Goal: Complete application form: Complete application form

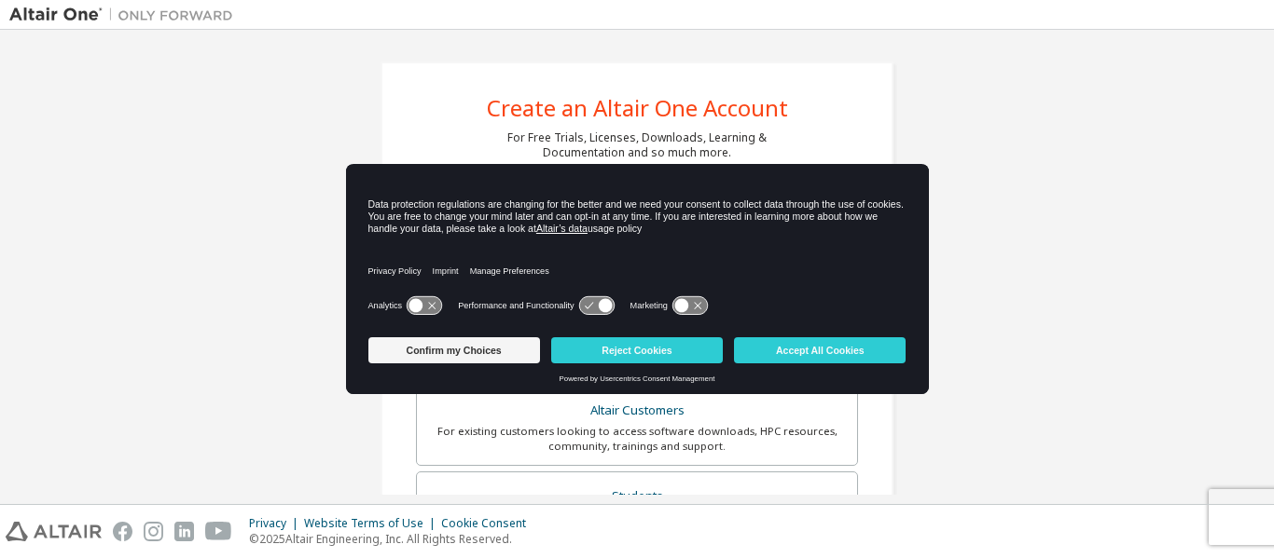
click at [430, 301] on icon at bounding box center [423, 306] width 34 height 18
click at [600, 303] on icon at bounding box center [605, 306] width 14 height 14
click at [579, 306] on icon at bounding box center [596, 306] width 34 height 18
click at [692, 302] on icon at bounding box center [689, 306] width 34 height 18
click at [763, 348] on button "Accept All Cookies" at bounding box center [820, 350] width 172 height 26
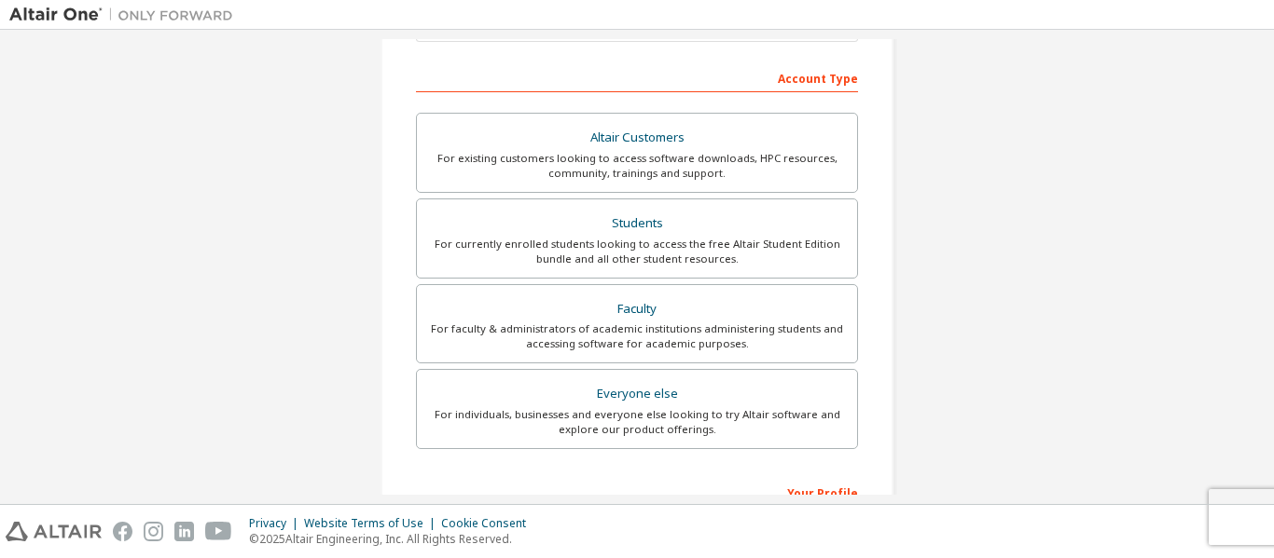
scroll to position [302, 0]
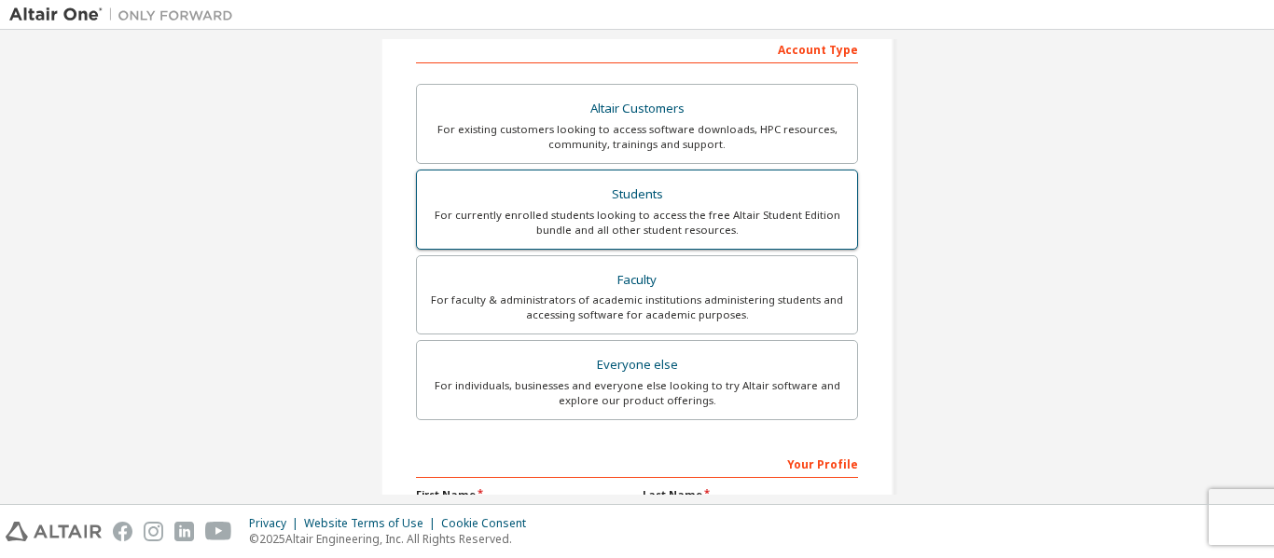
click at [606, 208] on div "For currently enrolled students looking to access the free Altair Student Editi…" at bounding box center [637, 223] width 418 height 30
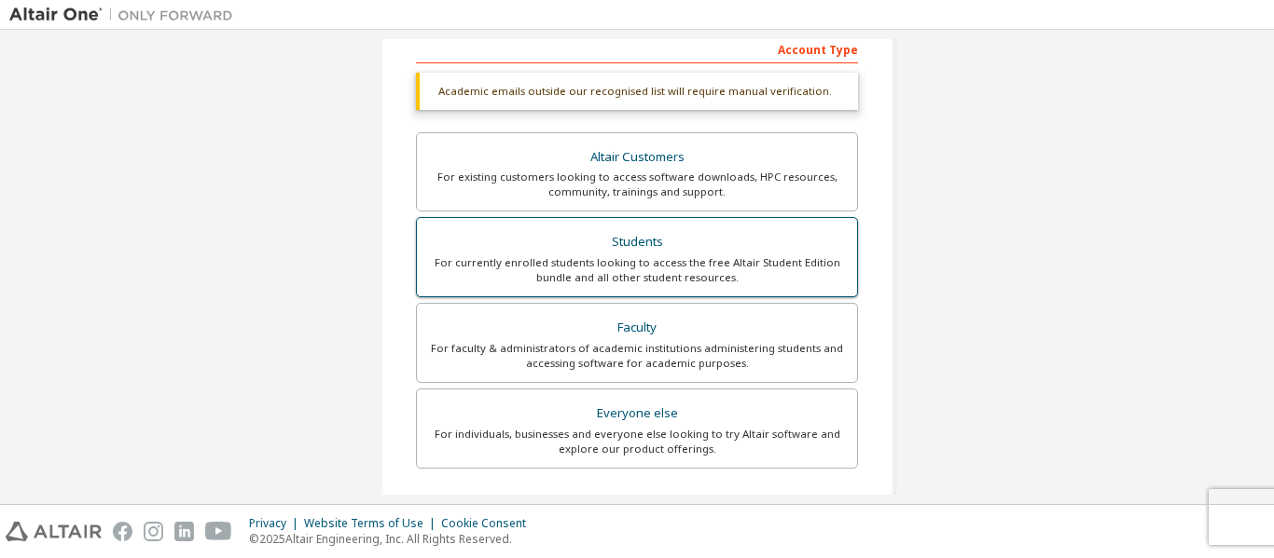
click at [639, 262] on div "For currently enrolled students looking to access the free Altair Student Editi…" at bounding box center [637, 270] width 418 height 30
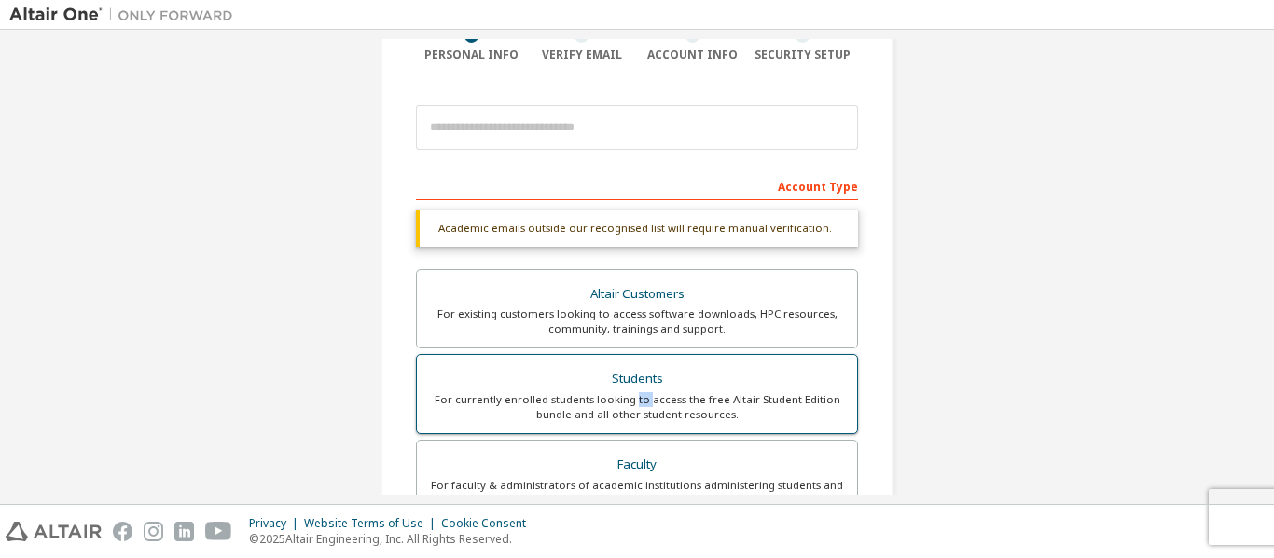
scroll to position [164, 0]
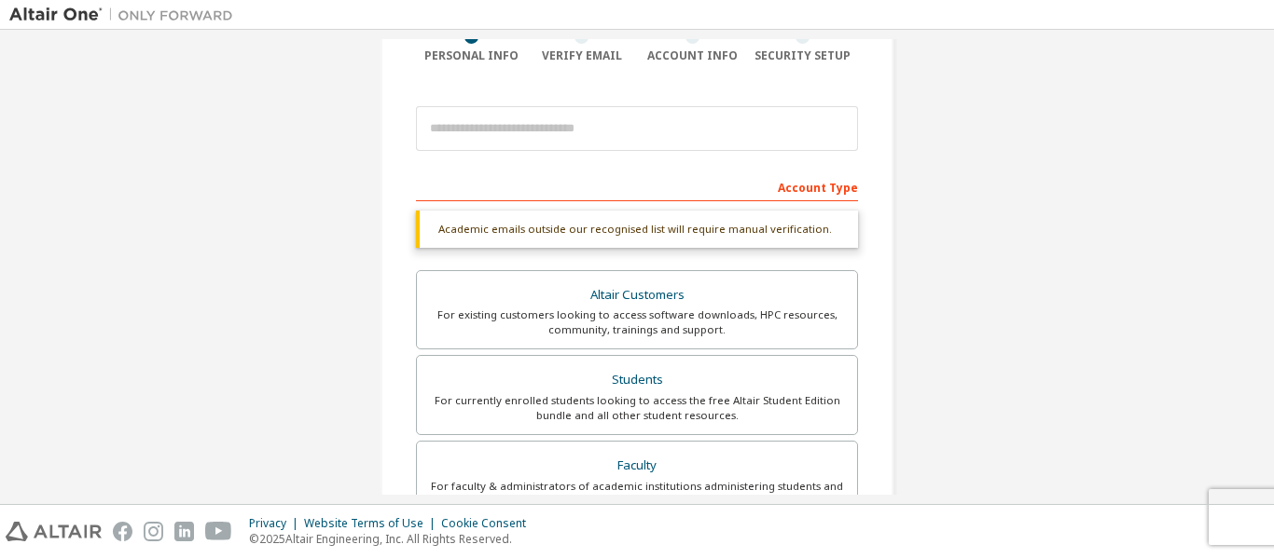
click at [573, 182] on div "Account Type" at bounding box center [637, 187] width 442 height 30
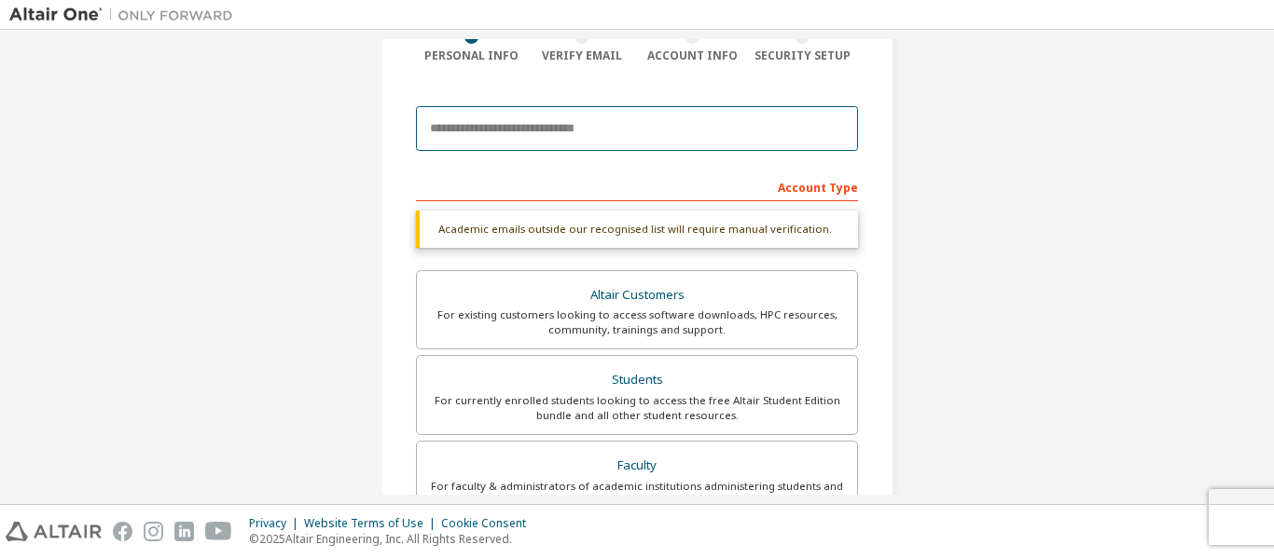
click at [515, 111] on input "email" at bounding box center [637, 128] width 442 height 45
type input "**********"
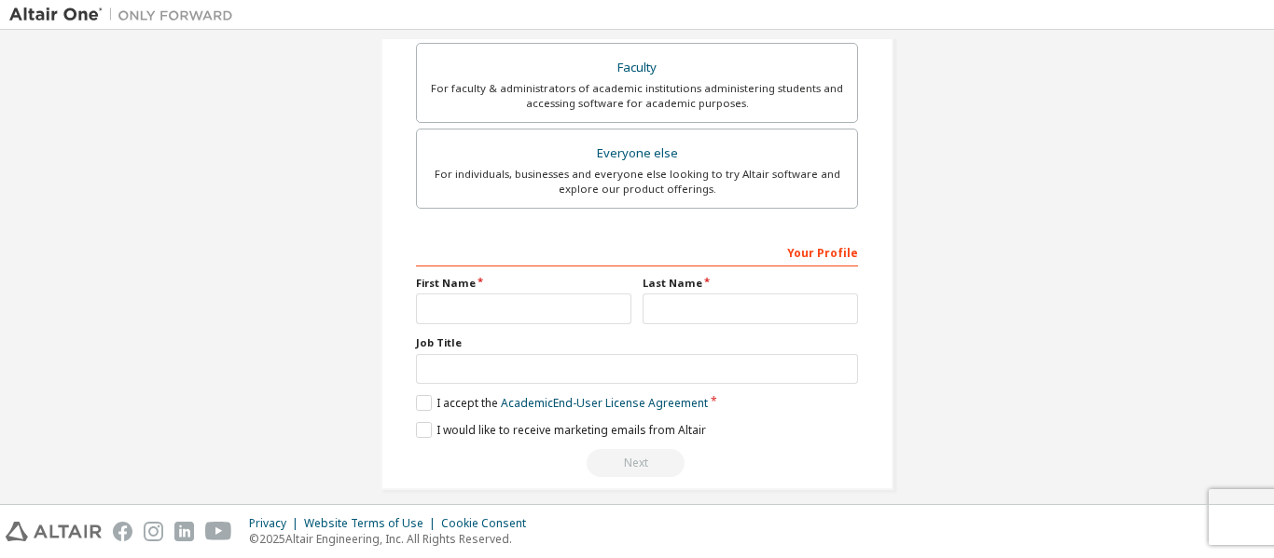
scroll to position [585, 0]
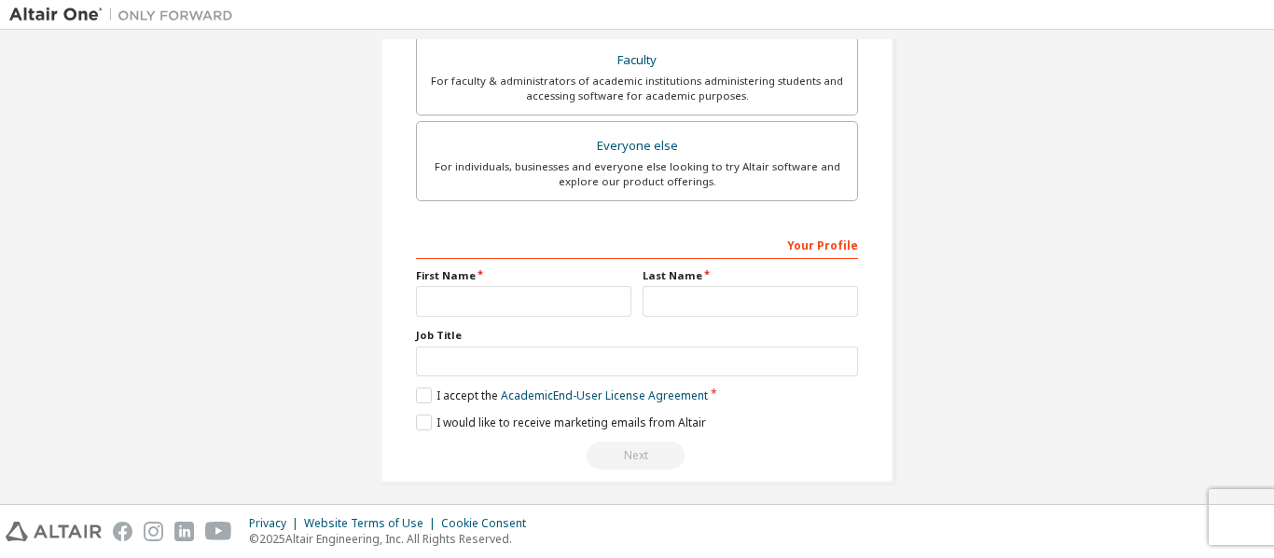
click at [614, 241] on div "Your Profile" at bounding box center [637, 244] width 442 height 30
click at [503, 304] on input "text" at bounding box center [523, 301] width 215 height 31
type input "**********"
click at [668, 307] on input "text" at bounding box center [749, 301] width 215 height 31
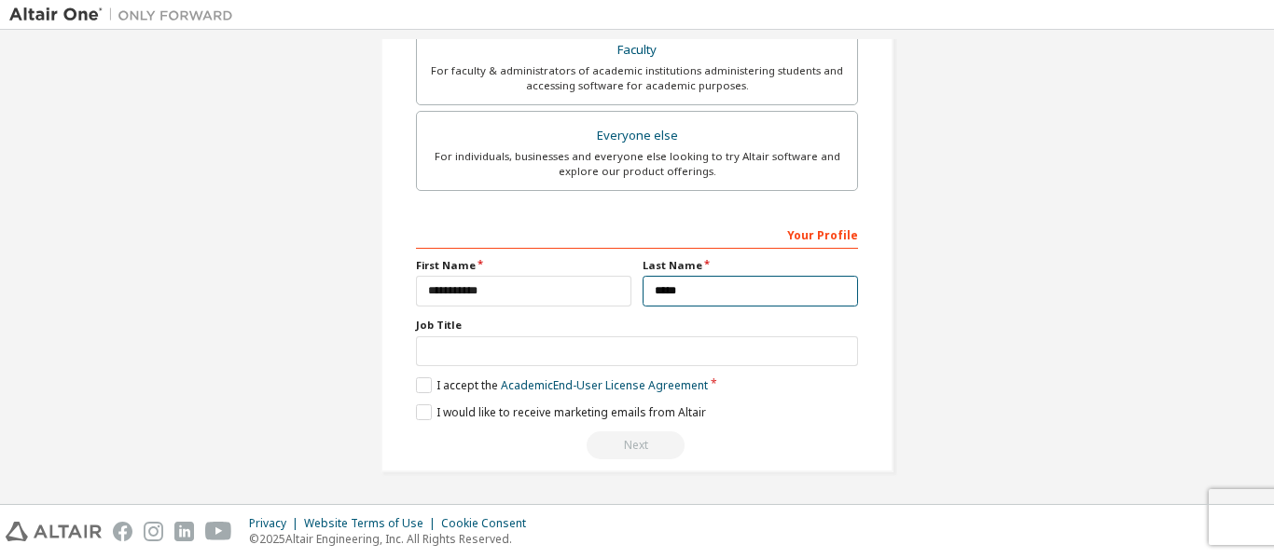
type input "*****"
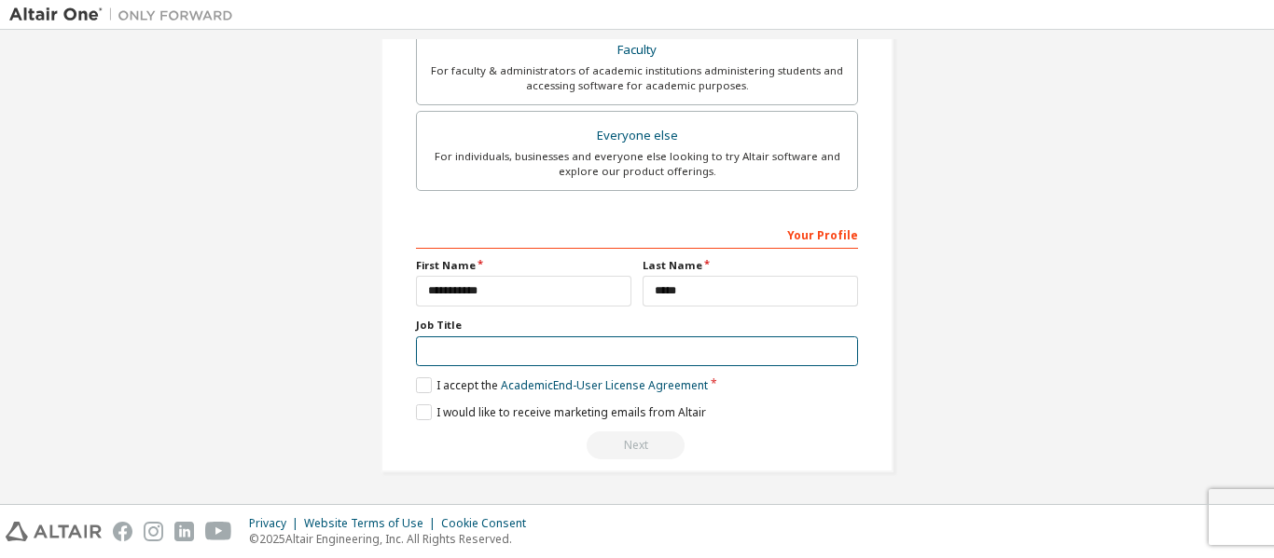
click at [454, 354] on input "text" at bounding box center [637, 352] width 442 height 31
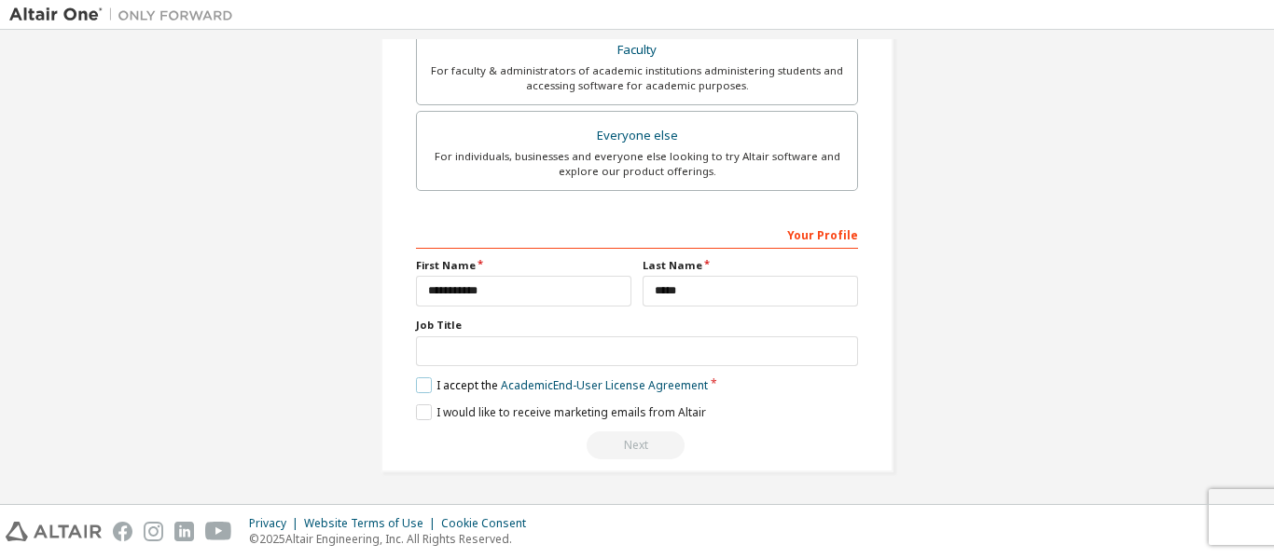
click at [422, 387] on label "I accept the Academic End-User License Agreement" at bounding box center [562, 386] width 292 height 16
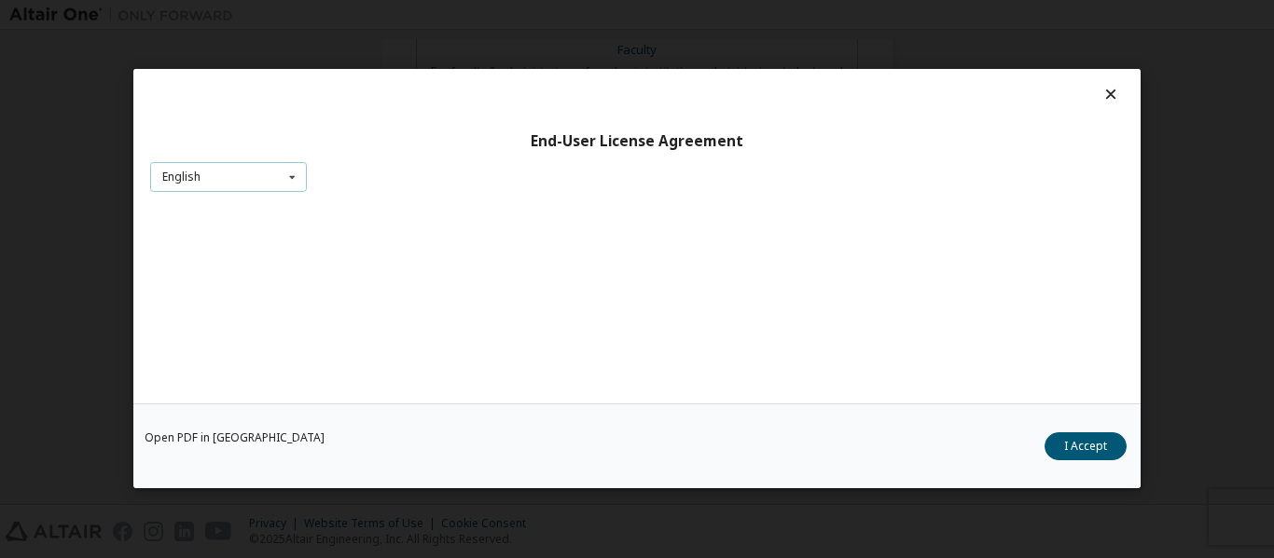
click at [233, 176] on div "English English" at bounding box center [228, 177] width 157 height 31
click at [290, 175] on icon at bounding box center [292, 177] width 23 height 29
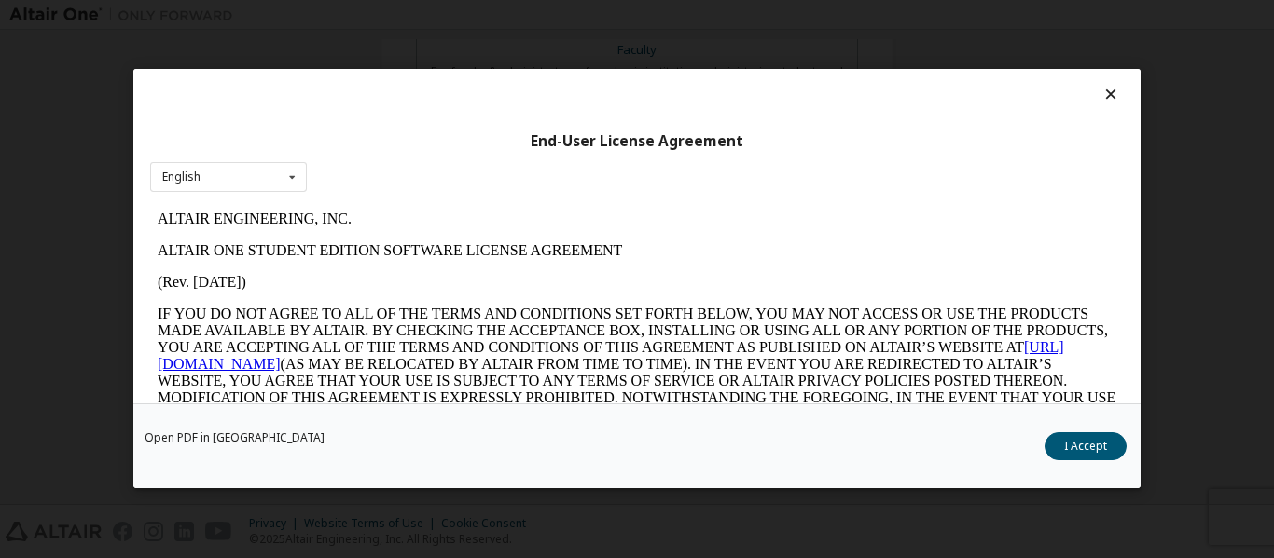
scroll to position [0, 0]
click at [1089, 440] on button "I Accept" at bounding box center [1085, 448] width 82 height 28
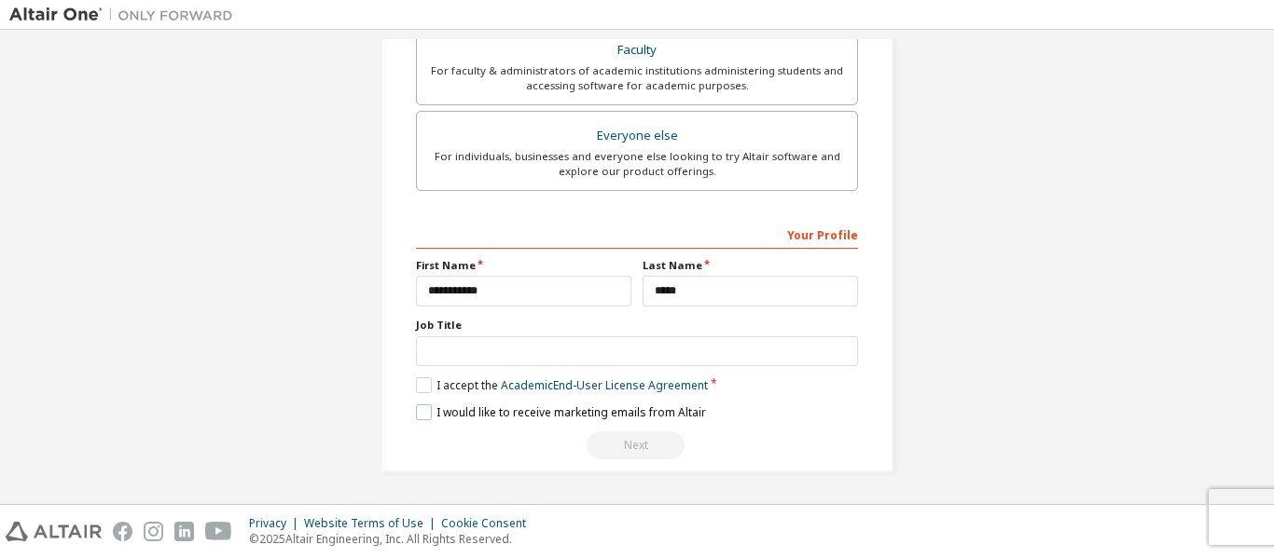
click at [420, 409] on label "I would like to receive marketing emails from Altair" at bounding box center [561, 413] width 290 height 16
click at [618, 445] on div "Next" at bounding box center [637, 446] width 442 height 28
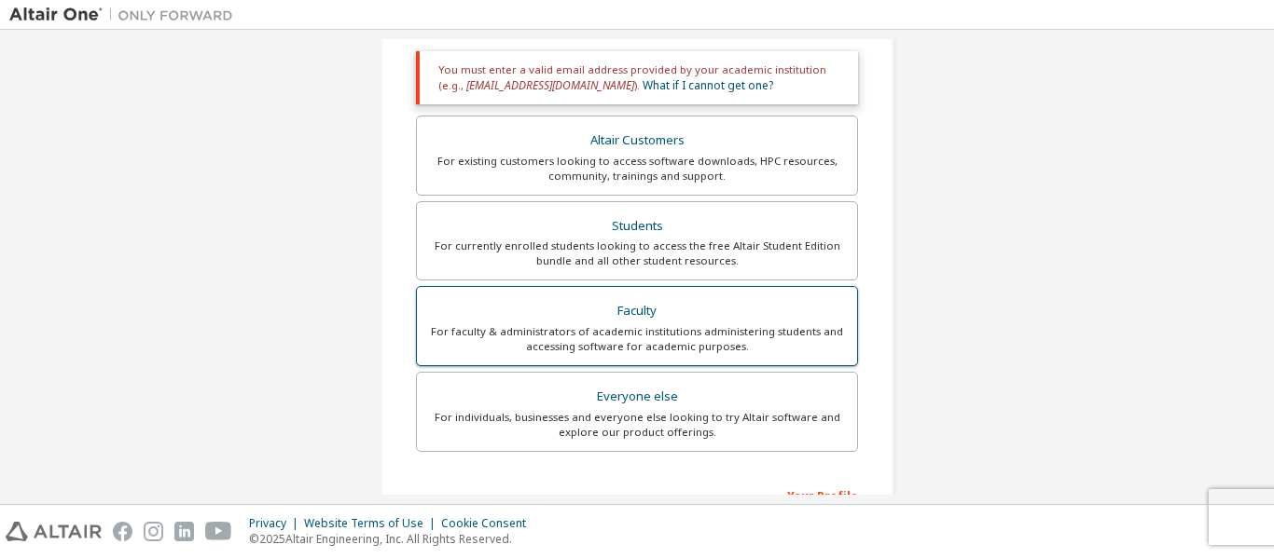
scroll to position [595, 0]
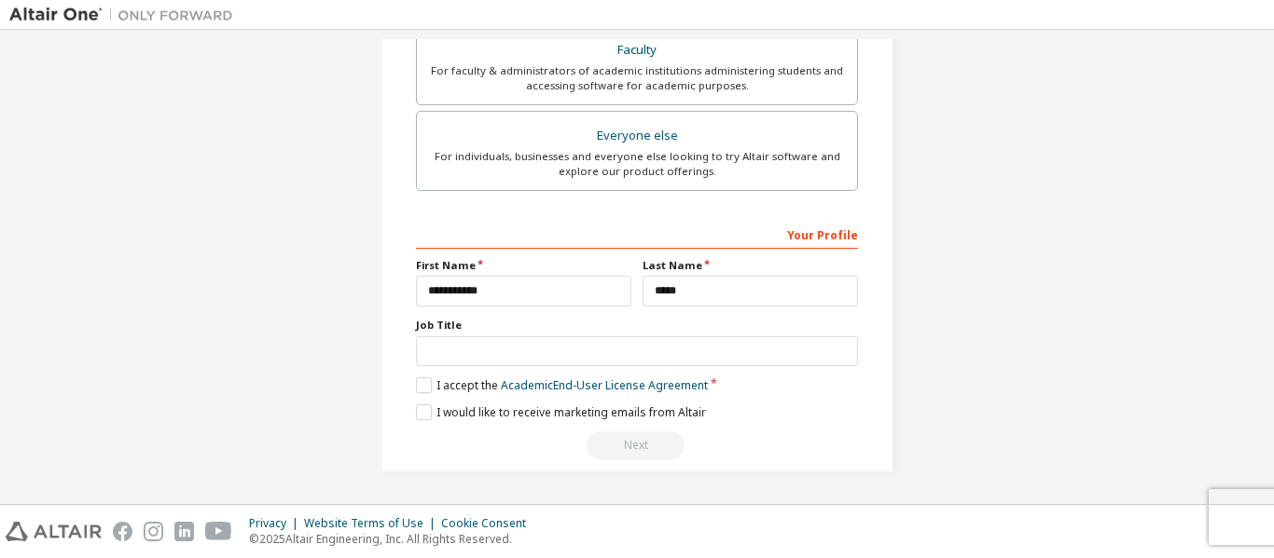
click at [817, 233] on div "Your Profile" at bounding box center [637, 234] width 442 height 30
click at [757, 232] on div "Your Profile" at bounding box center [637, 234] width 442 height 30
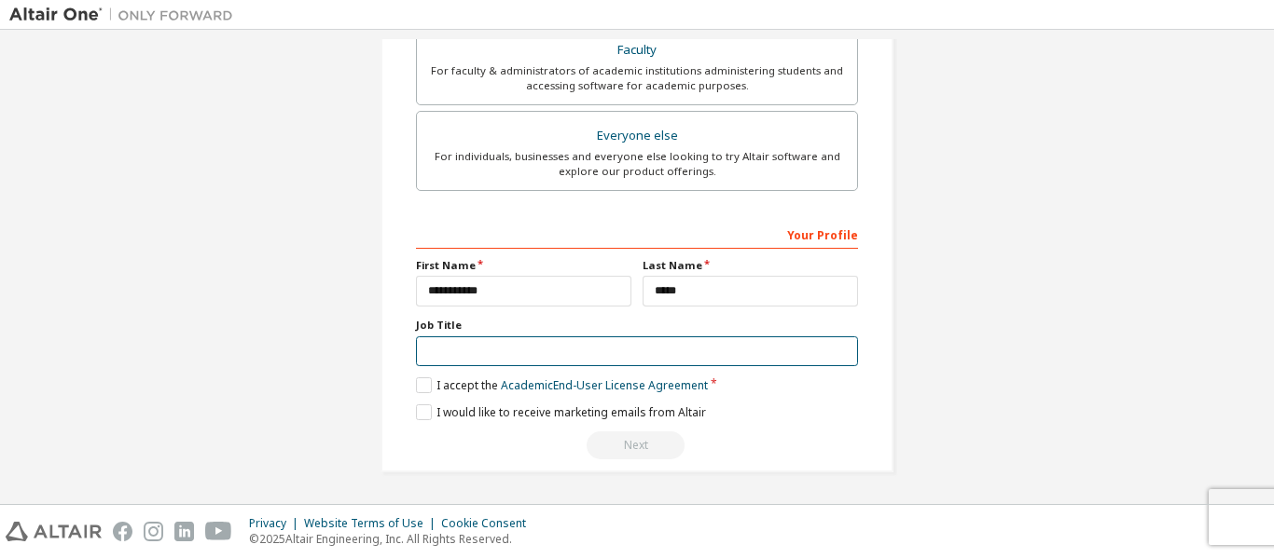
click at [606, 355] on input "text" at bounding box center [637, 352] width 442 height 31
type input "*"
type input "********"
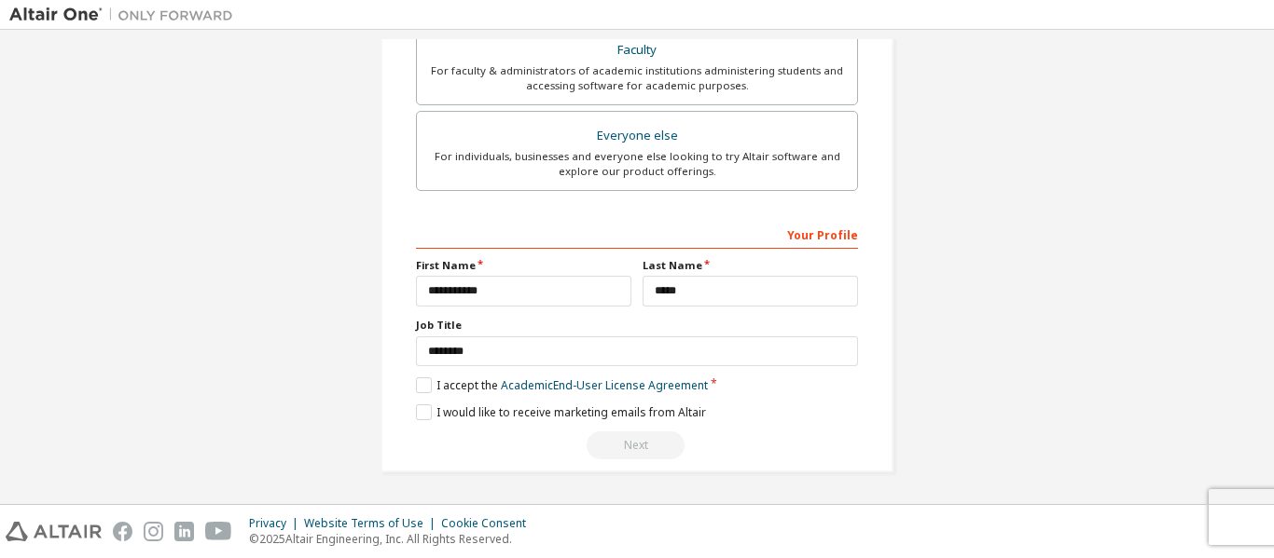
click at [632, 456] on div "Next" at bounding box center [637, 446] width 442 height 28
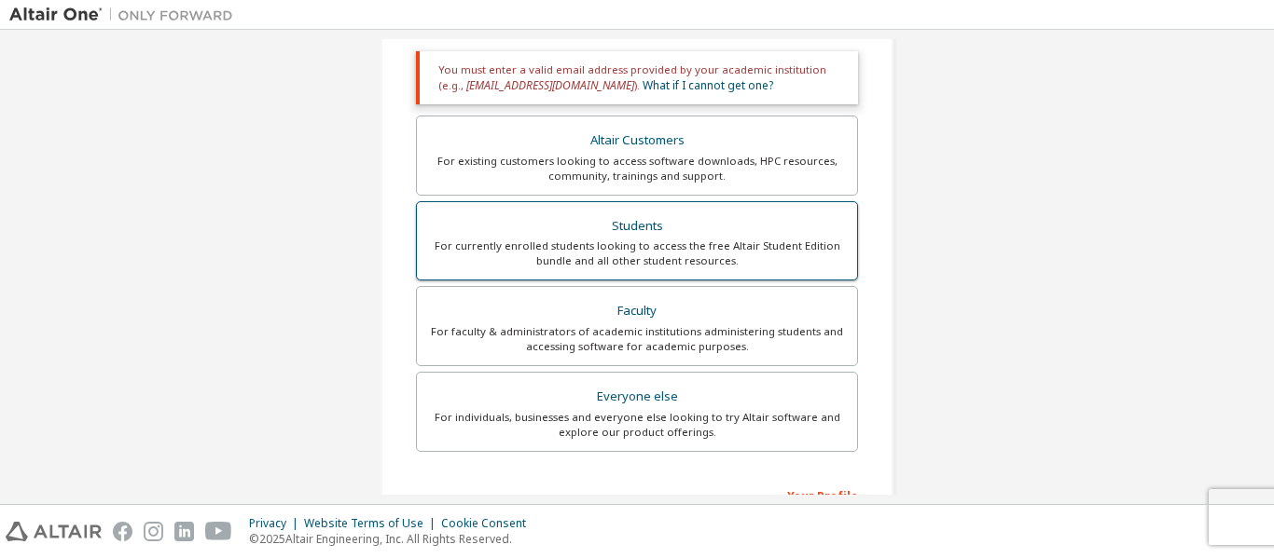
scroll to position [333, 0]
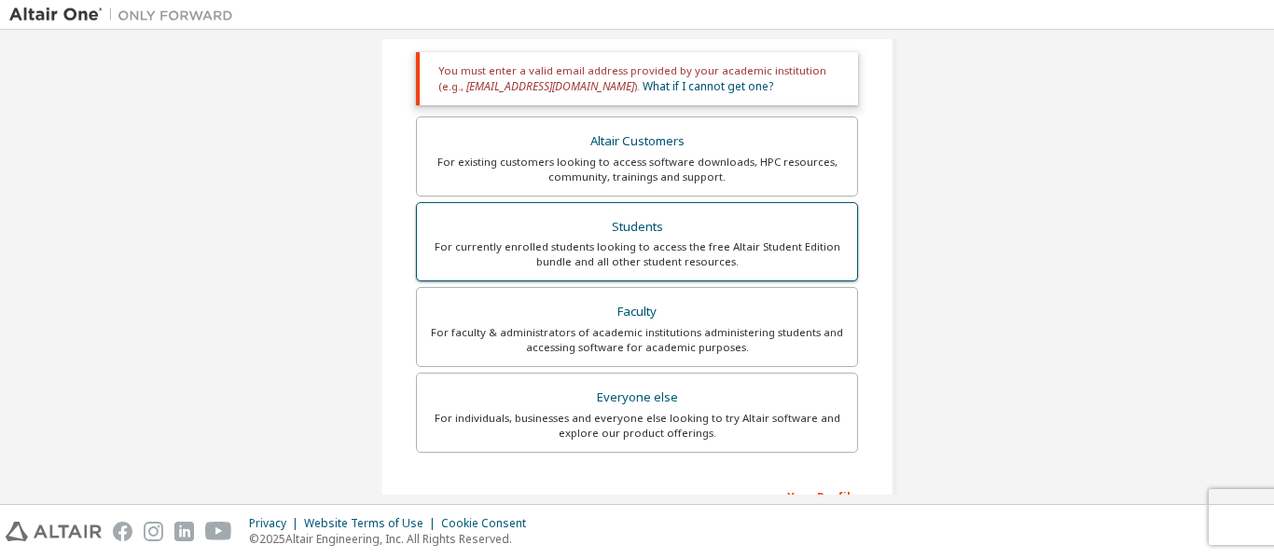
click at [647, 268] on div "For currently enrolled students looking to access the free Altair Student Editi…" at bounding box center [637, 255] width 418 height 30
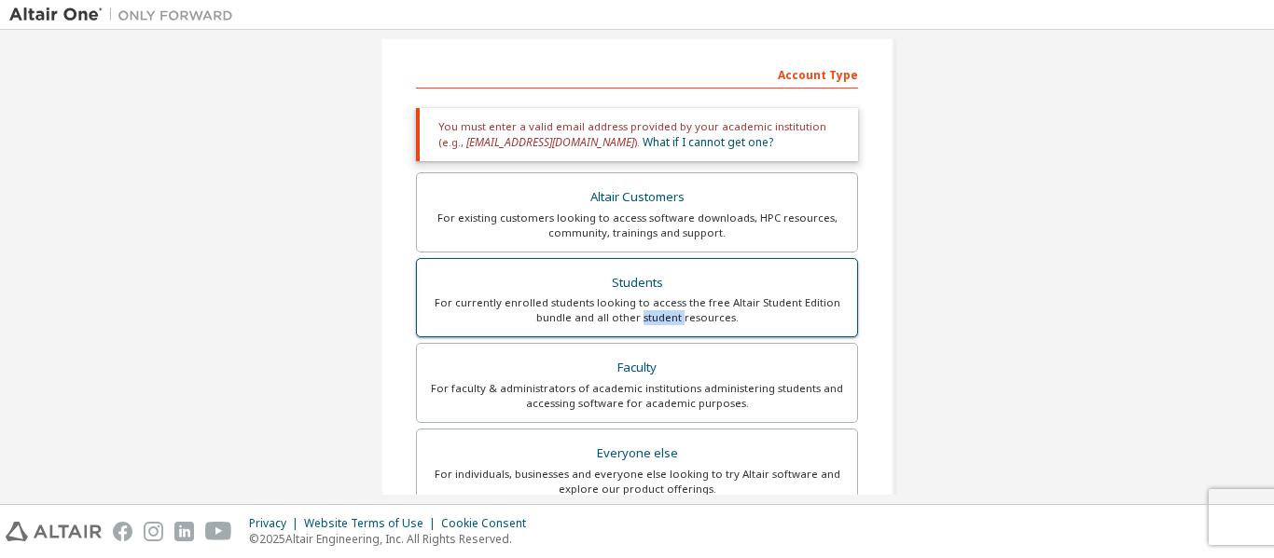
scroll to position [276, 0]
click at [633, 300] on div "For currently enrolled students looking to access the free Altair Student Editi…" at bounding box center [637, 311] width 418 height 30
click at [651, 285] on div "Students" at bounding box center [637, 284] width 418 height 26
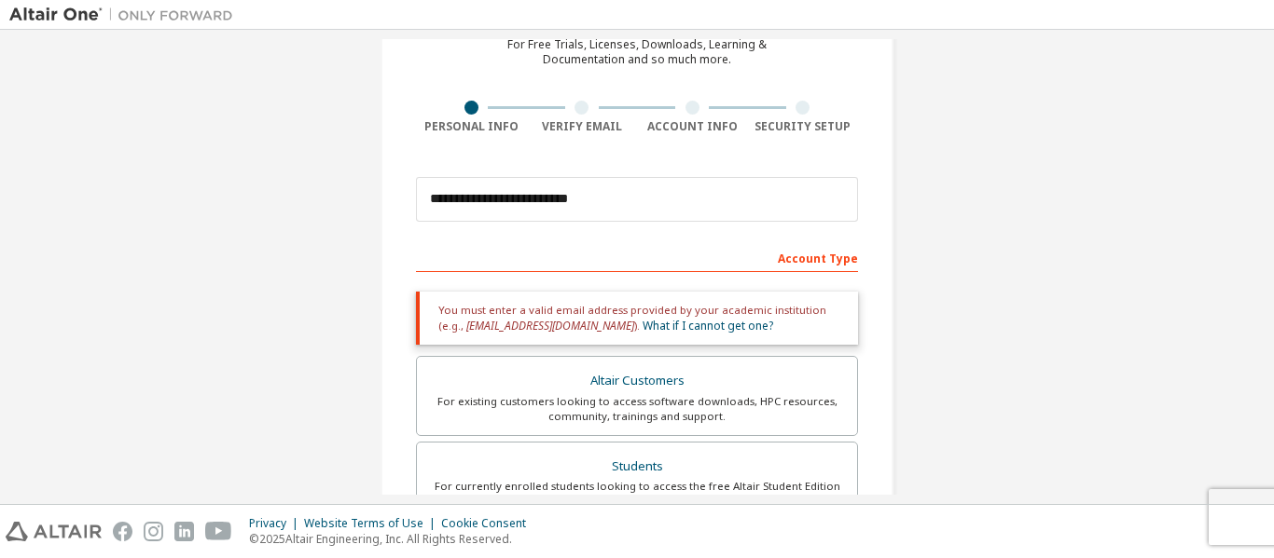
scroll to position [92, 0]
click at [696, 255] on div "Account Type" at bounding box center [637, 258] width 442 height 30
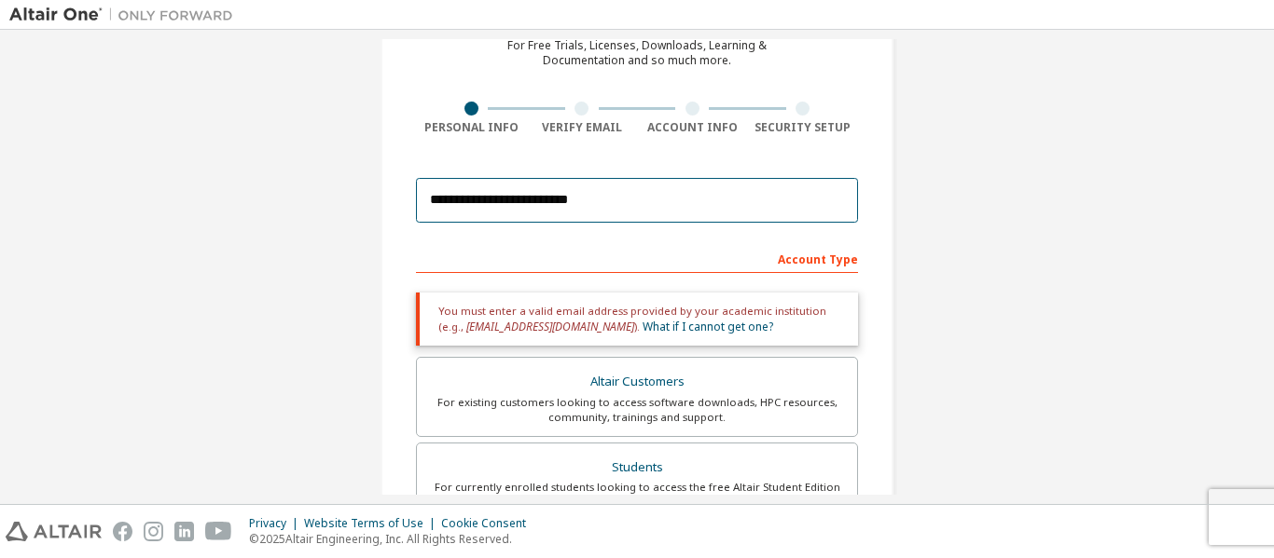
click at [589, 203] on input "**********" at bounding box center [637, 200] width 442 height 45
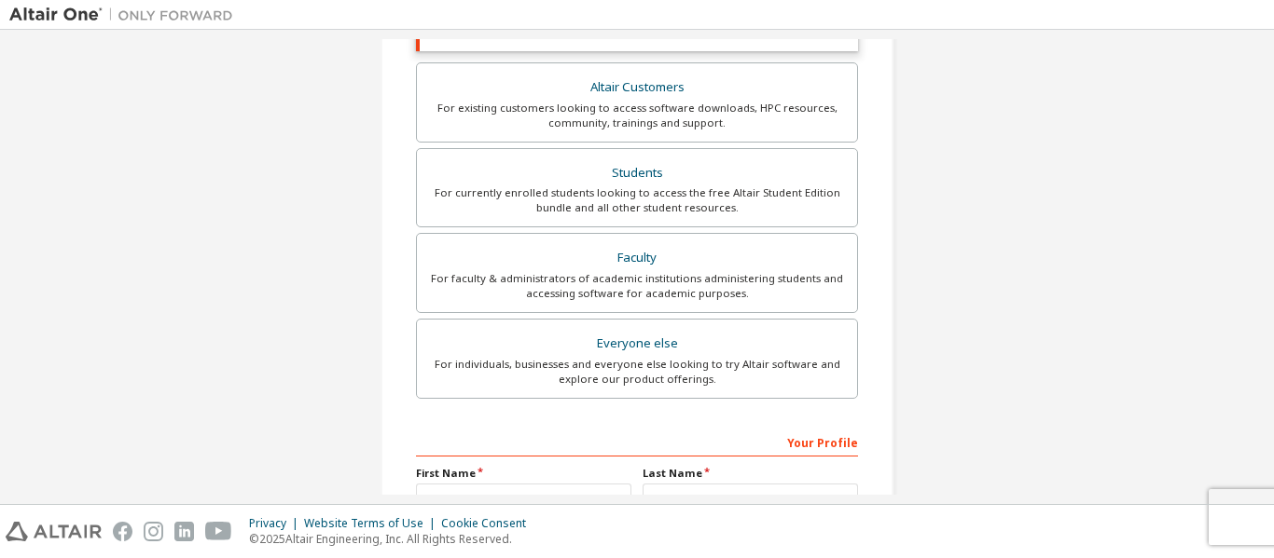
scroll to position [595, 0]
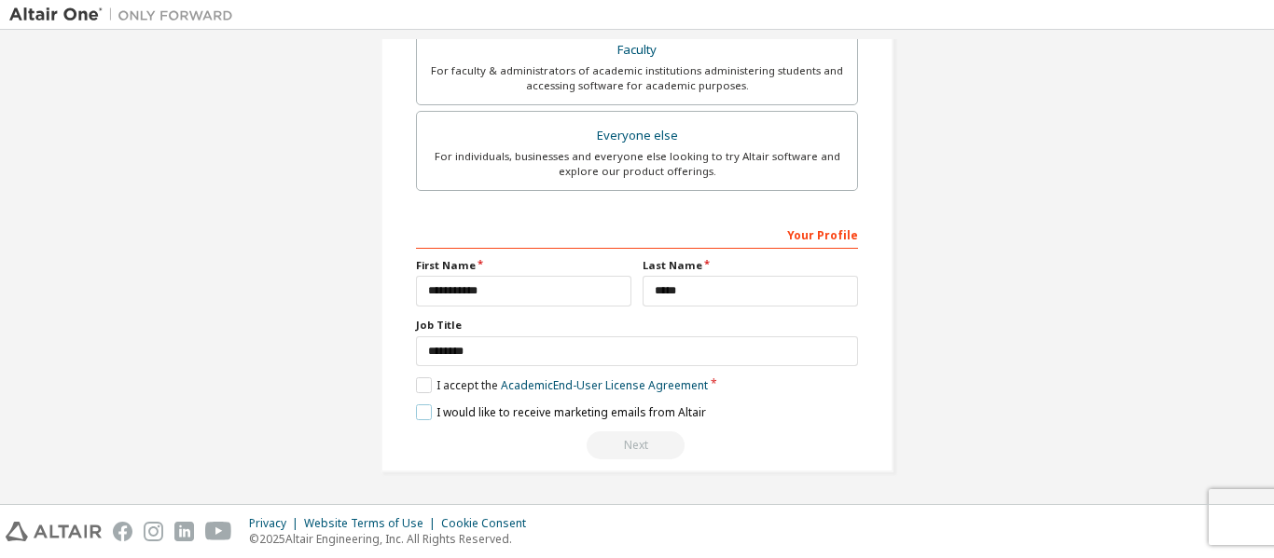
click at [416, 412] on label "I would like to receive marketing emails from Altair" at bounding box center [561, 413] width 290 height 16
click at [417, 416] on label "I would like to receive marketing emails from Altair" at bounding box center [561, 413] width 290 height 16
click at [620, 382] on link "Academic End-User License Agreement" at bounding box center [604, 386] width 207 height 16
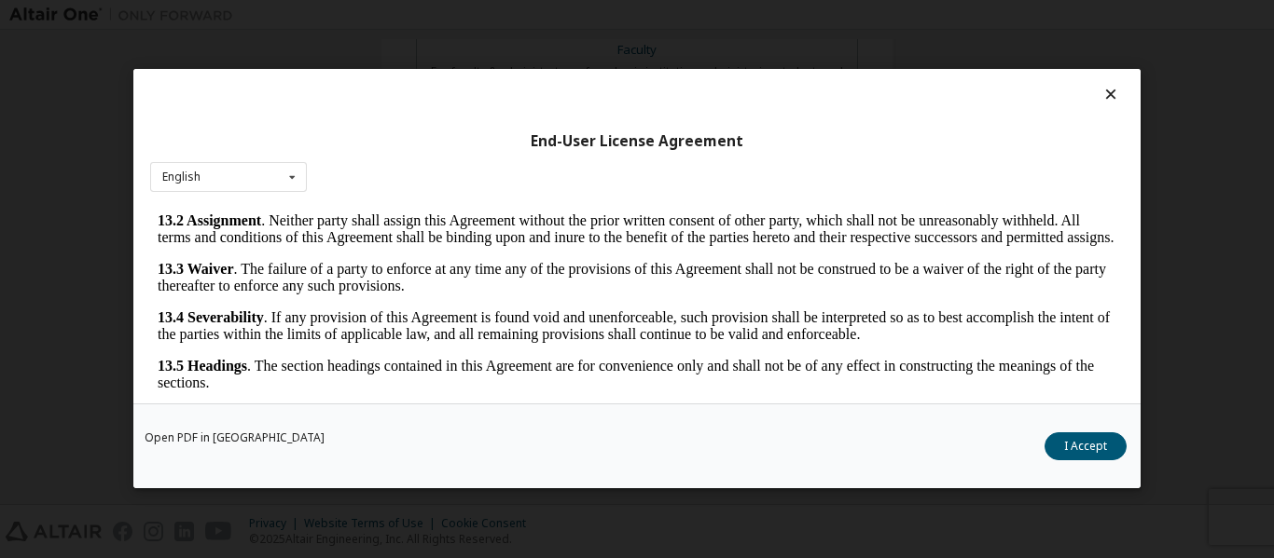
scroll to position [73, 0]
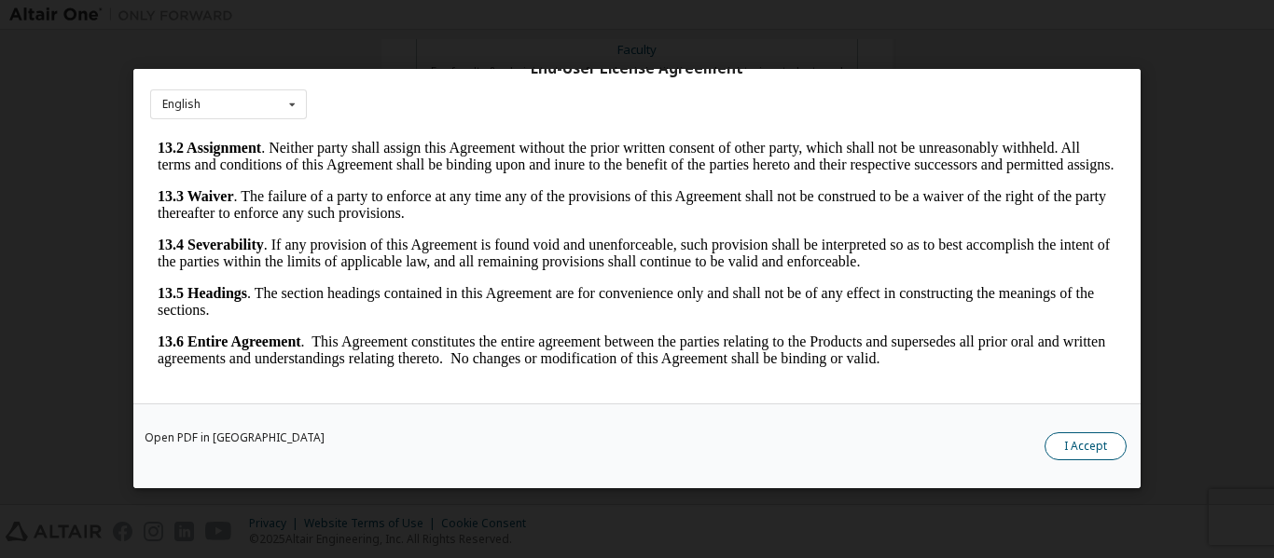
click at [1073, 447] on button "I Accept" at bounding box center [1085, 448] width 82 height 28
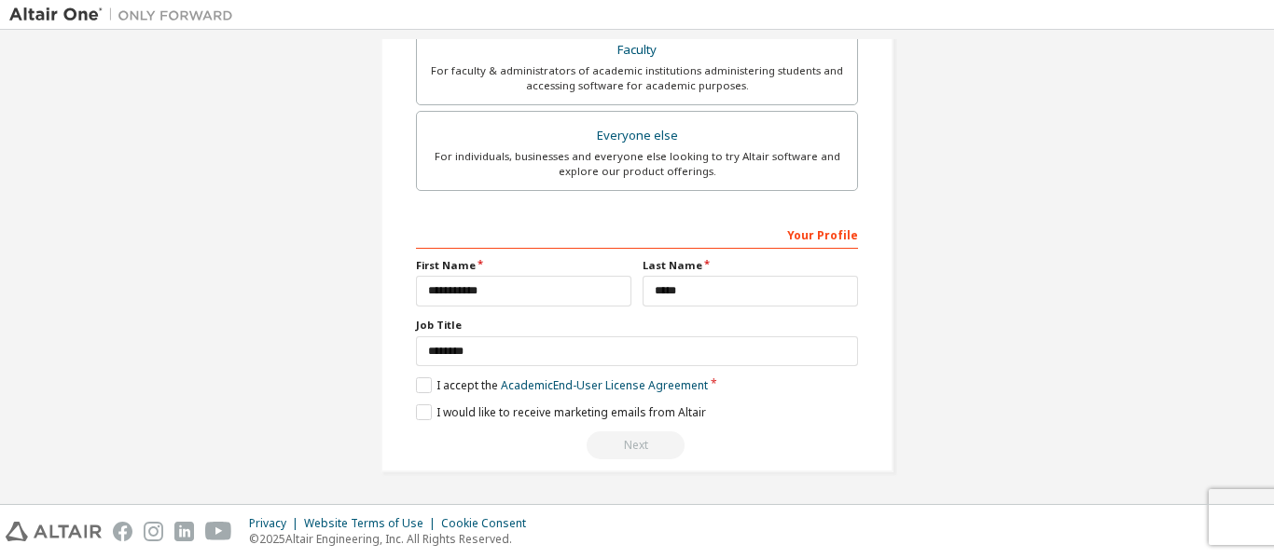
click at [626, 448] on div "Next" at bounding box center [637, 446] width 442 height 28
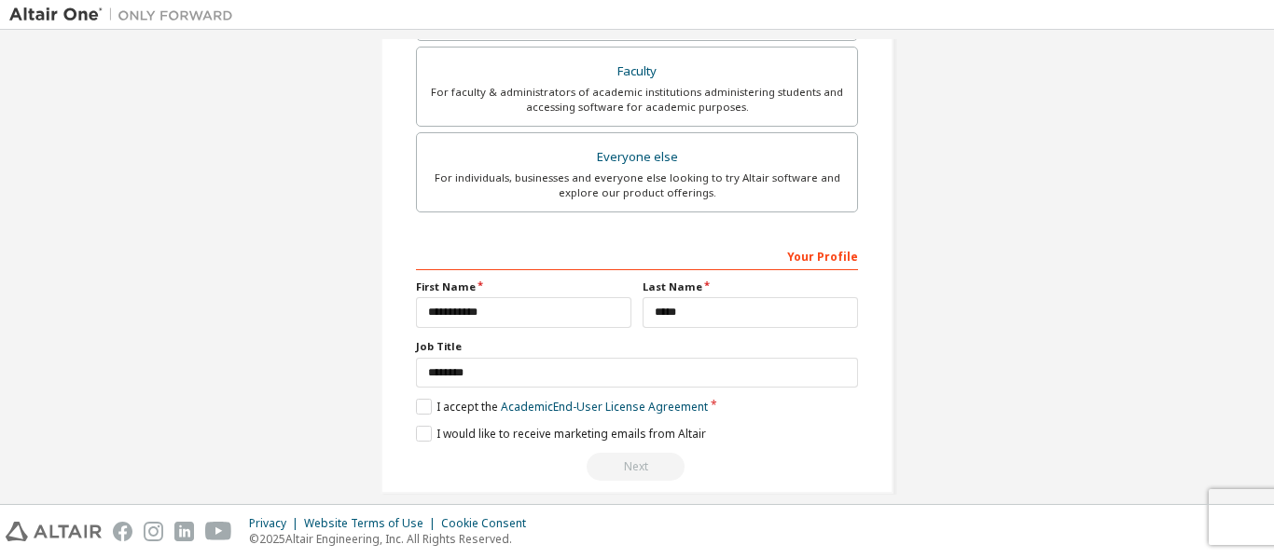
scroll to position [576, 0]
click at [805, 255] on div "Your Profile" at bounding box center [637, 253] width 442 height 30
click at [722, 246] on div "Your Profile" at bounding box center [637, 253] width 442 height 30
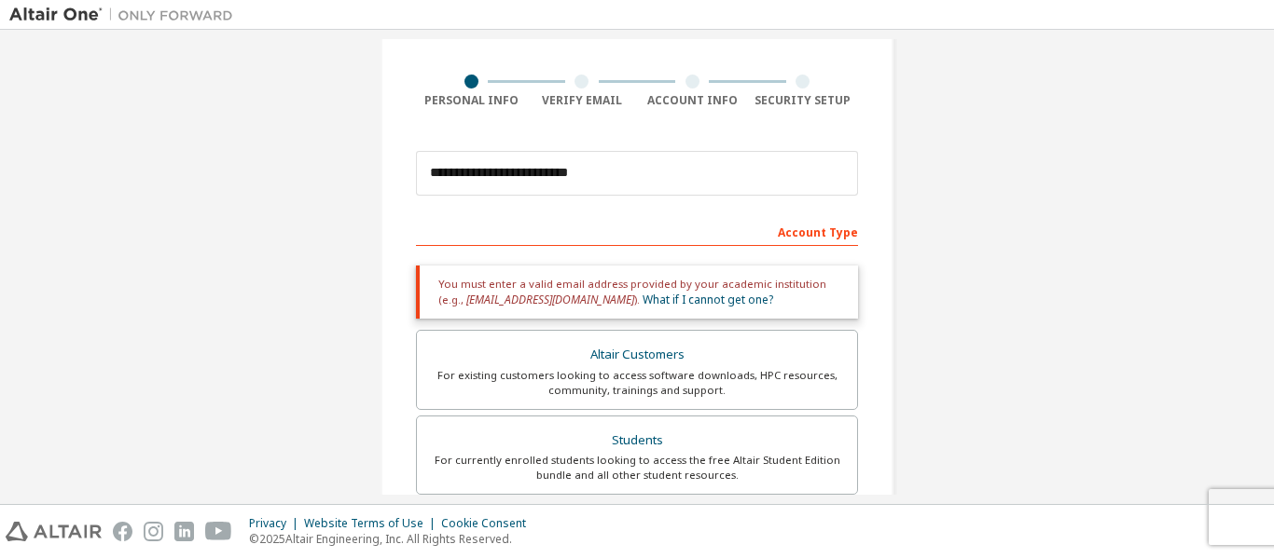
scroll to position [0, 0]
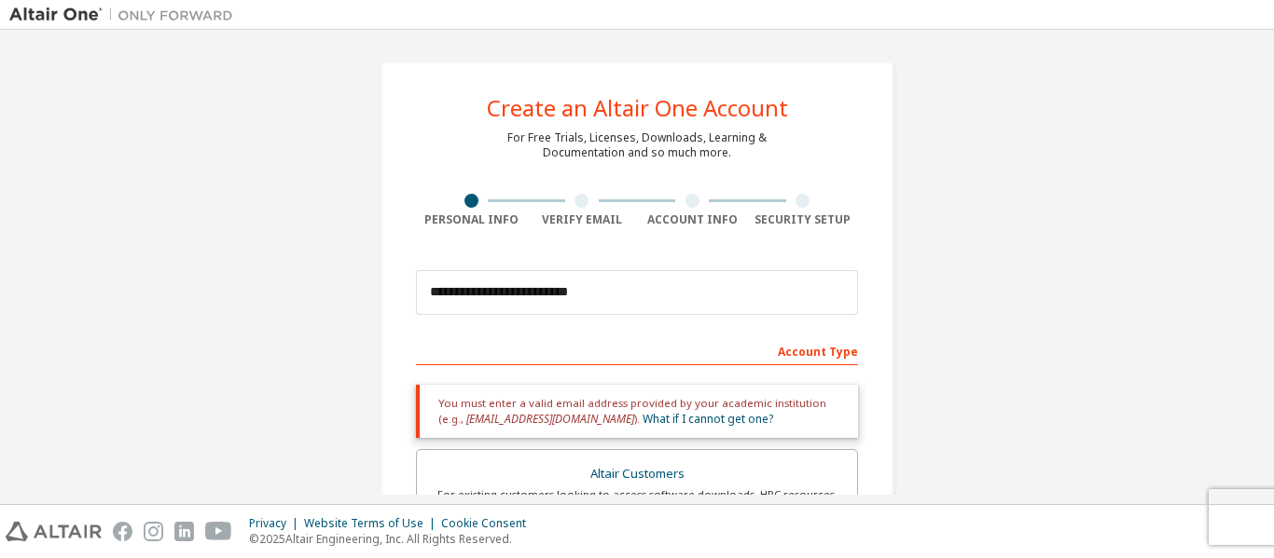
click at [582, 211] on div "Verify Email" at bounding box center [582, 211] width 111 height 34
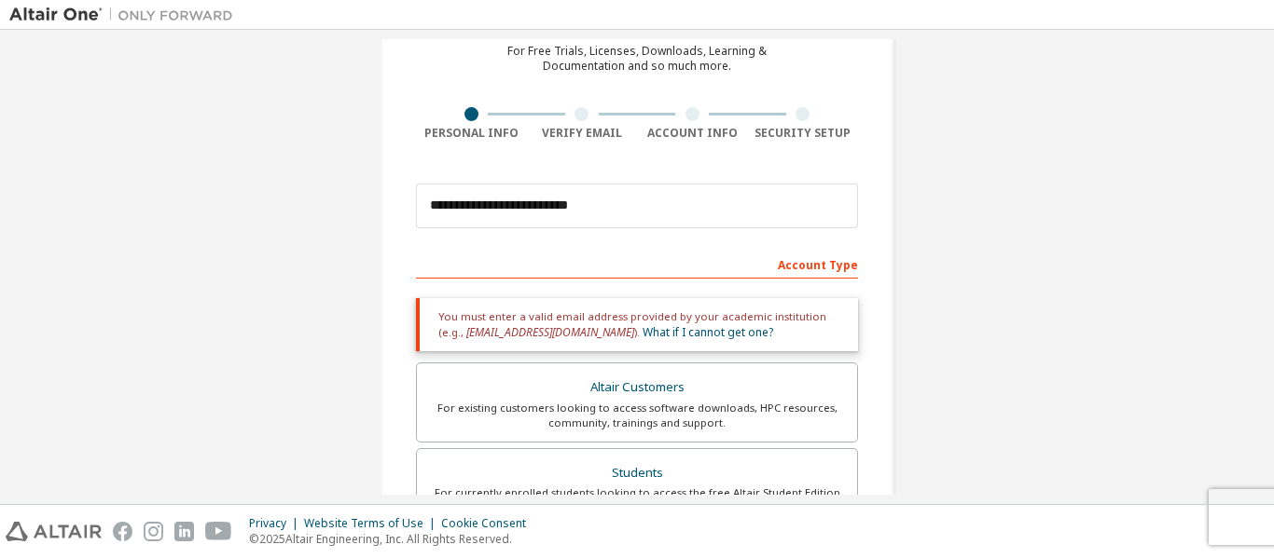
scroll to position [90, 0]
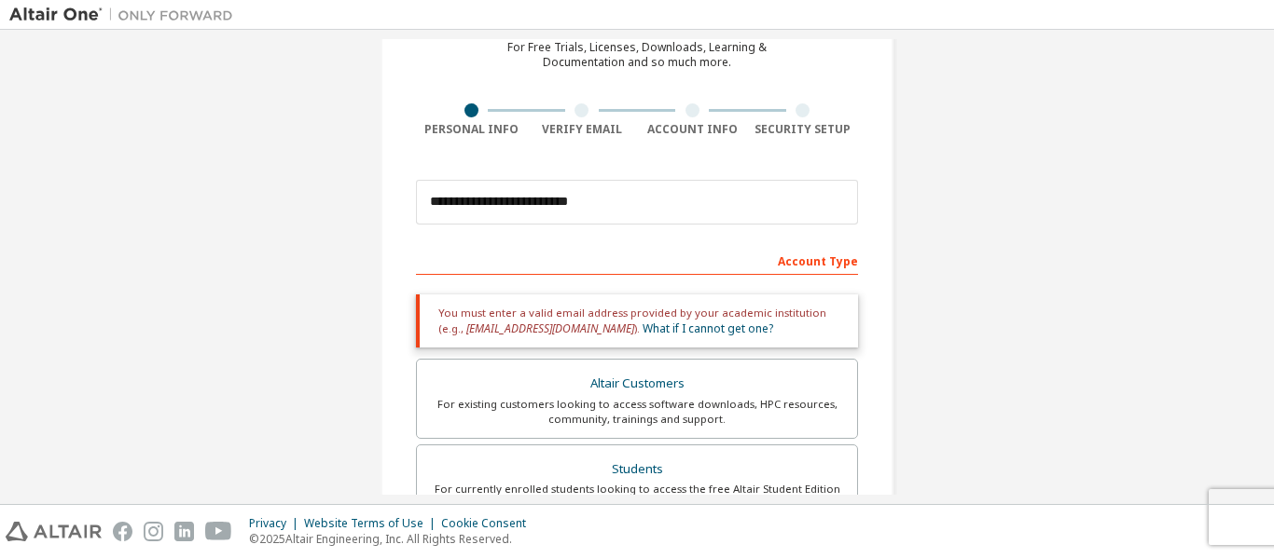
click at [821, 260] on div "Account Type" at bounding box center [637, 260] width 442 height 30
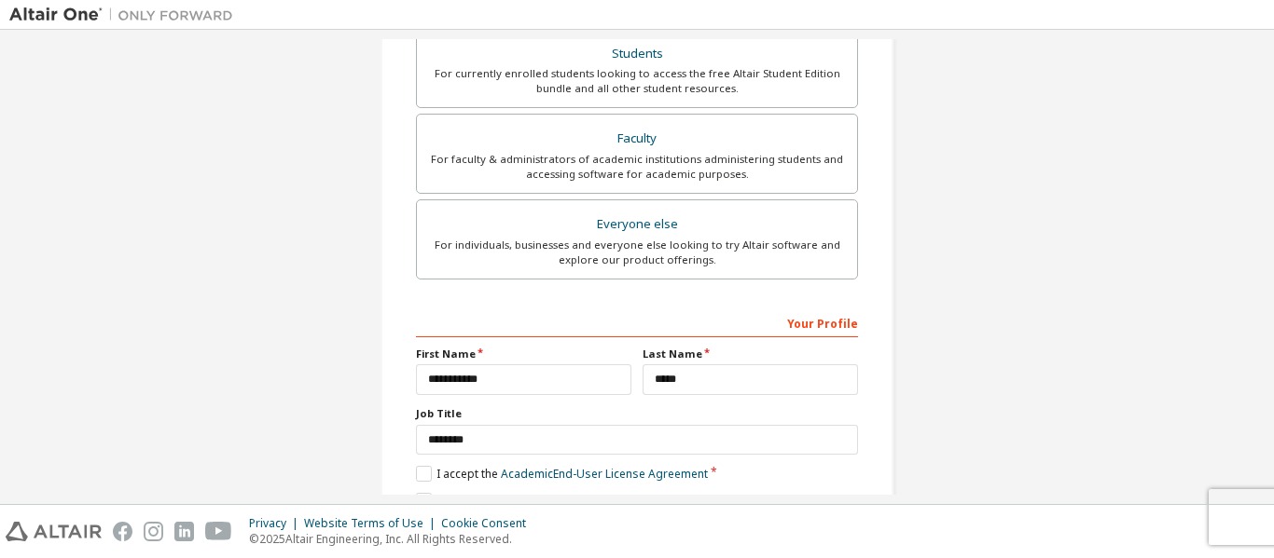
scroll to position [505, 0]
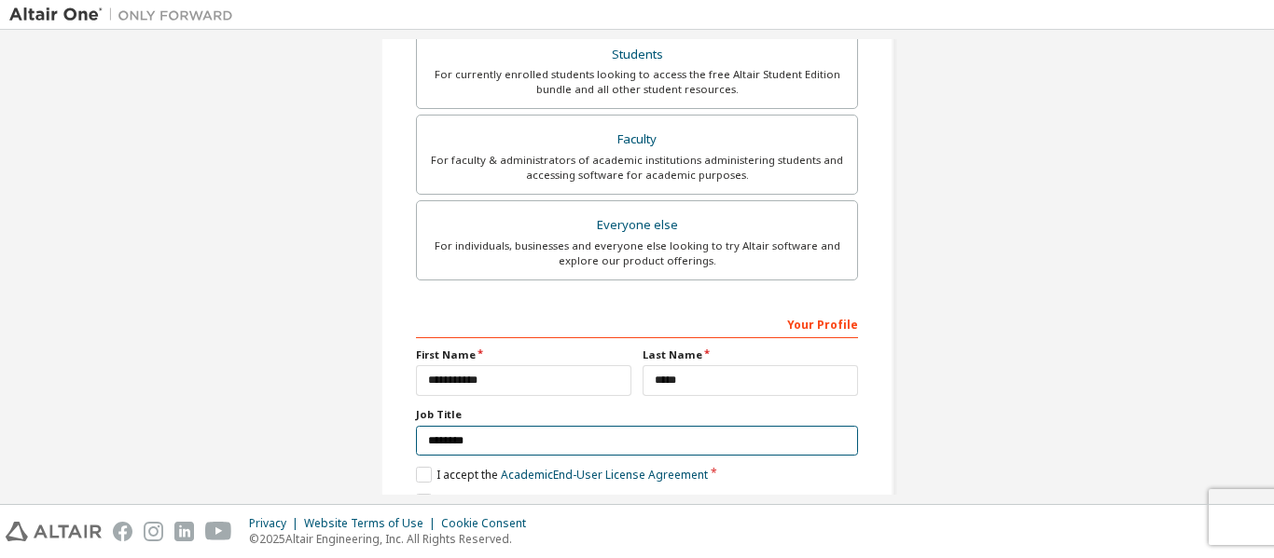
click at [526, 432] on input "********" at bounding box center [637, 441] width 442 height 31
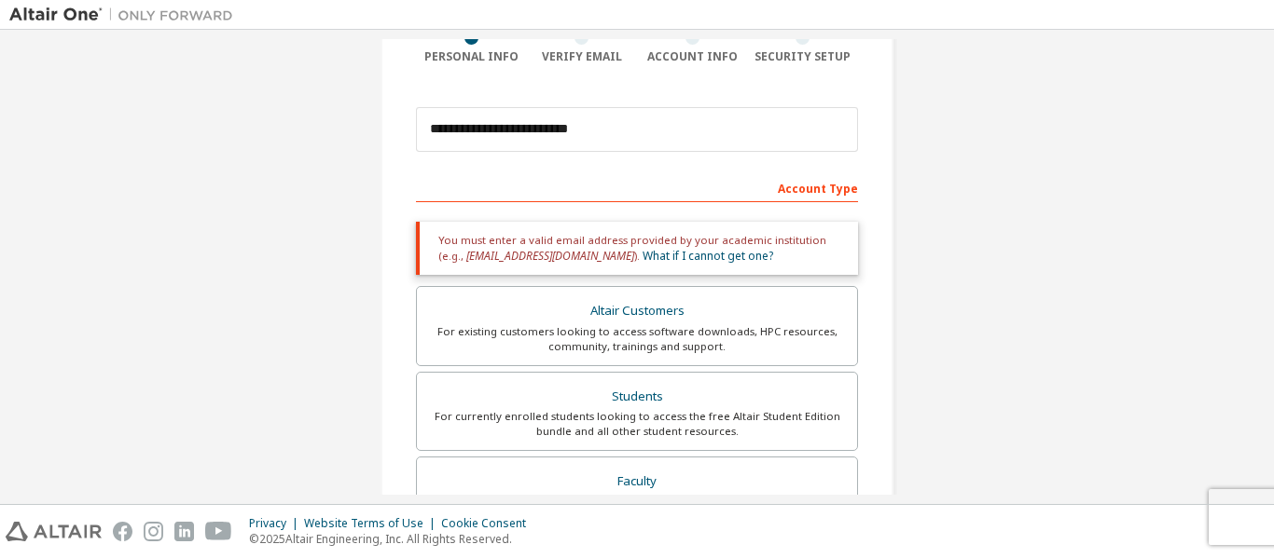
scroll to position [0, 0]
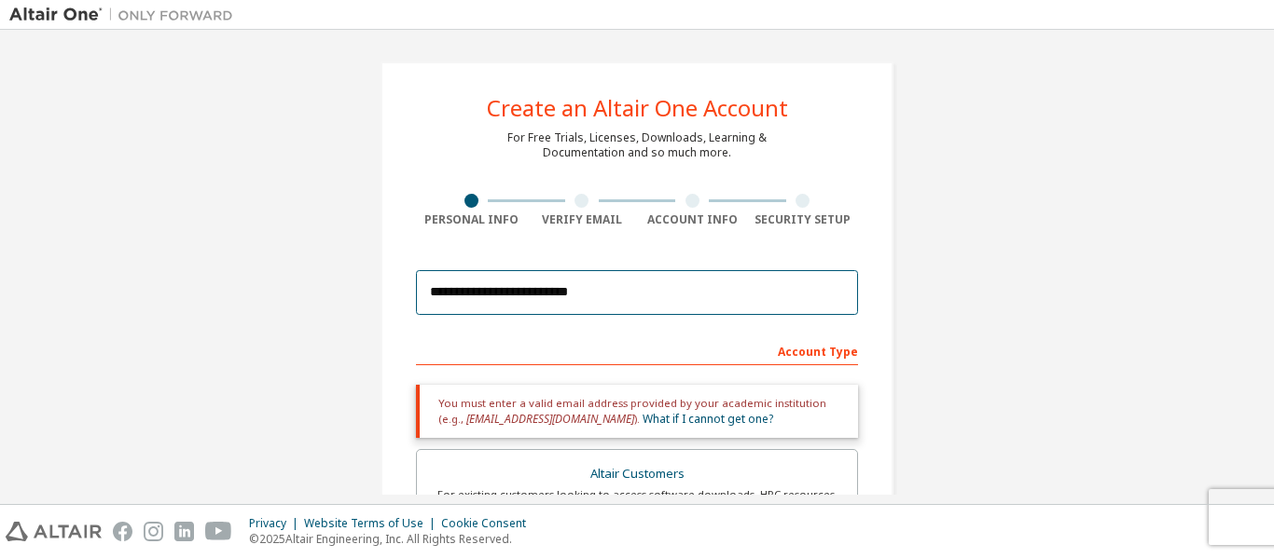
click at [610, 295] on input "**********" at bounding box center [637, 292] width 442 height 45
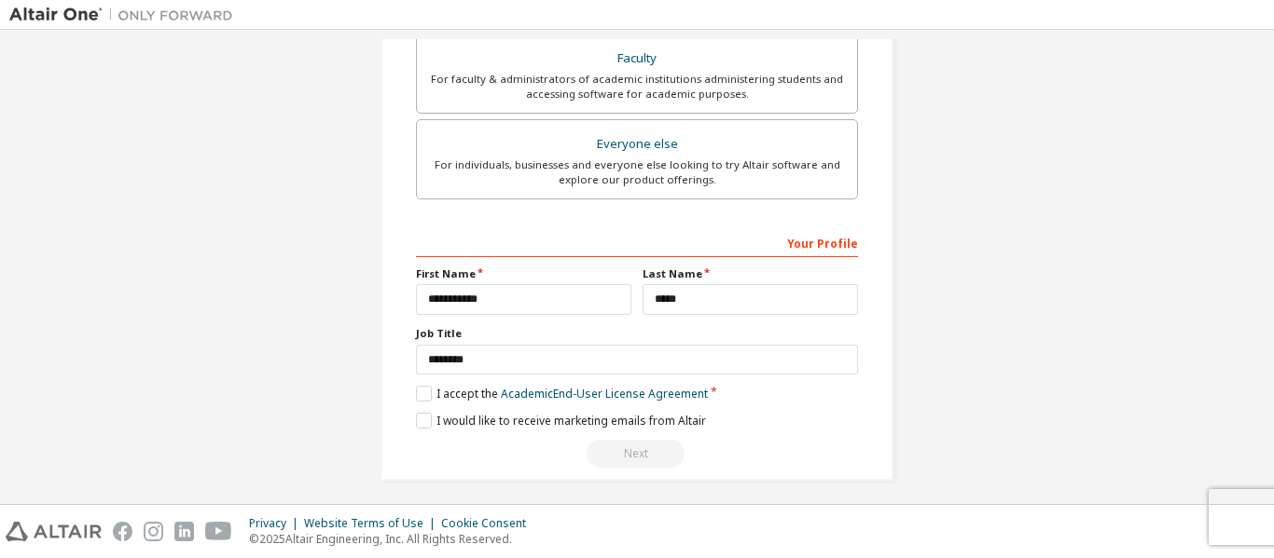
scroll to position [595, 0]
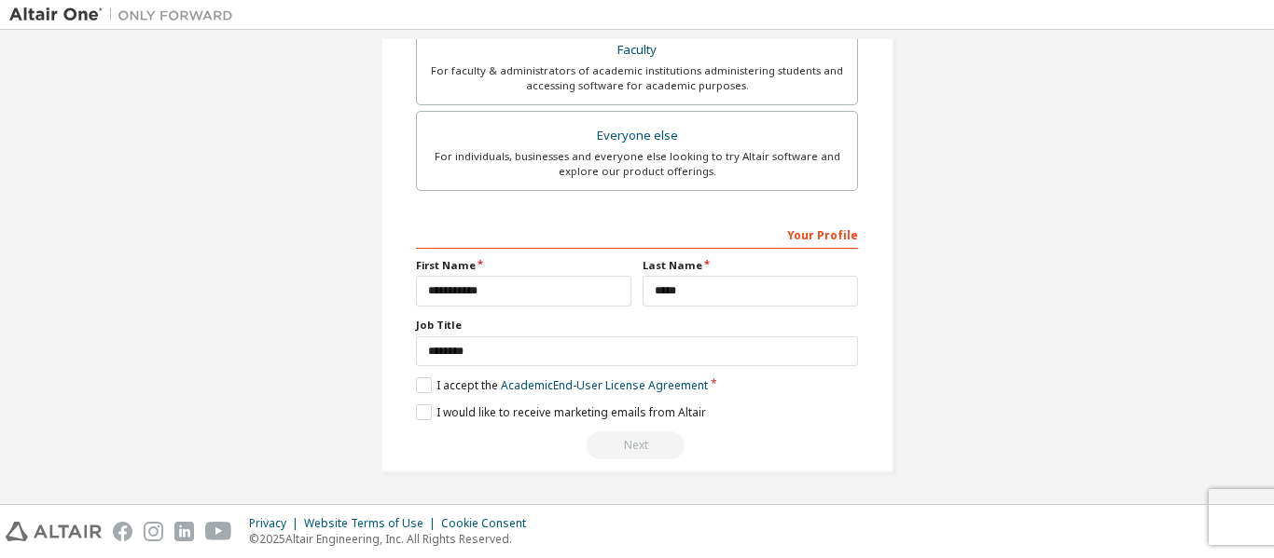
click at [618, 441] on div "Next" at bounding box center [637, 446] width 442 height 28
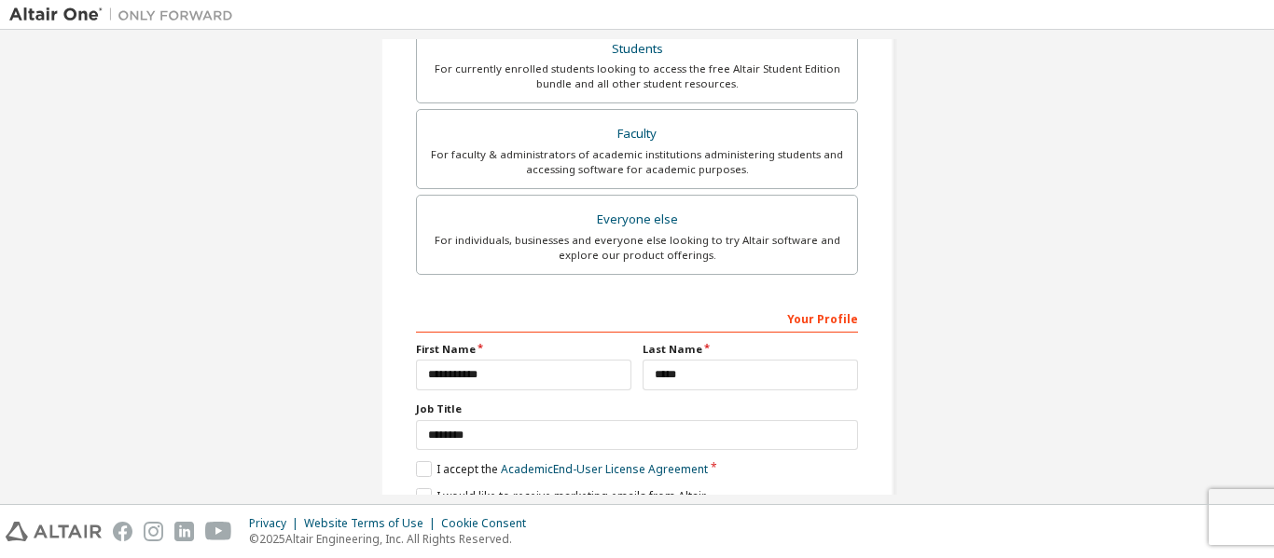
scroll to position [510, 0]
click at [1248, 521] on div "Privacy Website Terms of Use Cookie Consent © 2025 Altair Engineering, Inc. All…" at bounding box center [637, 531] width 1274 height 53
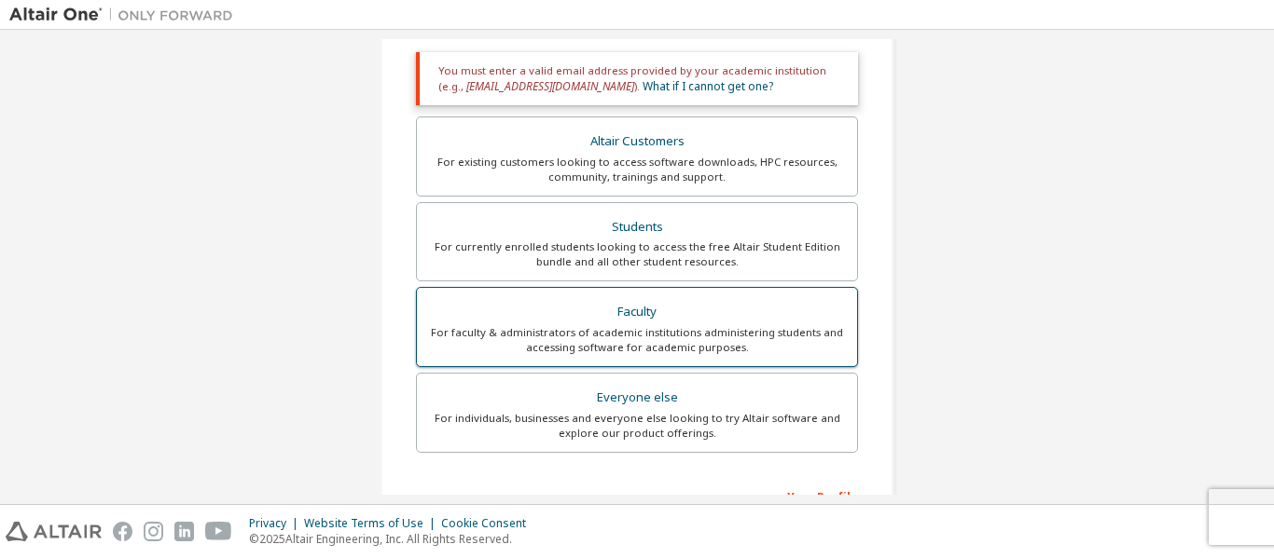
scroll to position [332, 0]
click at [727, 338] on div "For faculty & administrators of academic institutions administering students an…" at bounding box center [637, 341] width 418 height 30
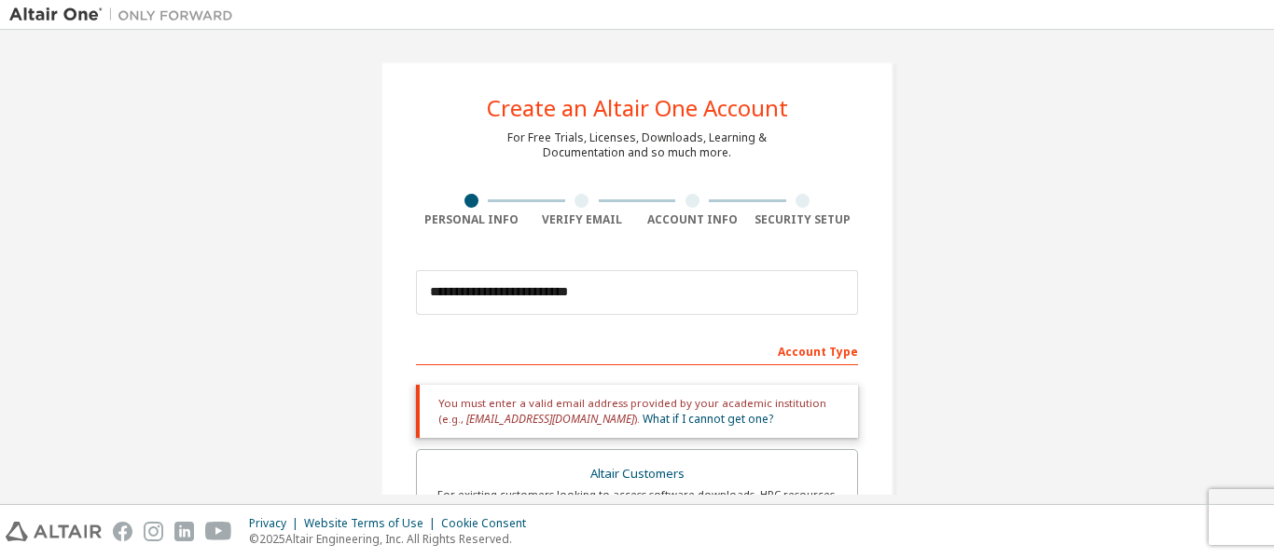
scroll to position [120, 0]
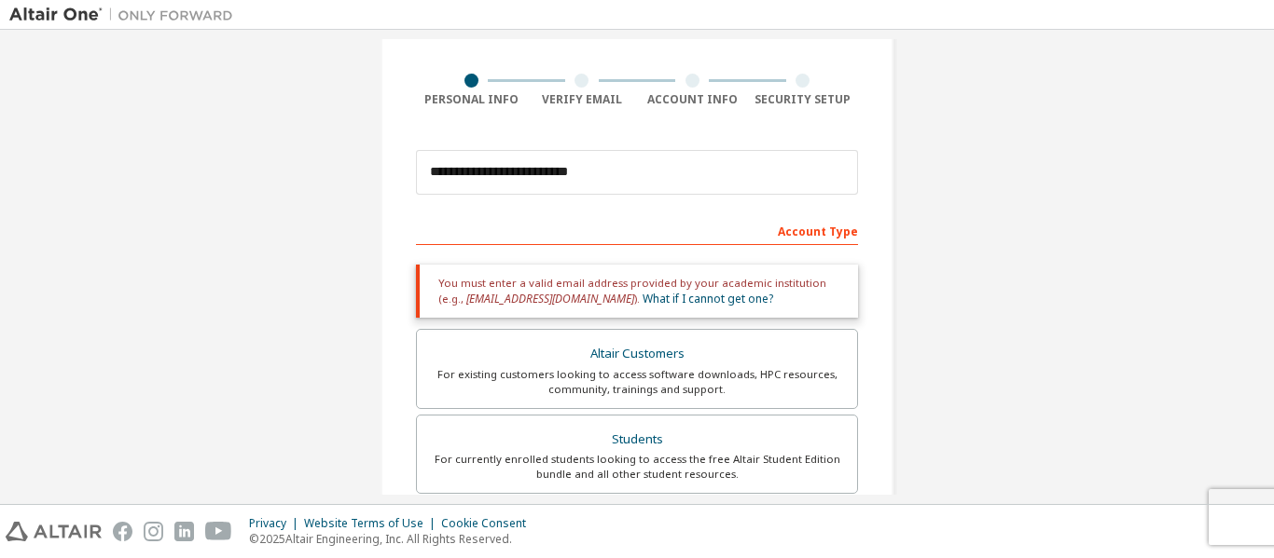
click at [676, 218] on div "Account Type" at bounding box center [637, 230] width 442 height 30
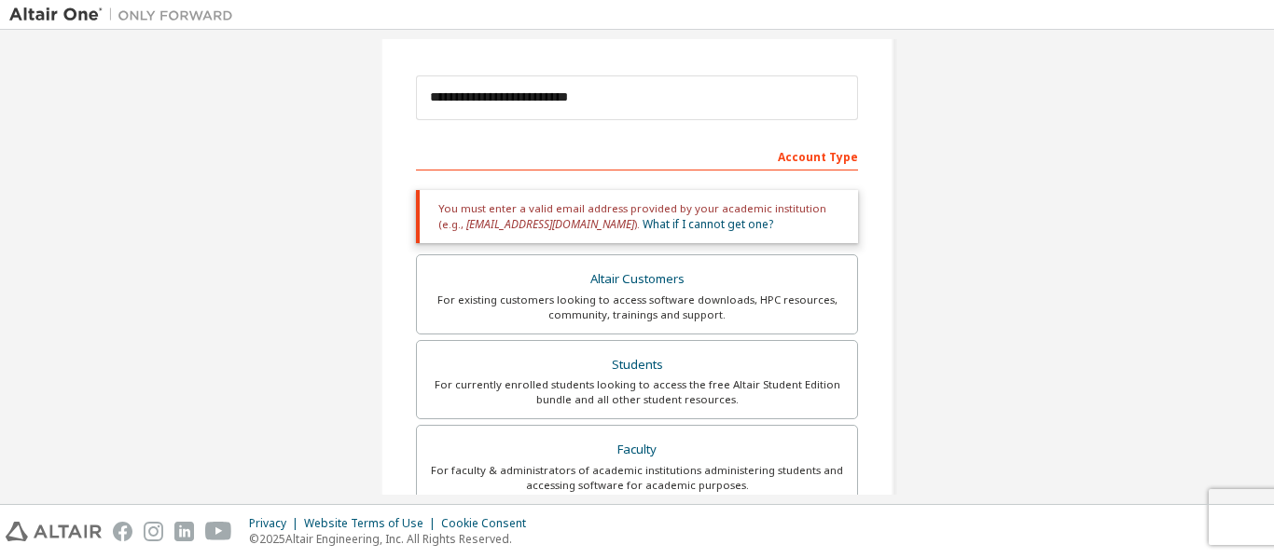
scroll to position [196, 0]
drag, startPoint x: 671, startPoint y: 231, endPoint x: 651, endPoint y: 227, distance: 21.0
click at [651, 227] on div "You must enter a valid email address provided by your academic institution (e.g…" at bounding box center [637, 215] width 442 height 53
click at [651, 227] on link "What if I cannot get one?" at bounding box center [707, 223] width 131 height 16
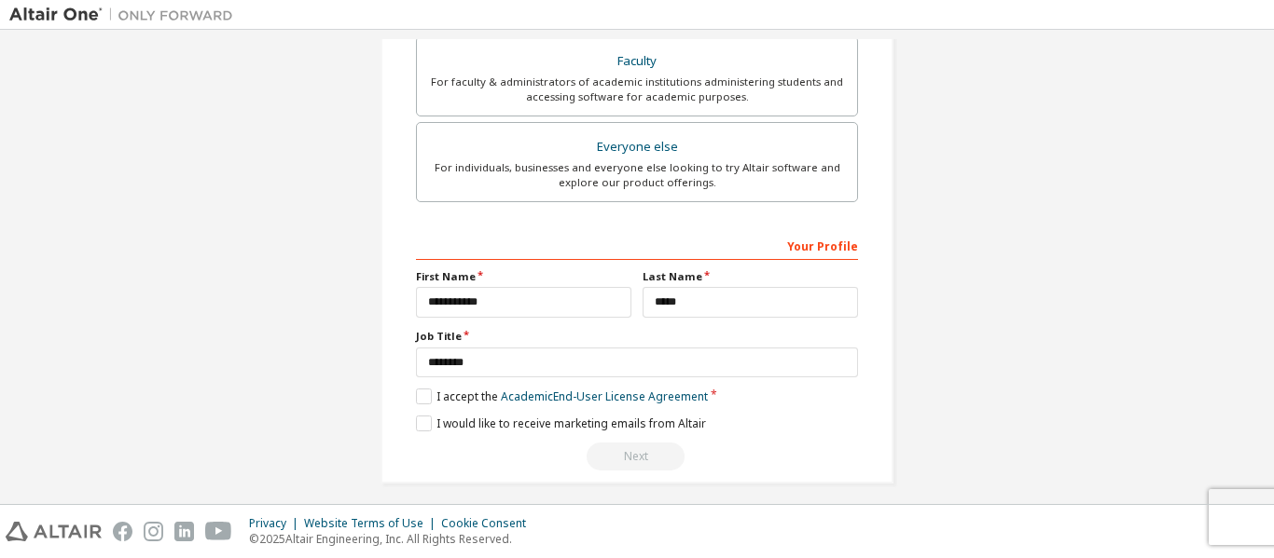
scroll to position [595, 0]
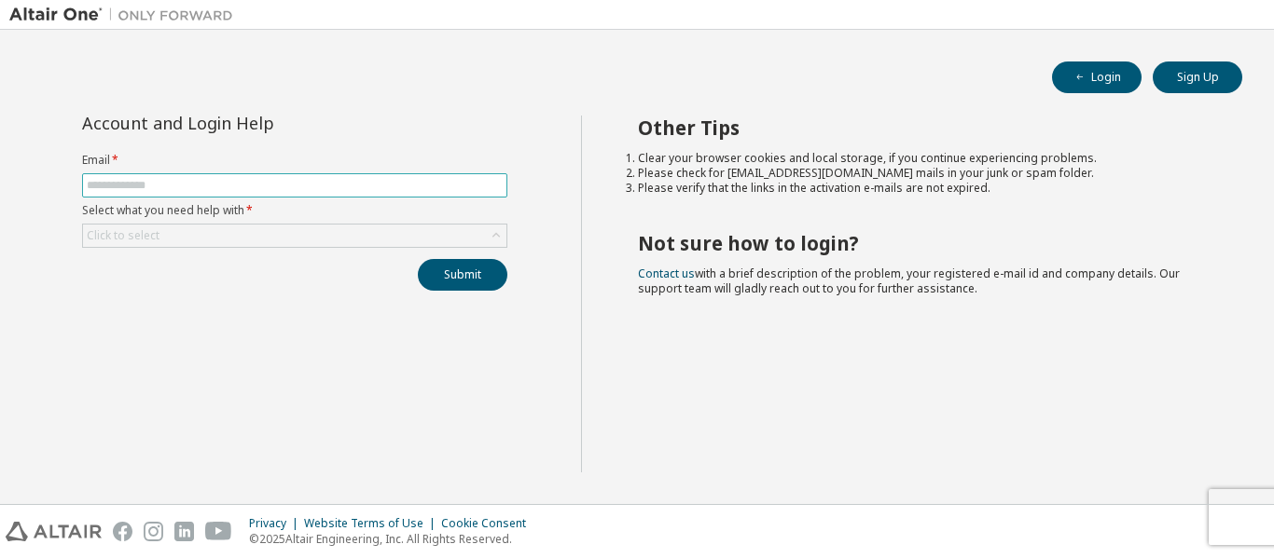
click at [272, 186] on input "text" at bounding box center [295, 185] width 416 height 15
type input "**********"
click at [172, 227] on div "Click to select" at bounding box center [294, 236] width 423 height 22
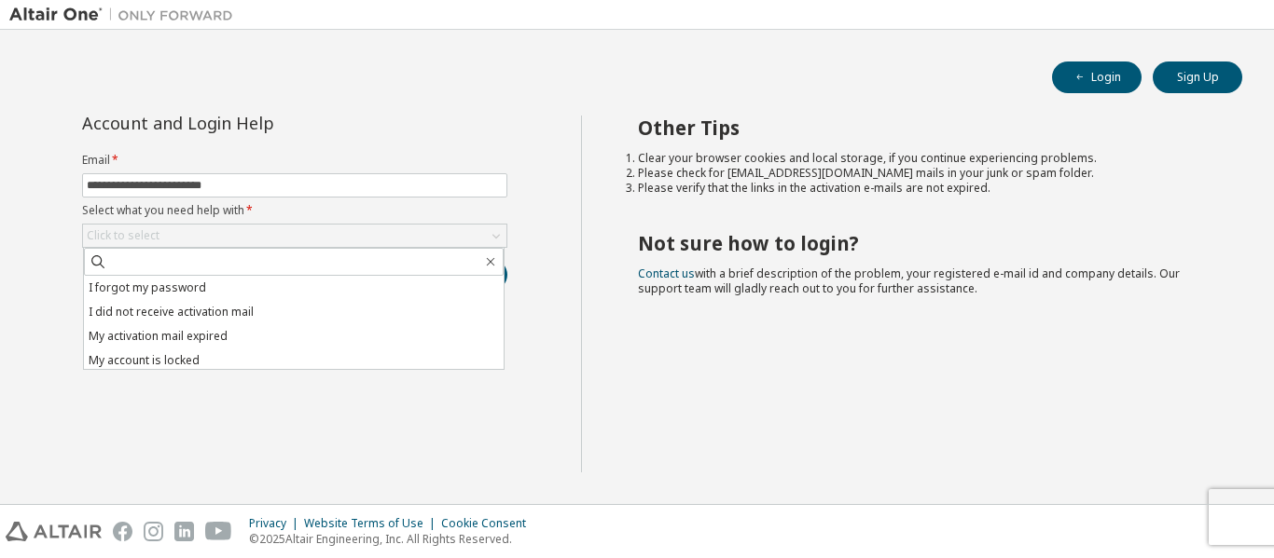
click at [245, 422] on div "**********" at bounding box center [295, 294] width 572 height 357
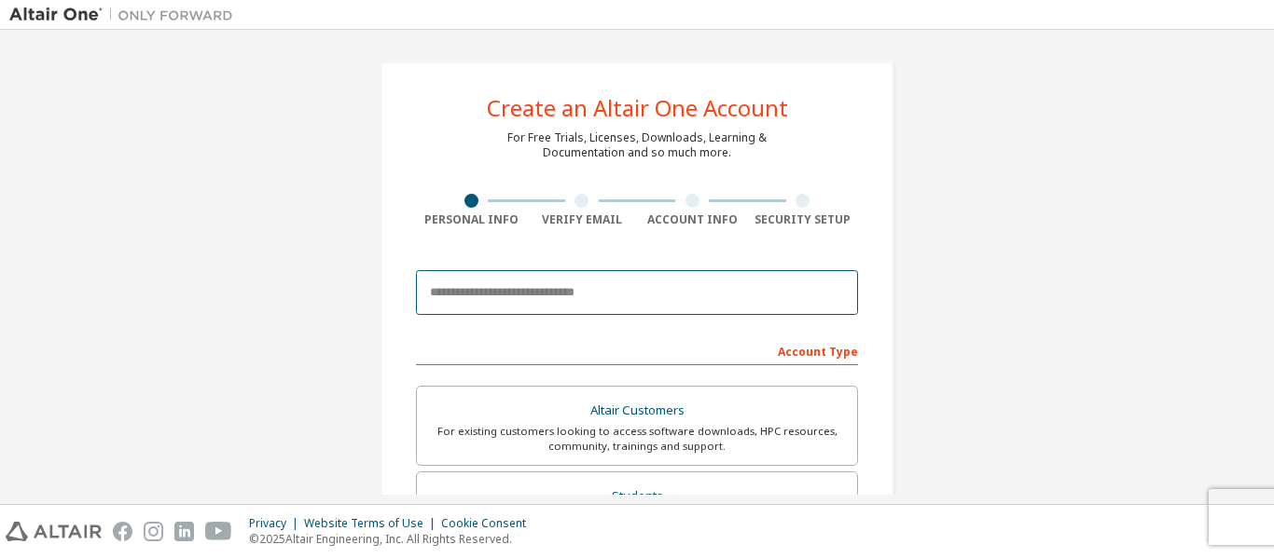
click at [479, 296] on input "email" at bounding box center [637, 292] width 442 height 45
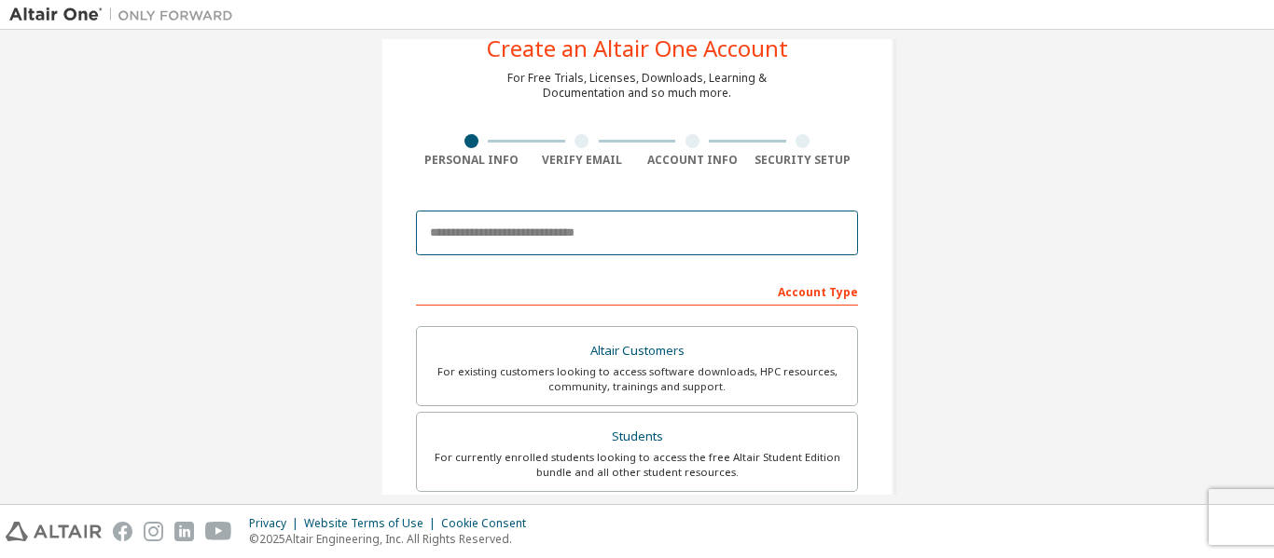
scroll to position [91, 0]
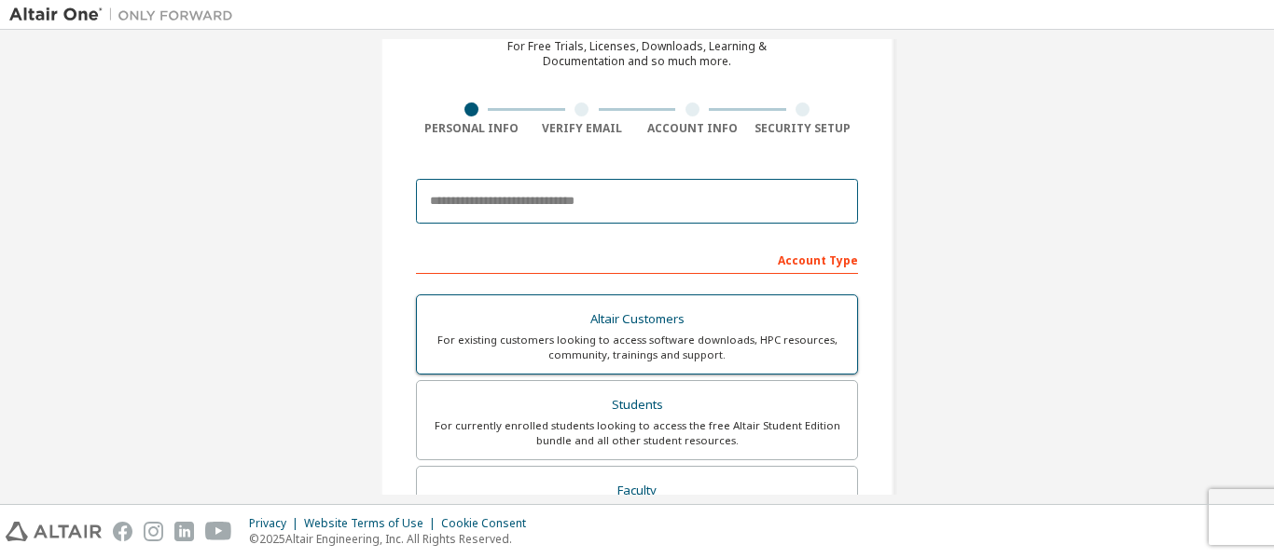
type input "**********"
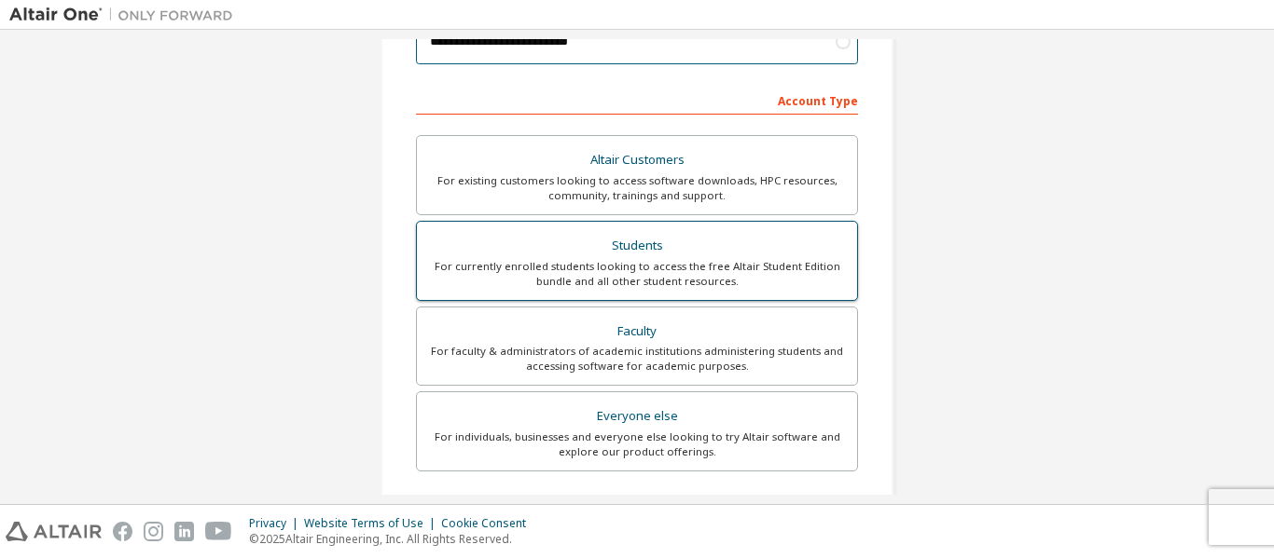
scroll to position [252, 0]
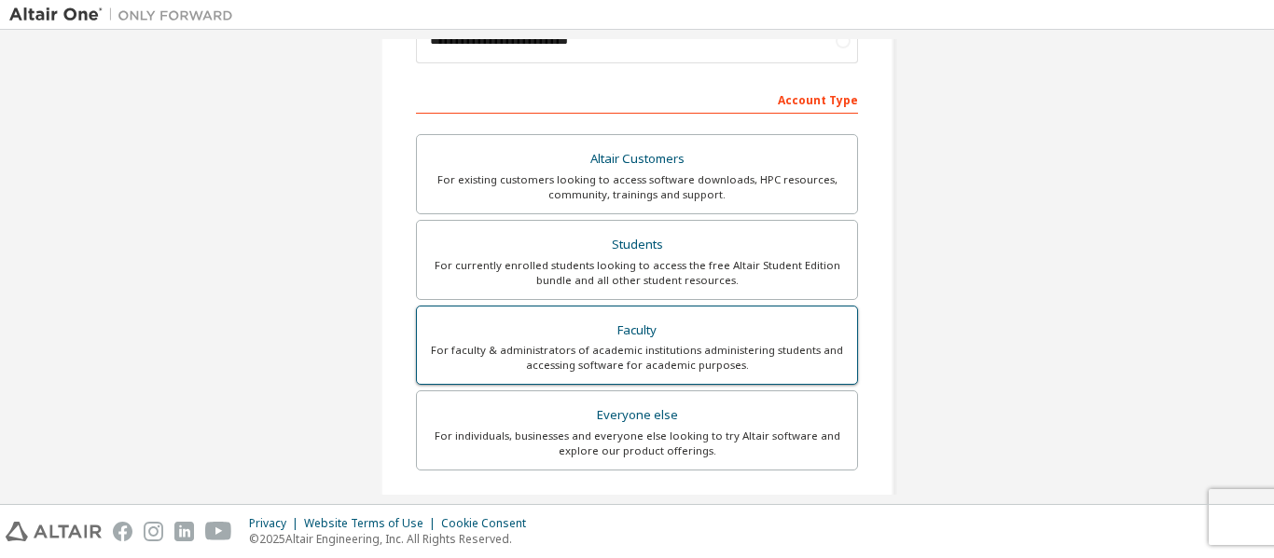
click at [621, 369] on div "For faculty & administrators of academic institutions administering students an…" at bounding box center [637, 358] width 418 height 30
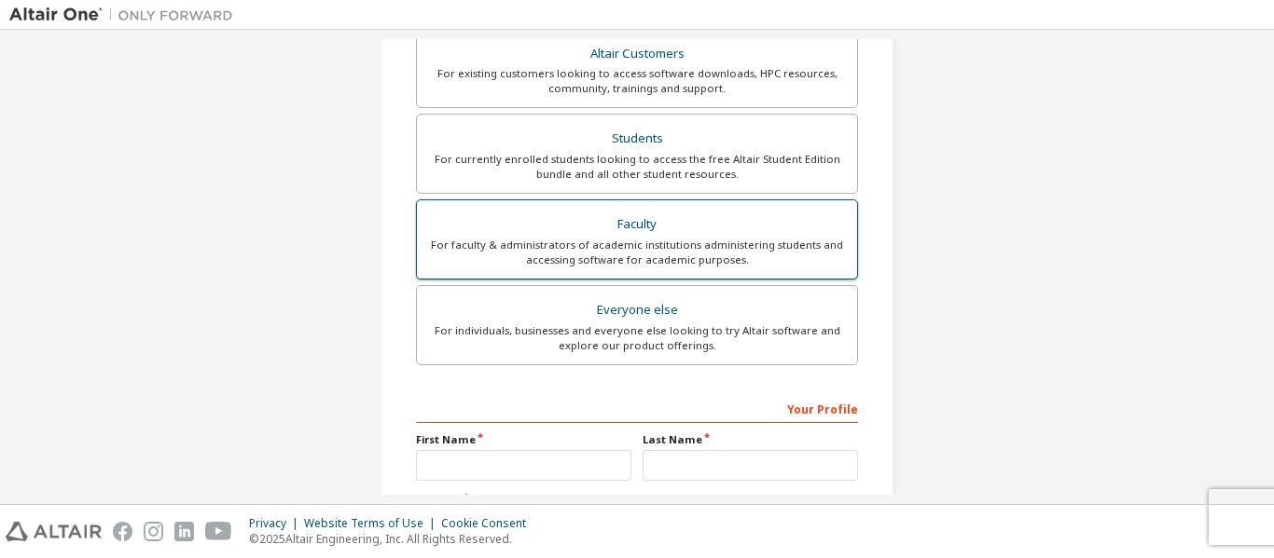
scroll to position [414, 0]
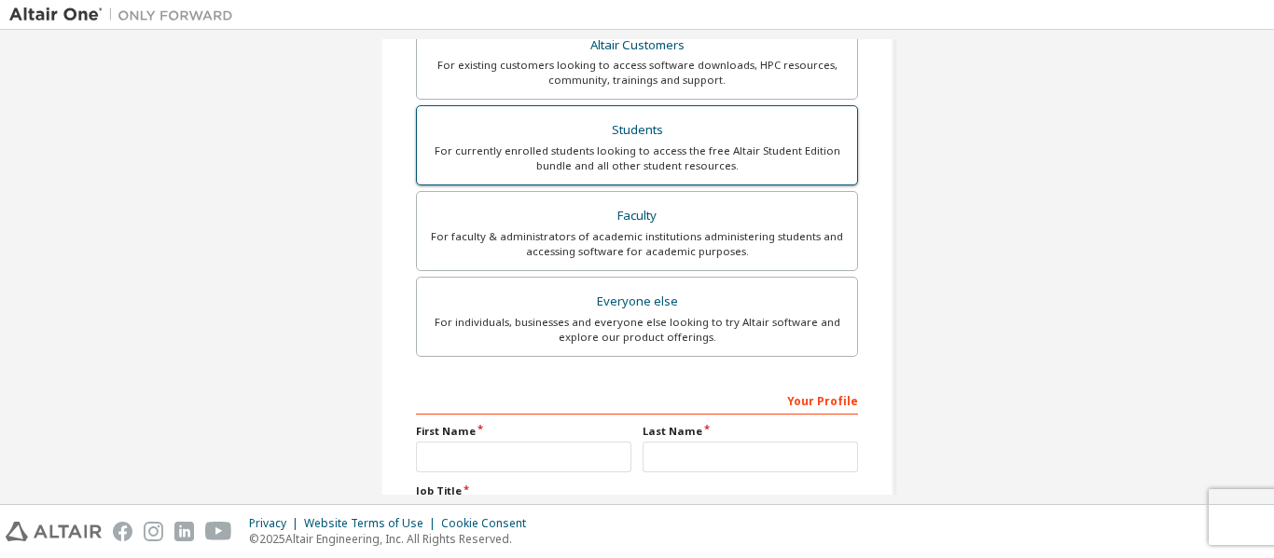
click at [579, 161] on div "For currently enrolled students looking to access the free Altair Student Editi…" at bounding box center [637, 159] width 418 height 30
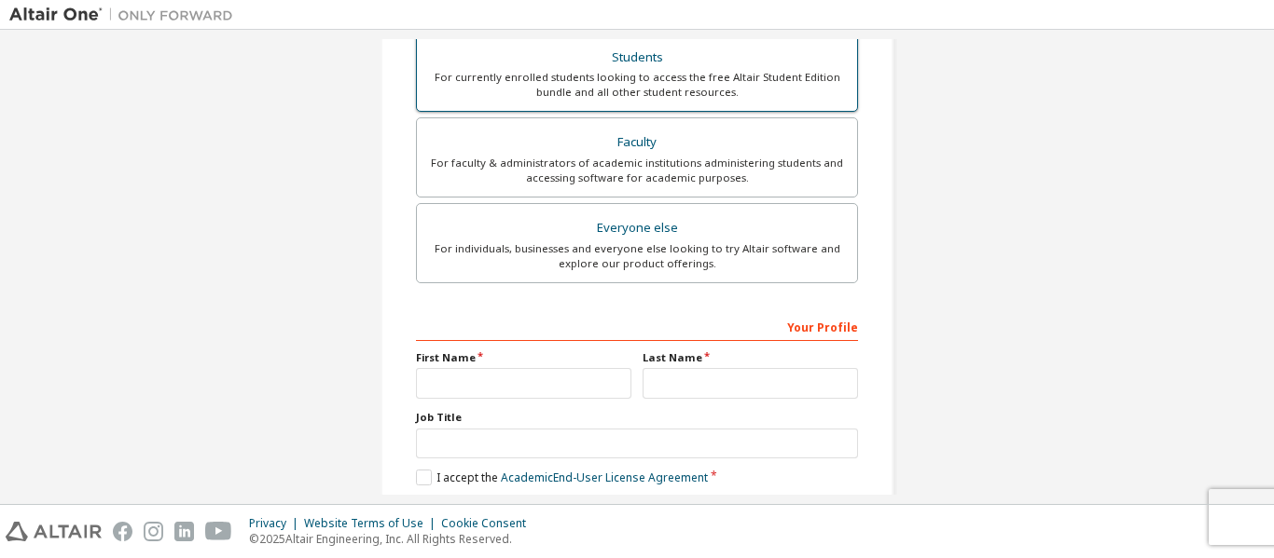
scroll to position [595, 0]
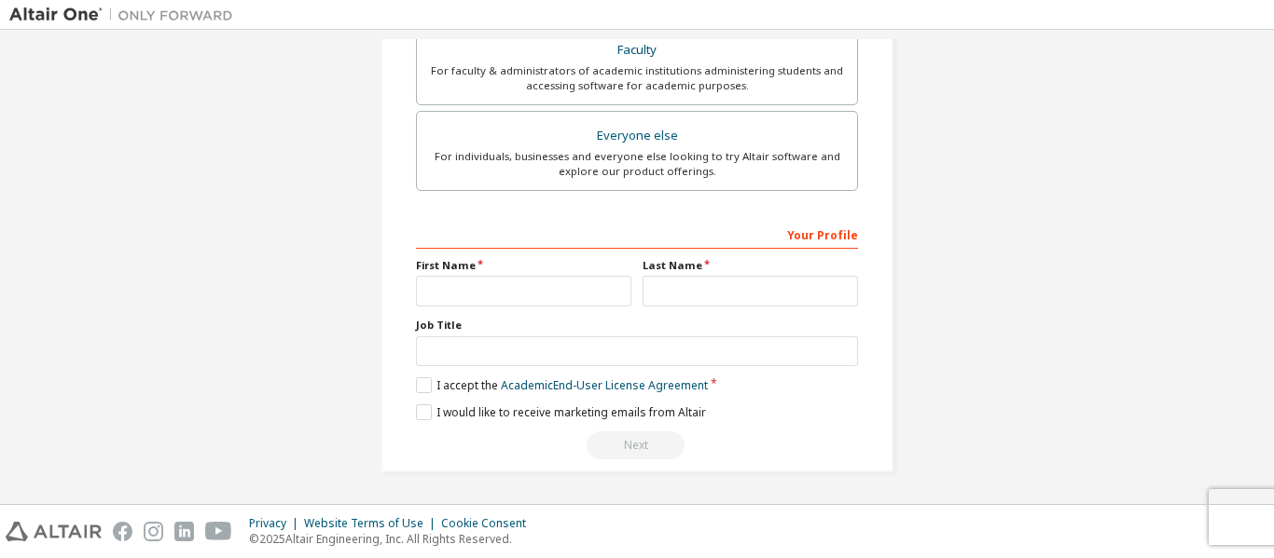
click at [563, 241] on div "Your Profile" at bounding box center [637, 234] width 442 height 30
click at [509, 279] on input "text" at bounding box center [523, 291] width 215 height 31
type input "**********"
click at [652, 293] on input "text" at bounding box center [749, 291] width 215 height 31
type input "*****"
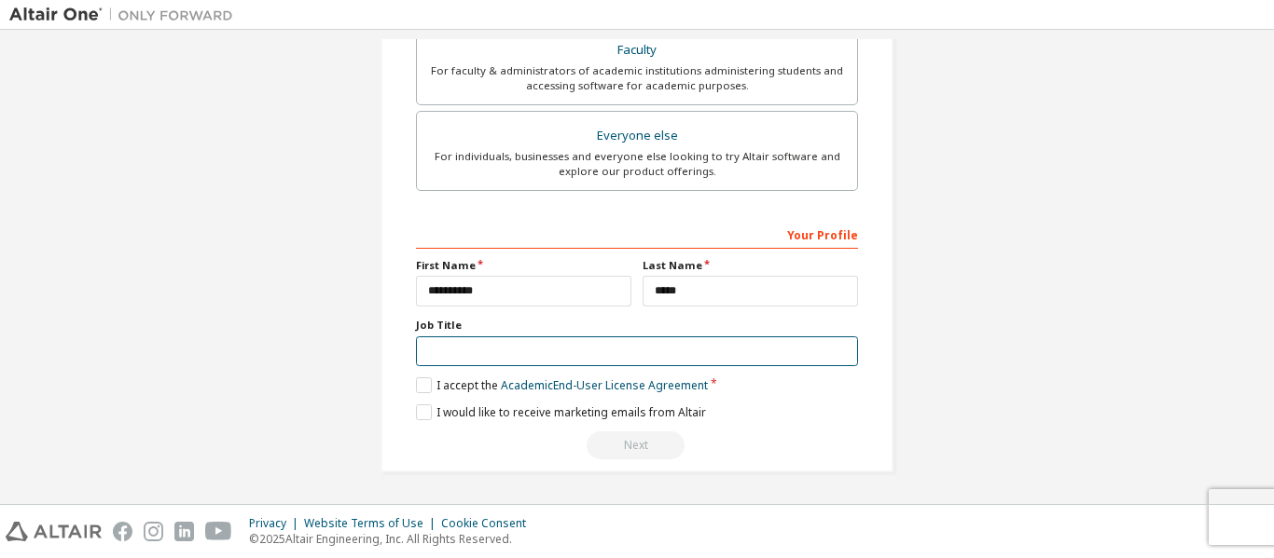
click at [619, 360] on input "text" at bounding box center [637, 352] width 442 height 31
click at [586, 354] on input "text" at bounding box center [637, 352] width 442 height 31
type input "*"
type input "********"
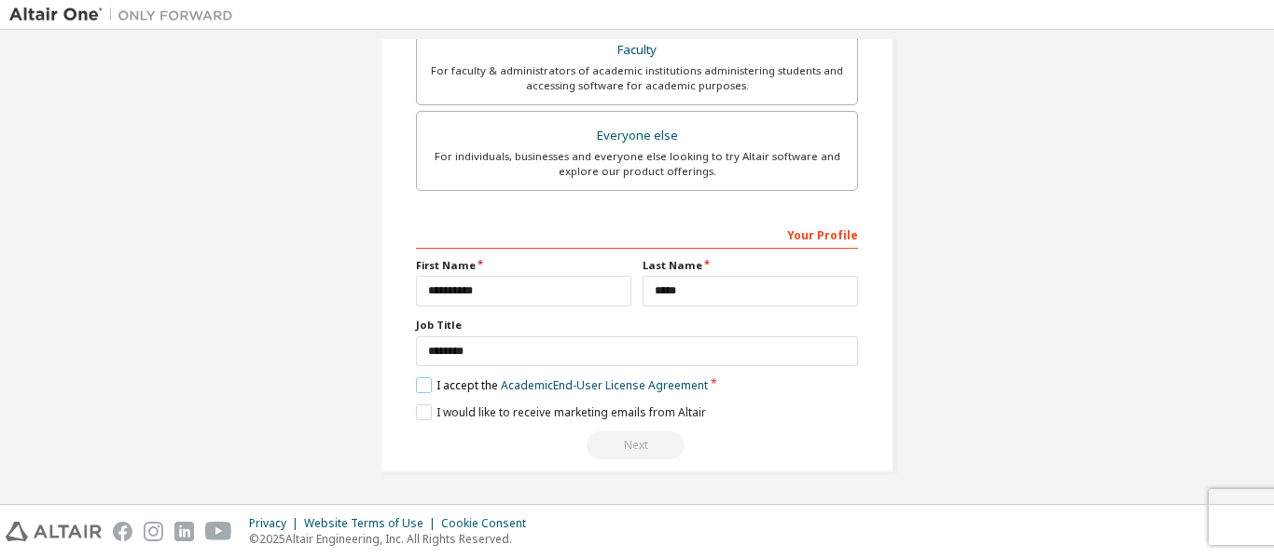
click at [416, 384] on label "I accept the Academic End-User License Agreement" at bounding box center [562, 386] width 292 height 16
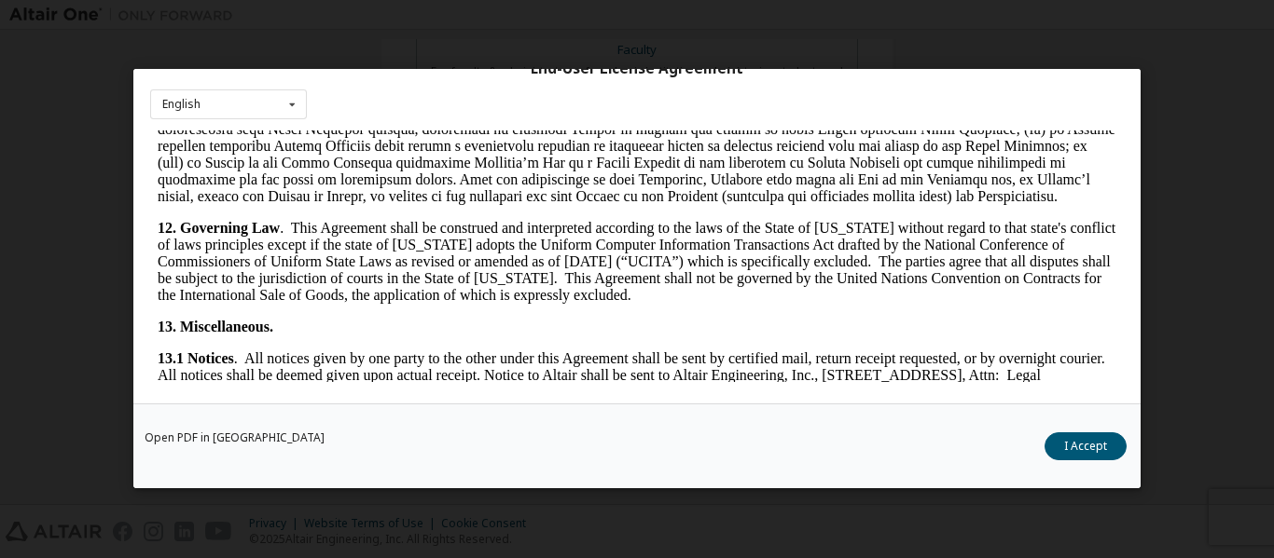
scroll to position [3110, 0]
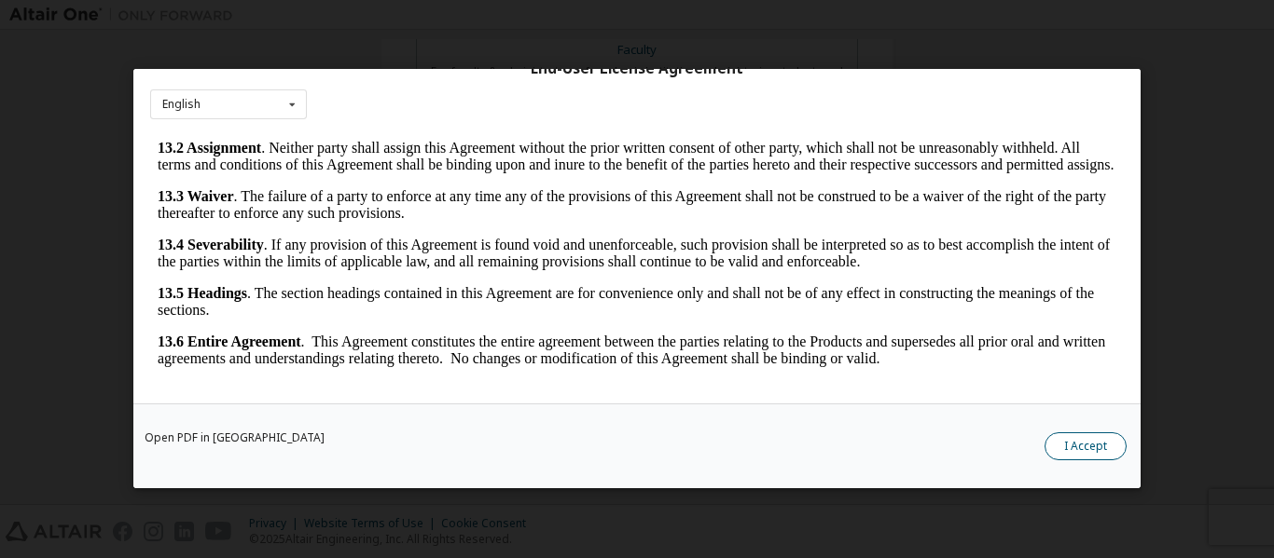
click at [1068, 455] on button "I Accept" at bounding box center [1085, 448] width 82 height 28
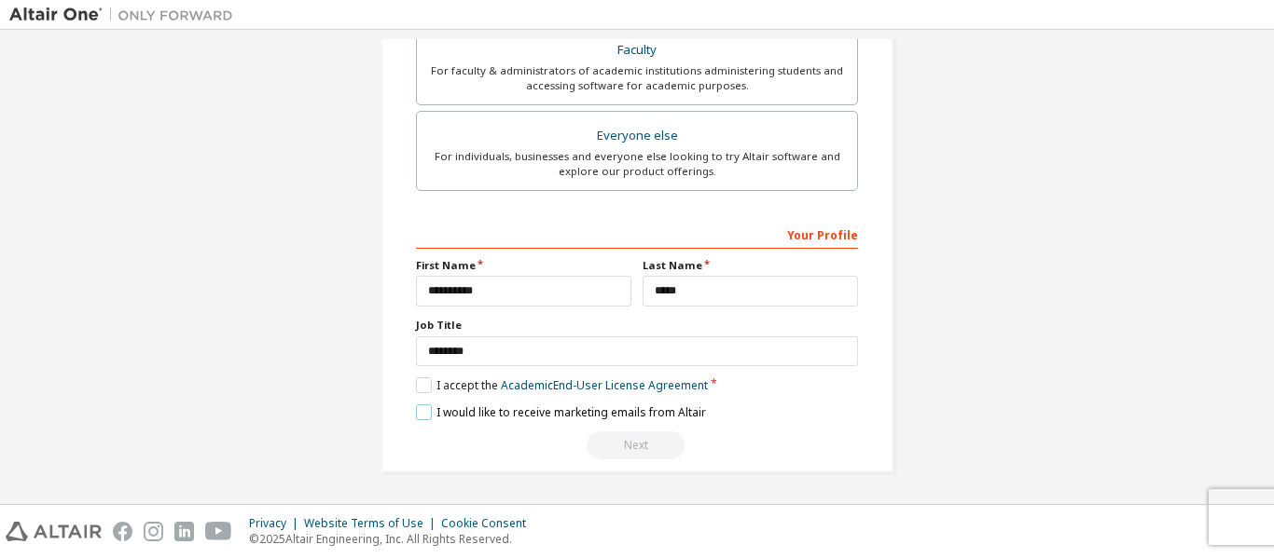
click at [431, 413] on label "I would like to receive marketing emails from Altair" at bounding box center [561, 413] width 290 height 16
click at [619, 437] on div "Next" at bounding box center [637, 446] width 442 height 28
click at [619, 450] on div "Next" at bounding box center [637, 446] width 442 height 28
click at [577, 379] on link "Academic End-User License Agreement" at bounding box center [604, 386] width 207 height 16
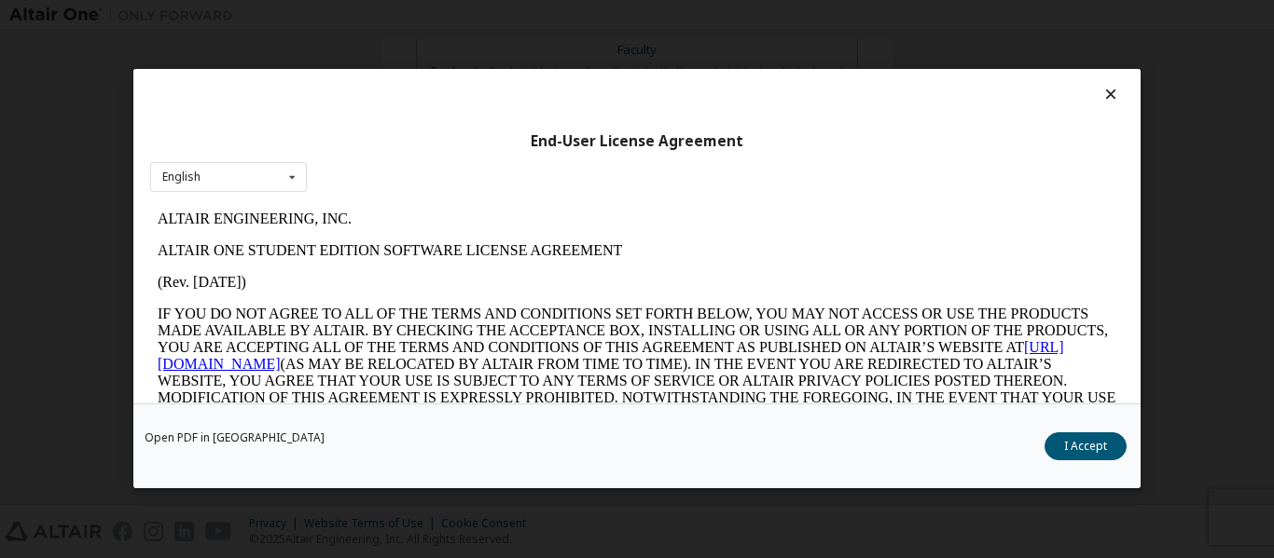
scroll to position [0, 0]
click at [1103, 98] on icon at bounding box center [1111, 94] width 20 height 17
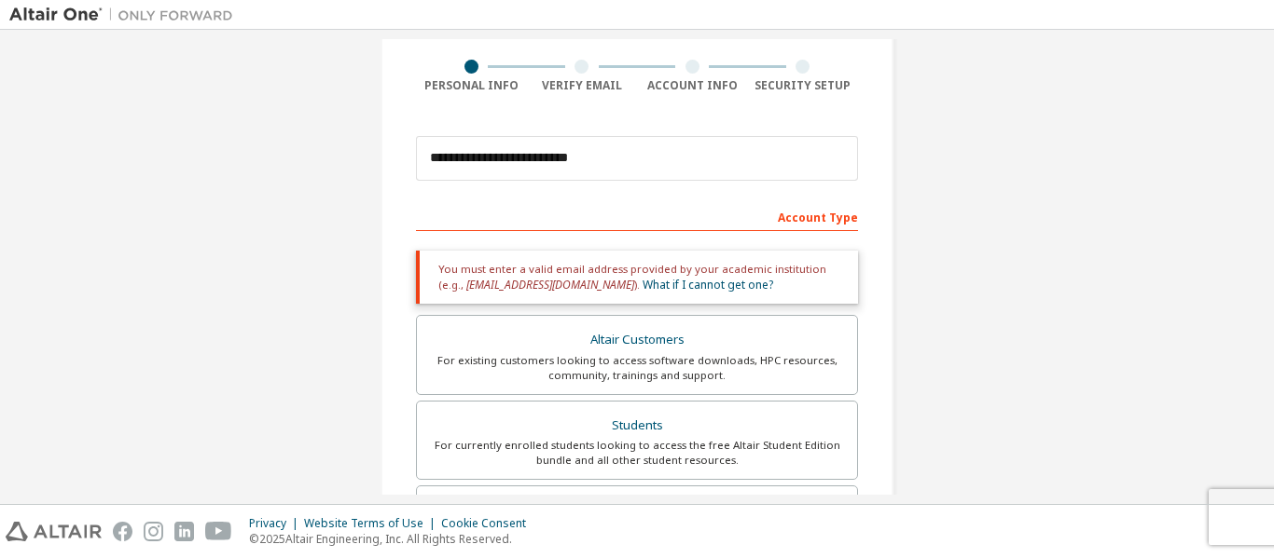
scroll to position [133, 0]
click at [736, 271] on div "You must enter a valid email address provided by your academic institution (e.g…" at bounding box center [637, 278] width 442 height 53
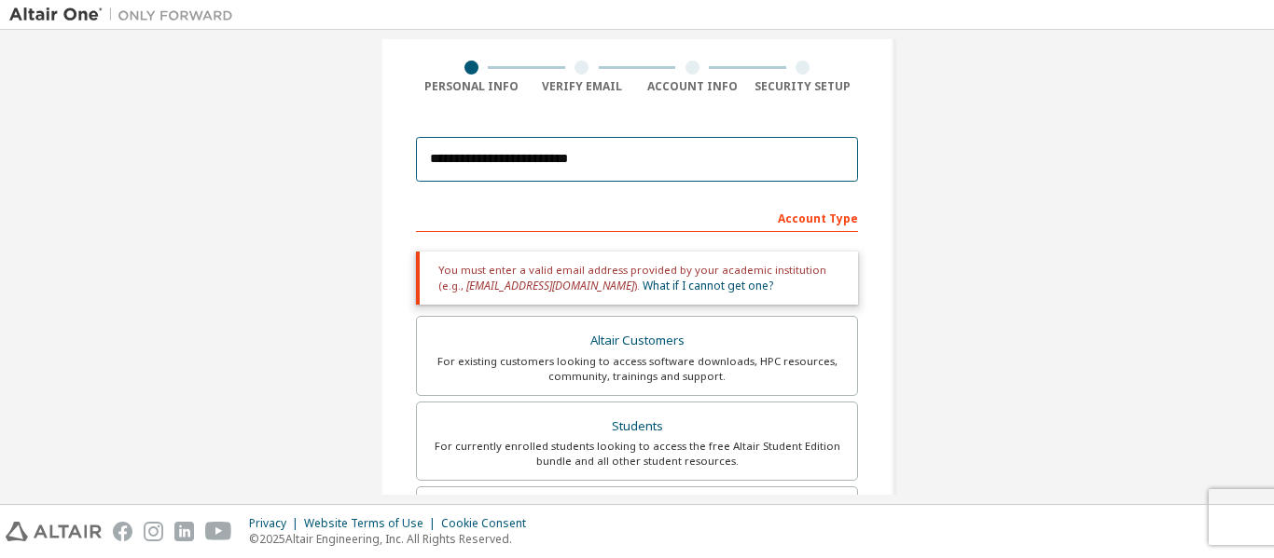
click at [517, 158] on input "**********" at bounding box center [637, 159] width 442 height 45
click at [555, 156] on input "**********" at bounding box center [637, 159] width 442 height 45
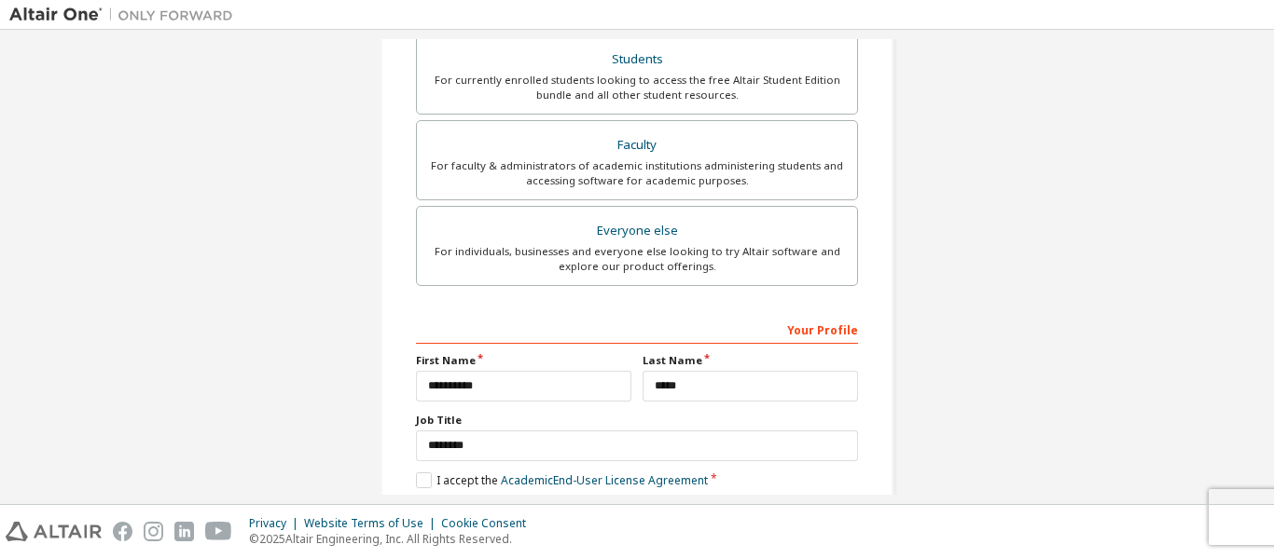
scroll to position [580, 0]
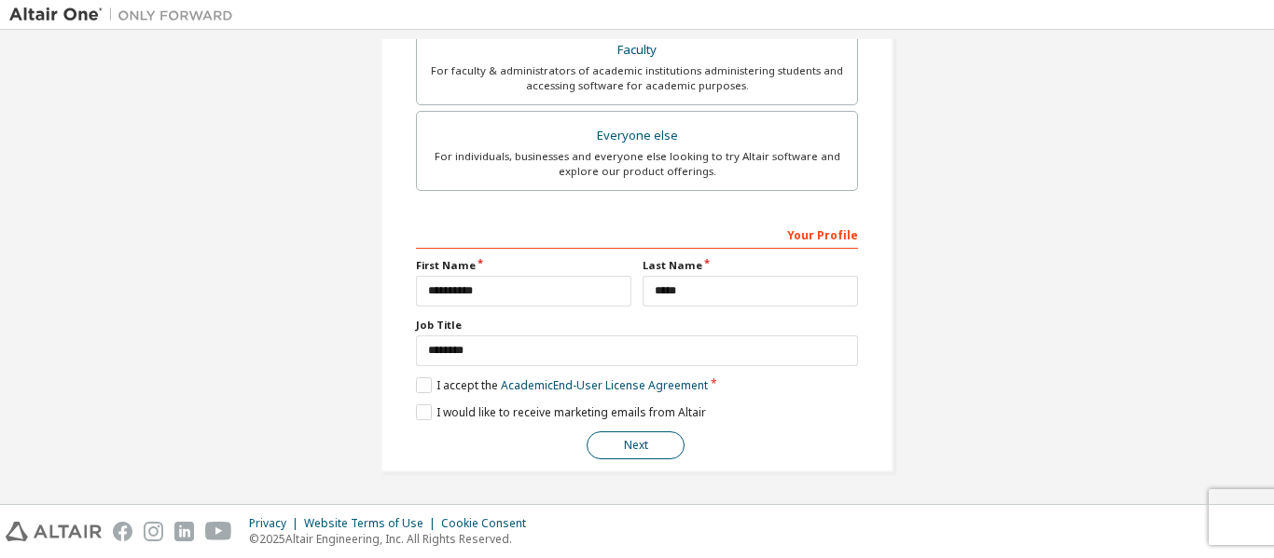
type input "**********"
click at [618, 447] on button "Next" at bounding box center [635, 446] width 98 height 28
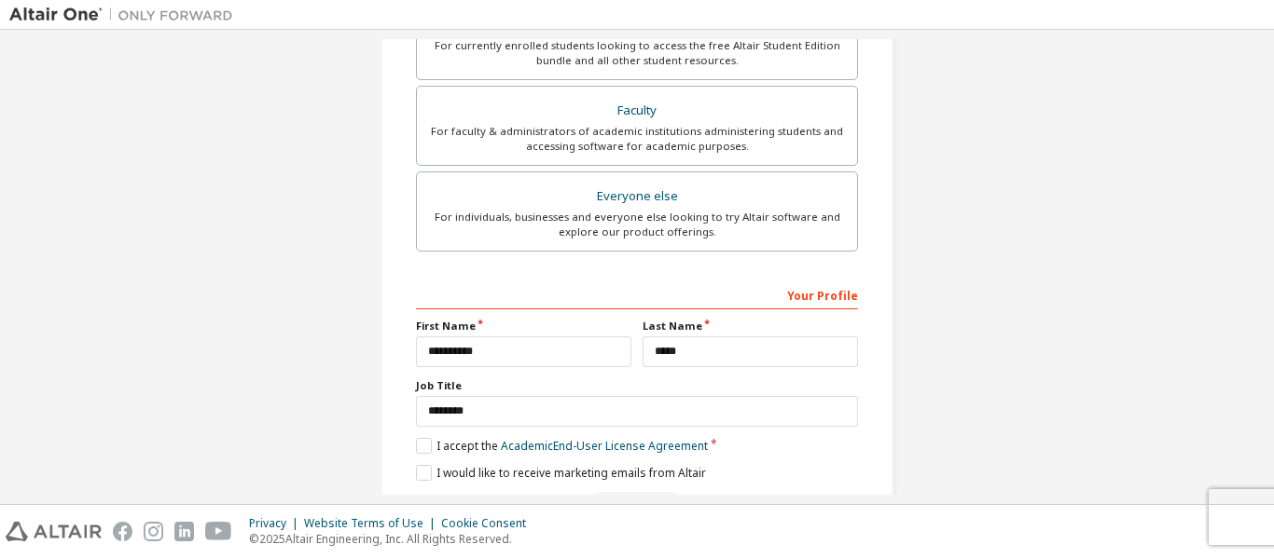
scroll to position [0, 0]
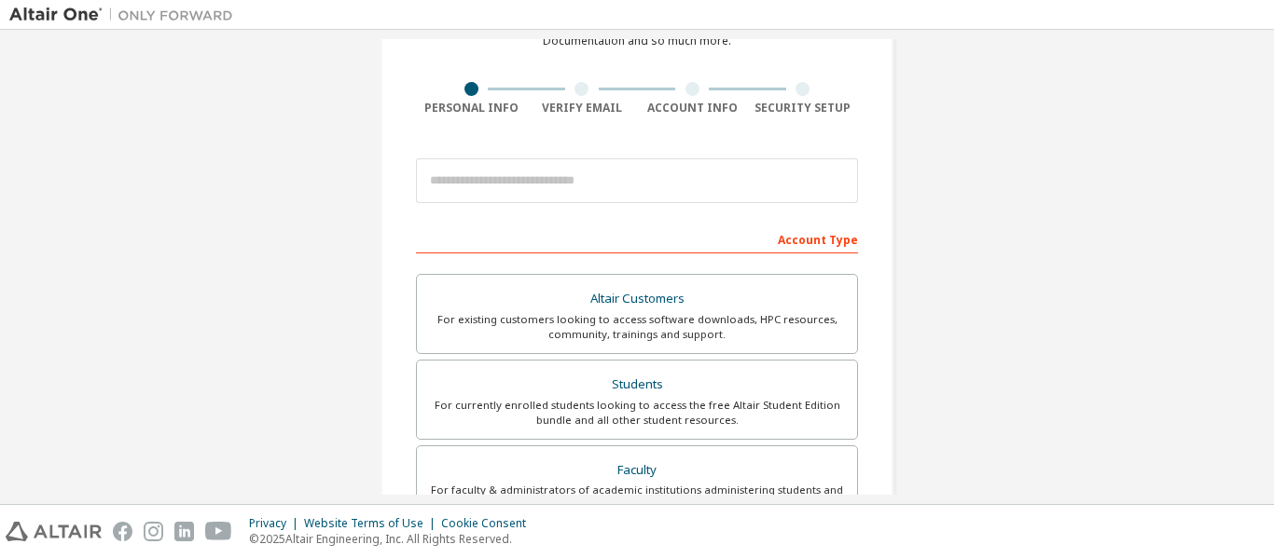
scroll to position [113, 0]
click at [550, 178] on input "email" at bounding box center [637, 180] width 442 height 45
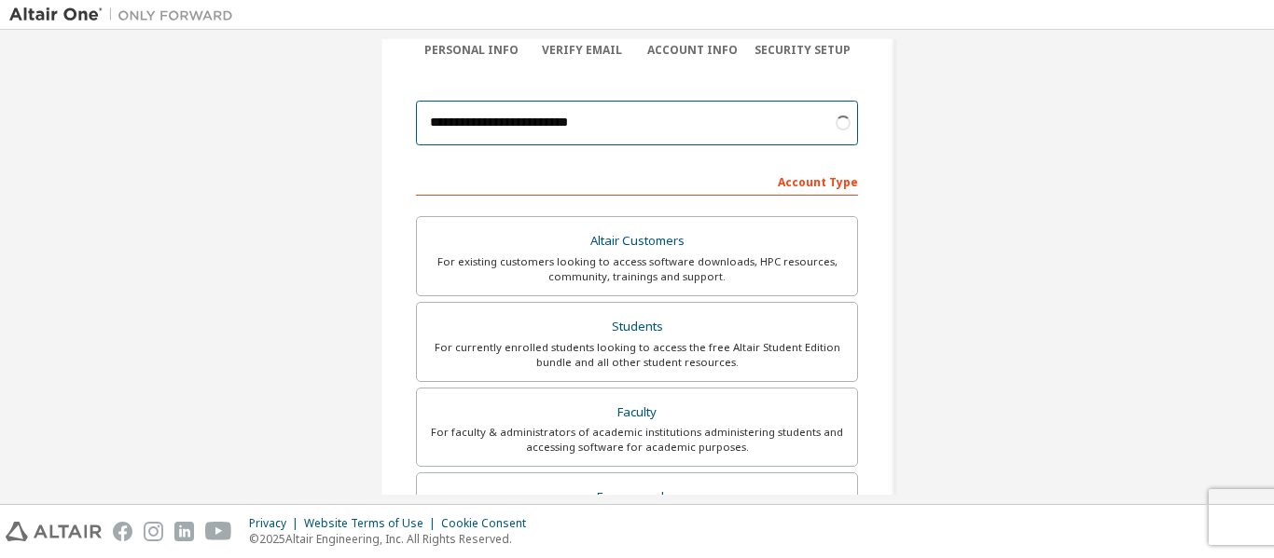
scroll to position [172, 0]
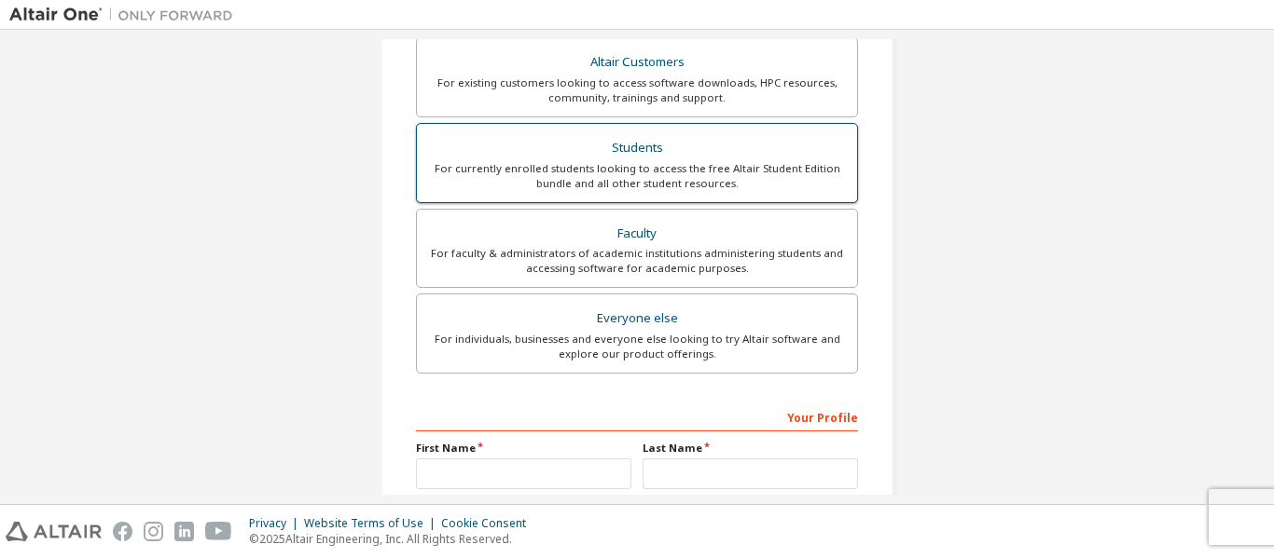
click at [651, 158] on div "Students" at bounding box center [637, 148] width 418 height 26
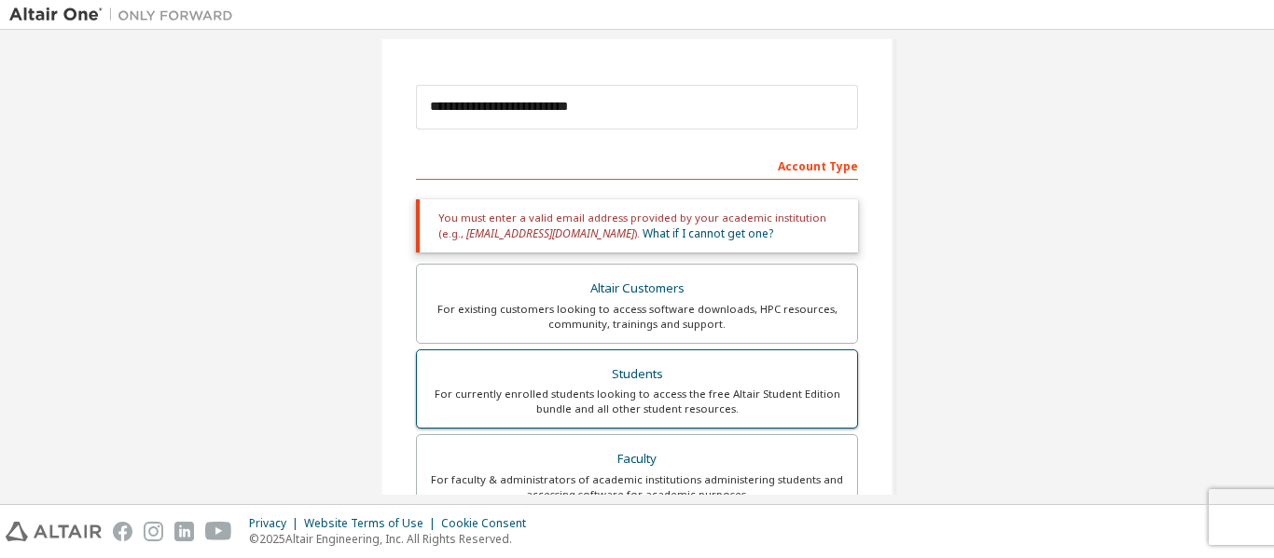
scroll to position [183, 0]
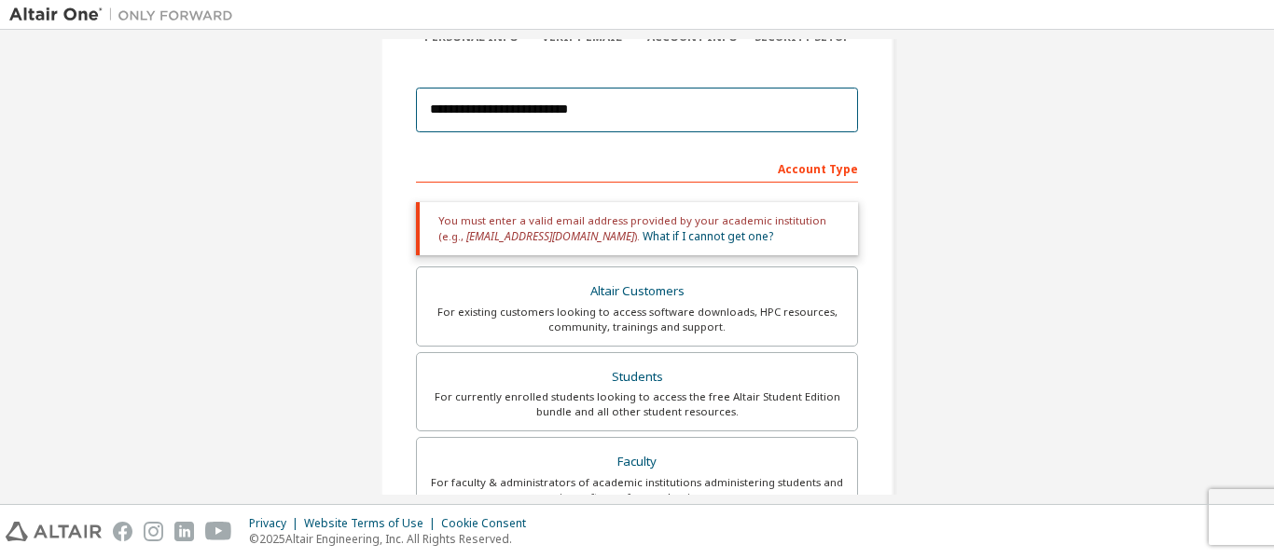
click at [552, 107] on input "**********" at bounding box center [637, 110] width 442 height 45
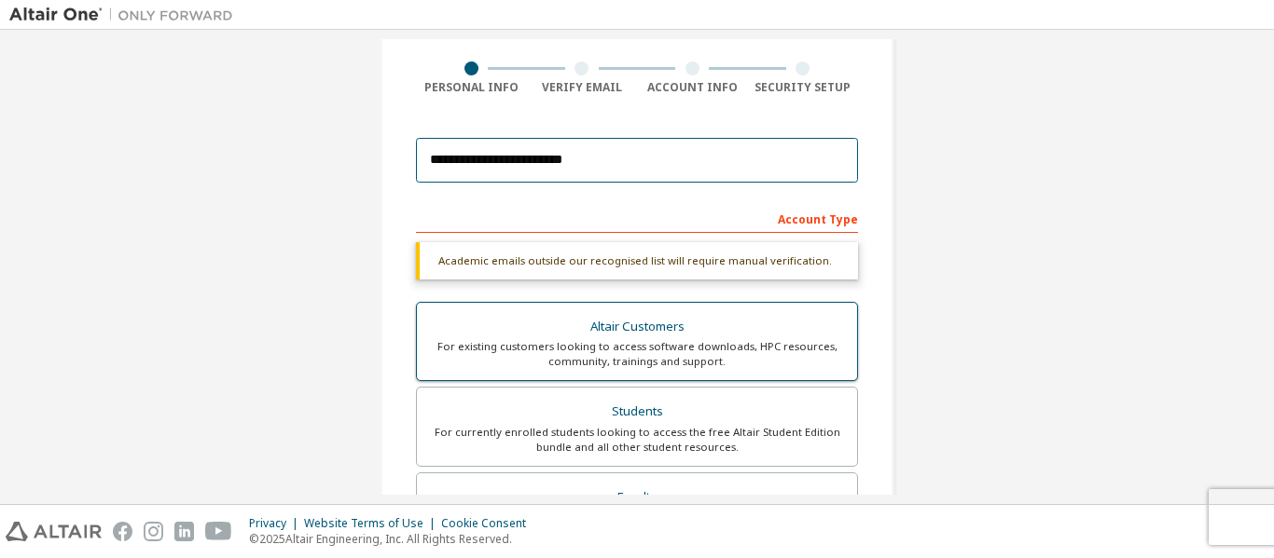
scroll to position [131, 0]
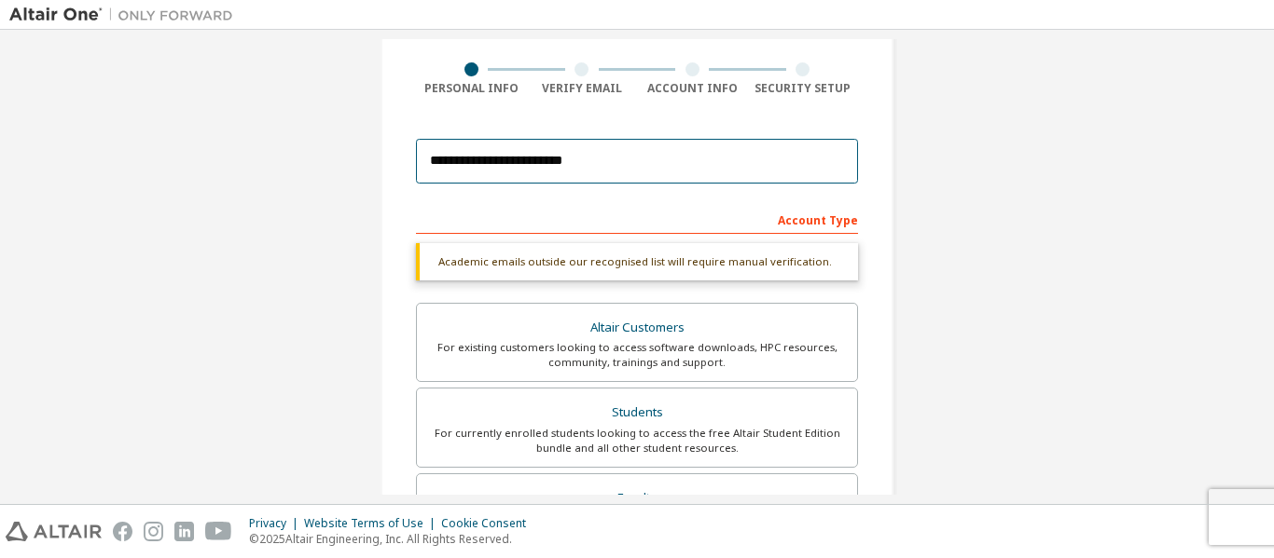
click at [545, 166] on input "**********" at bounding box center [637, 161] width 442 height 45
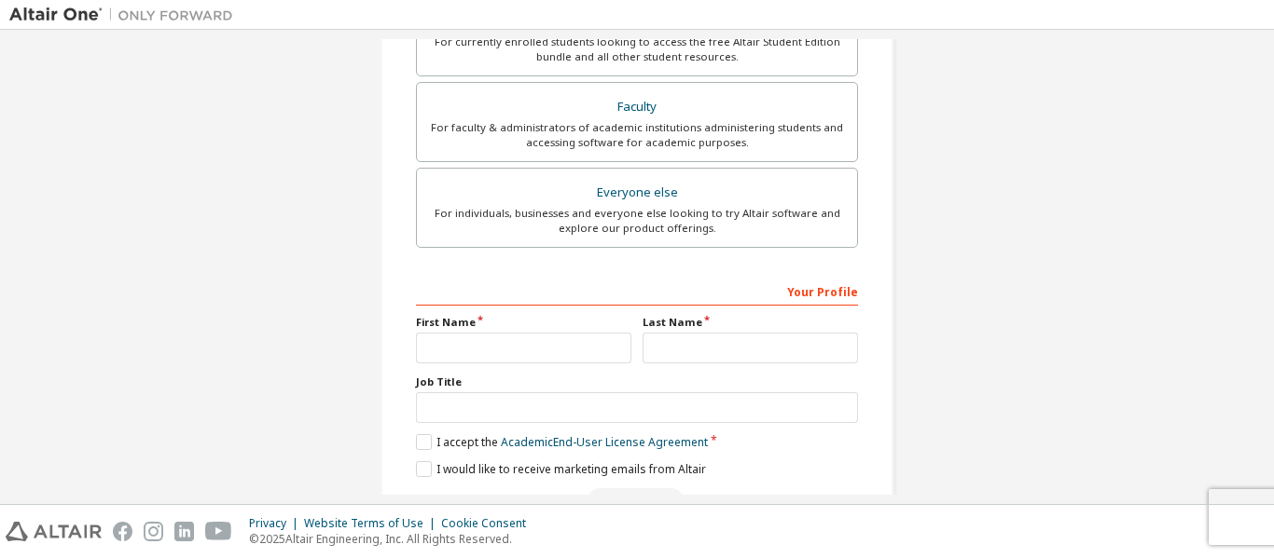
scroll to position [580, 0]
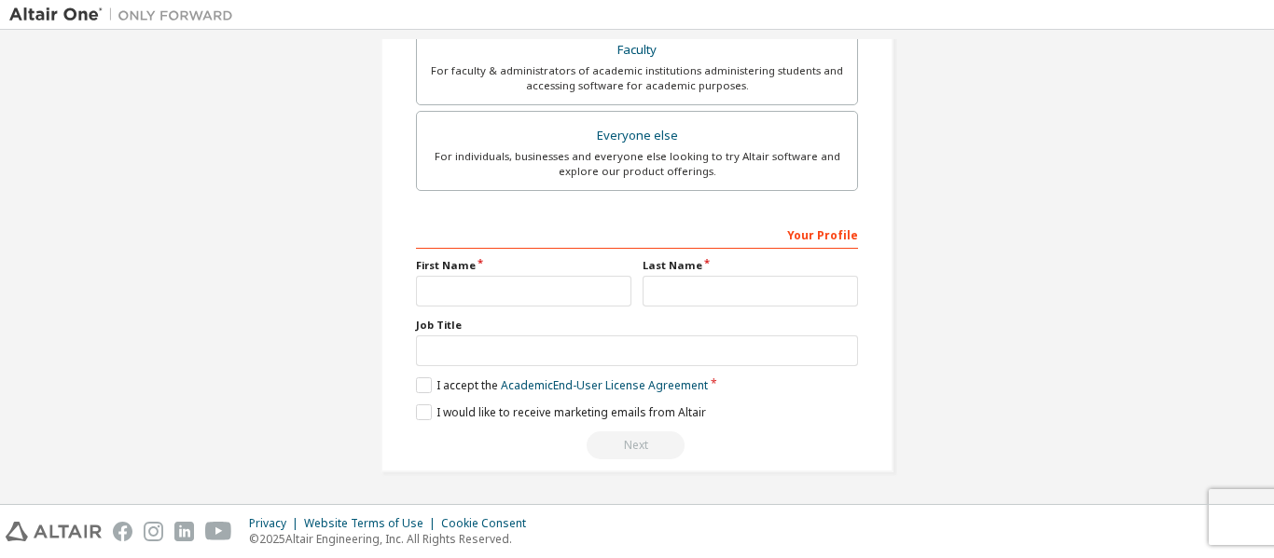
type input "**********"
click at [558, 296] on input "text" at bounding box center [523, 291] width 215 height 31
type input "*"
type input "**********"
click at [683, 283] on input "text" at bounding box center [749, 291] width 215 height 31
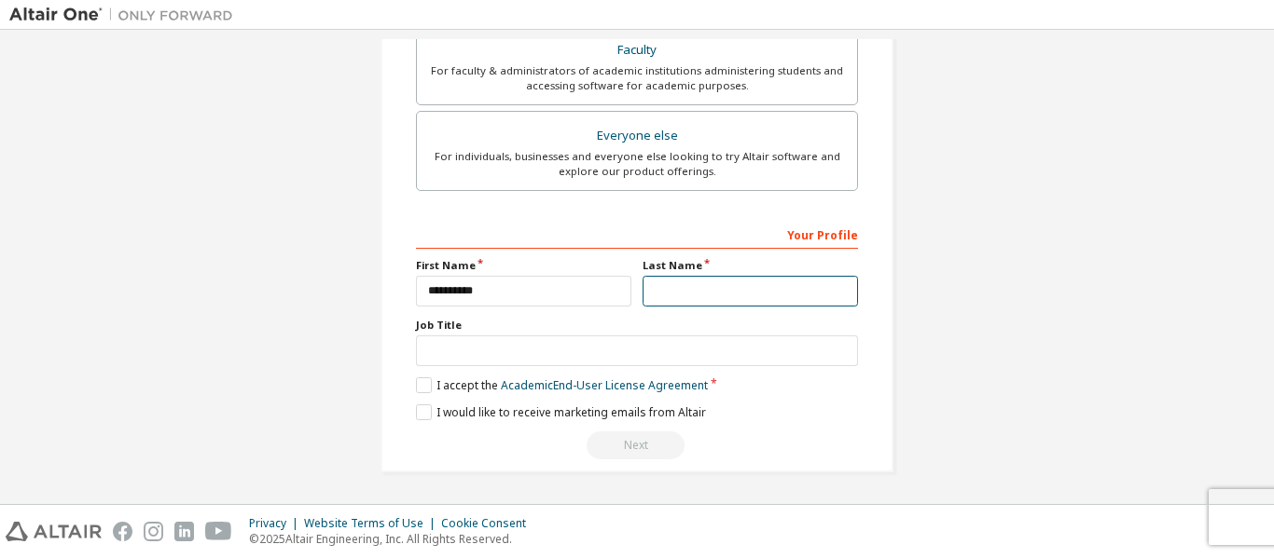
type input "*****"
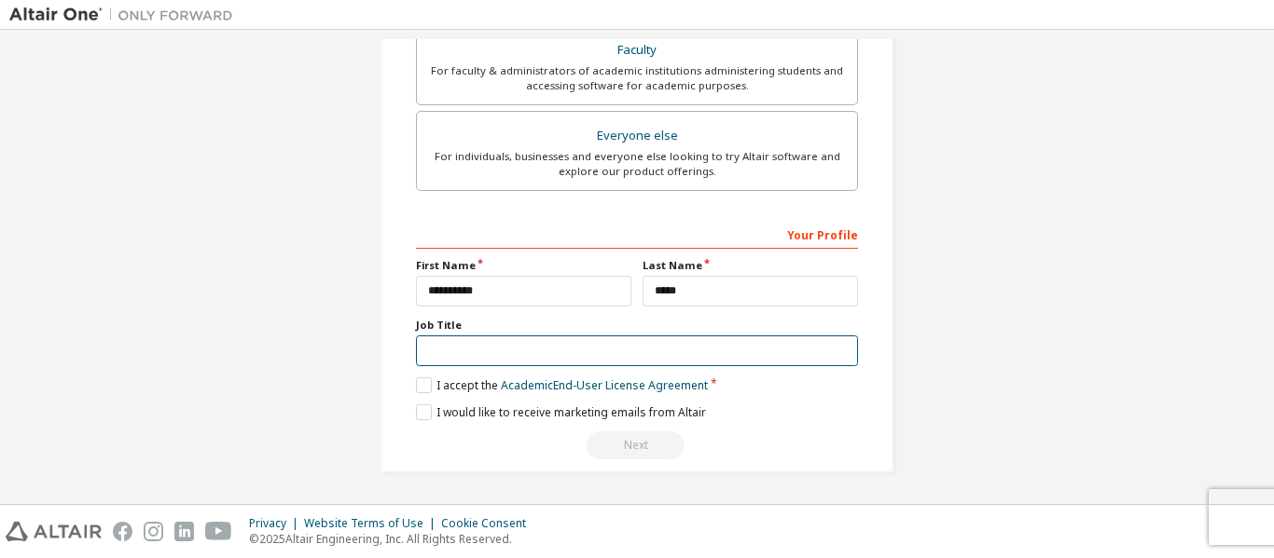
click at [503, 357] on input "text" at bounding box center [637, 351] width 442 height 31
type input "********"
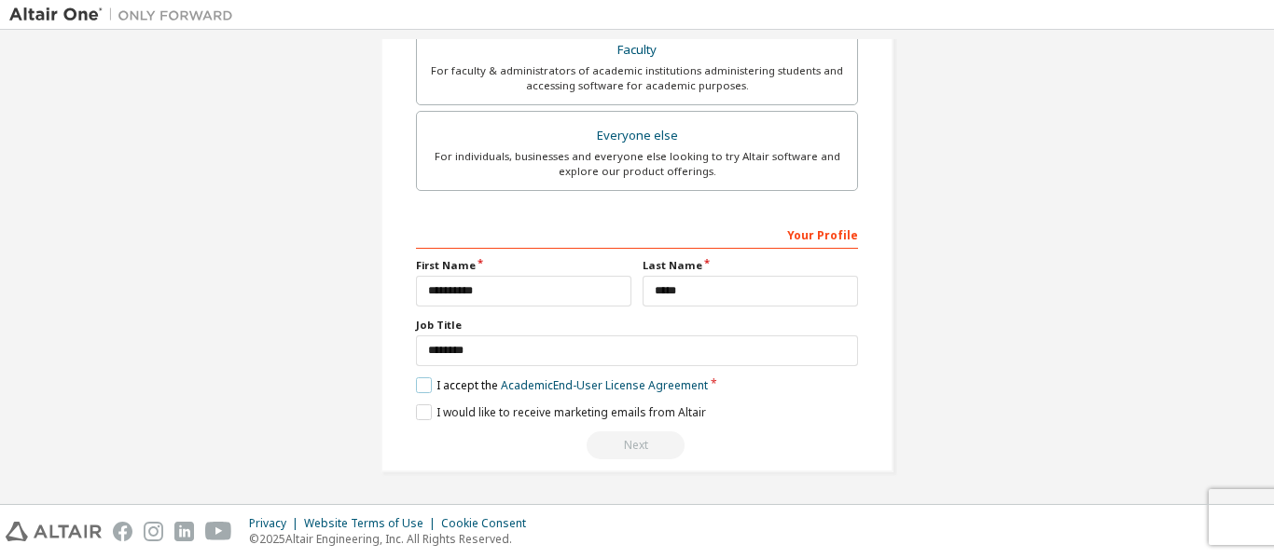
click at [421, 388] on label "I accept the Academic End-User License Agreement" at bounding box center [562, 386] width 292 height 16
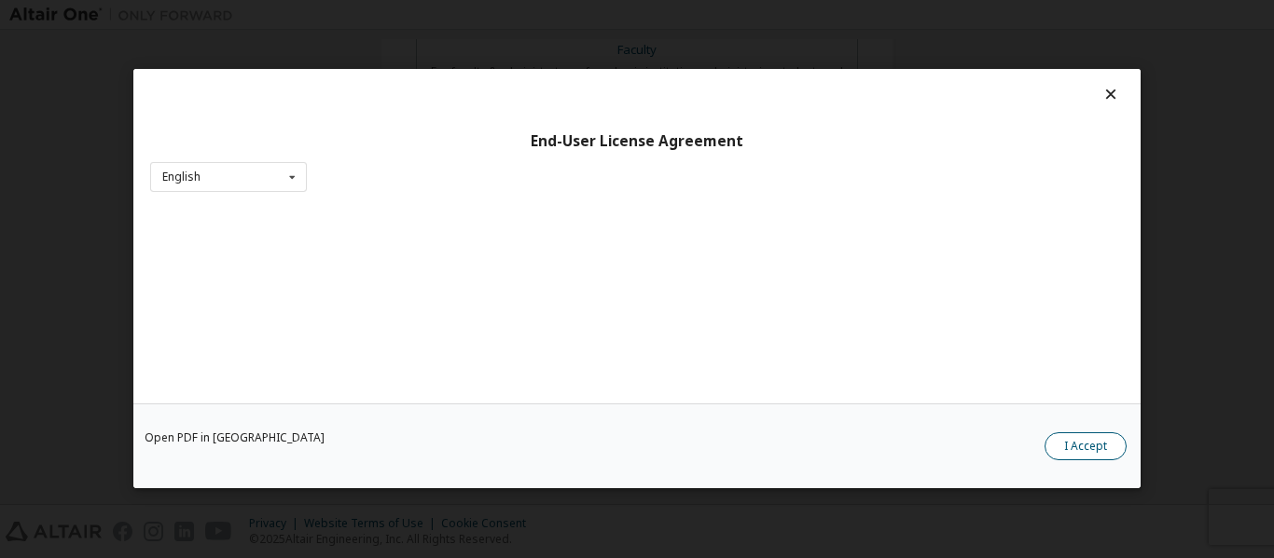
click at [1081, 447] on button "I Accept" at bounding box center [1085, 448] width 82 height 28
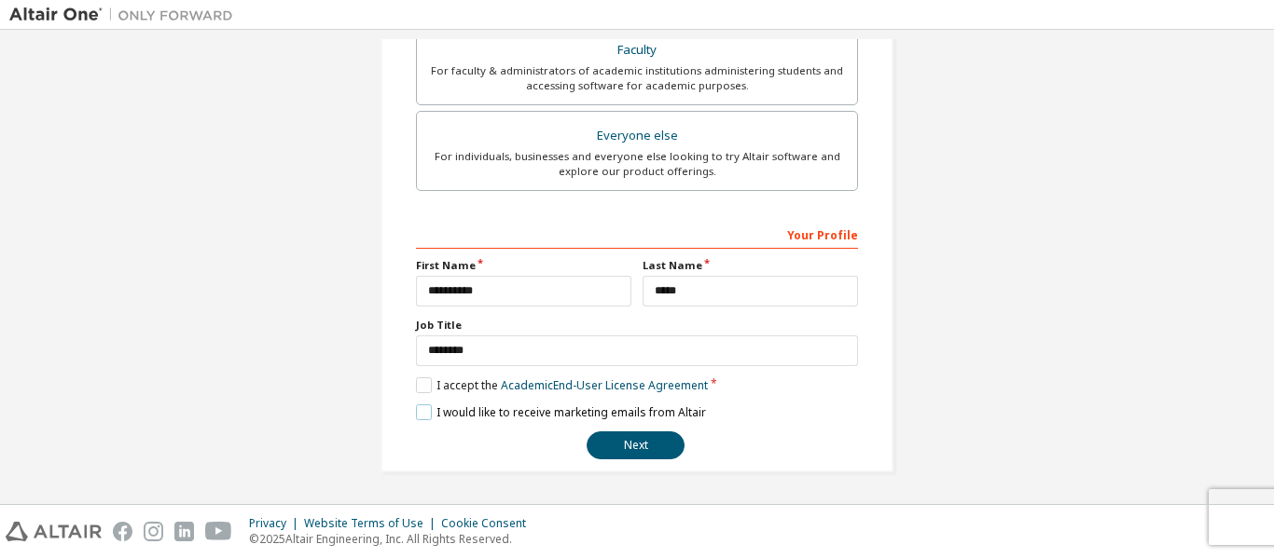
click at [417, 414] on label "I would like to receive marketing emails from Altair" at bounding box center [561, 413] width 290 height 16
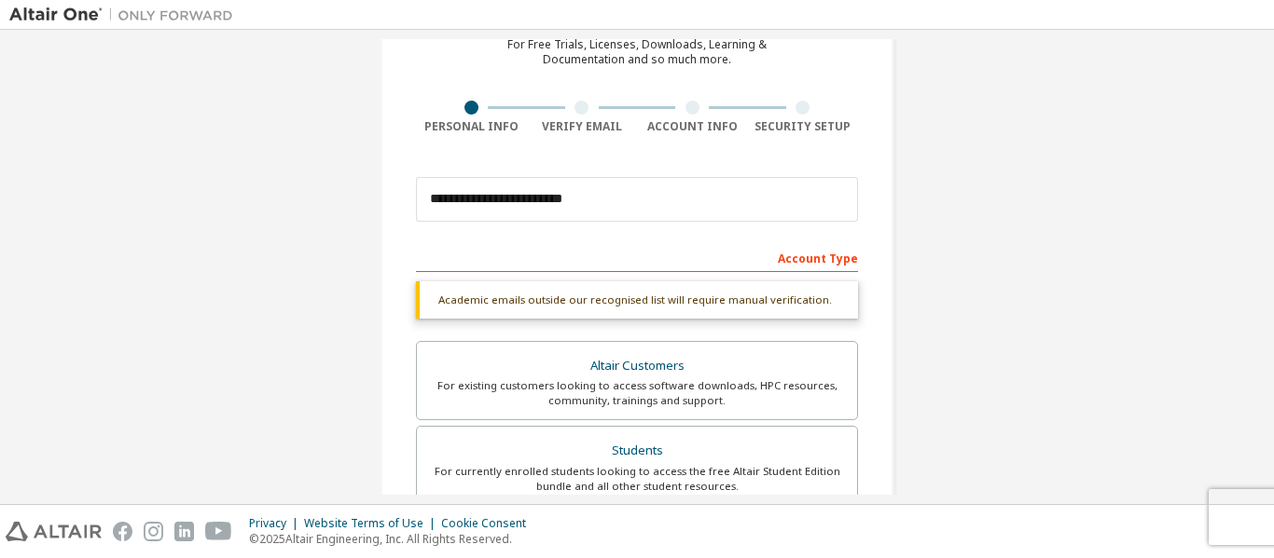
scroll to position [0, 0]
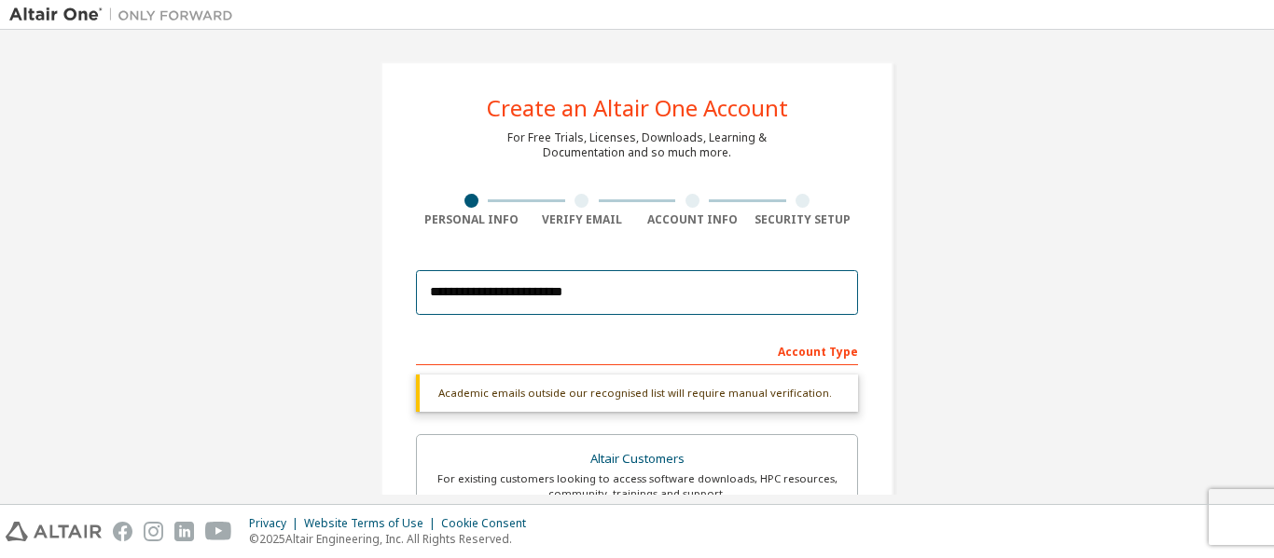
click at [546, 293] on input "**********" at bounding box center [637, 292] width 442 height 45
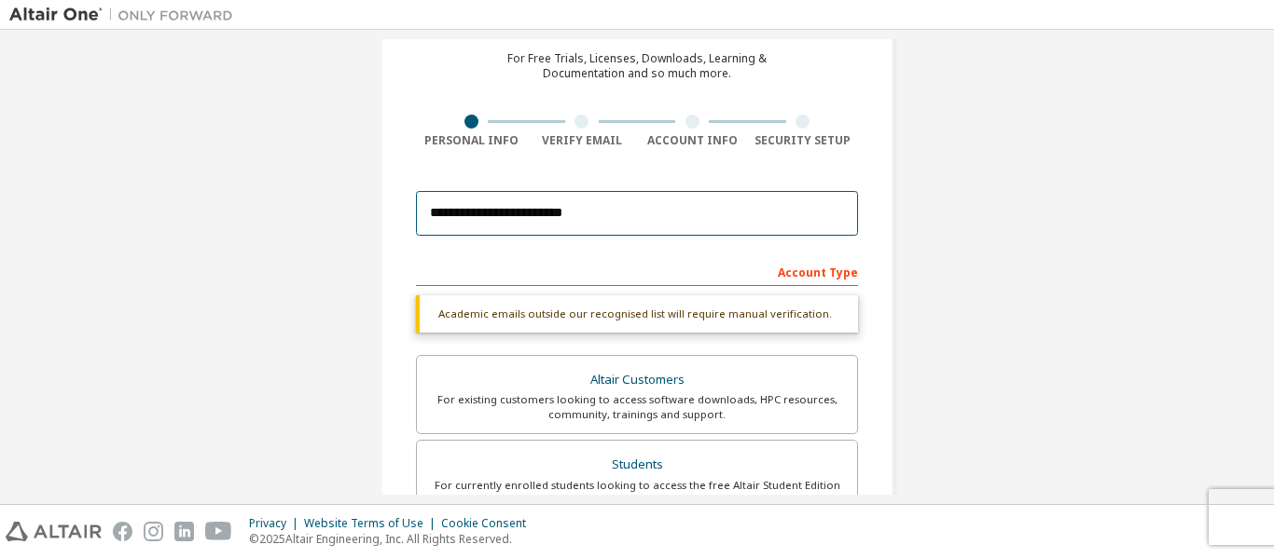
scroll to position [77, 0]
type input "**********"
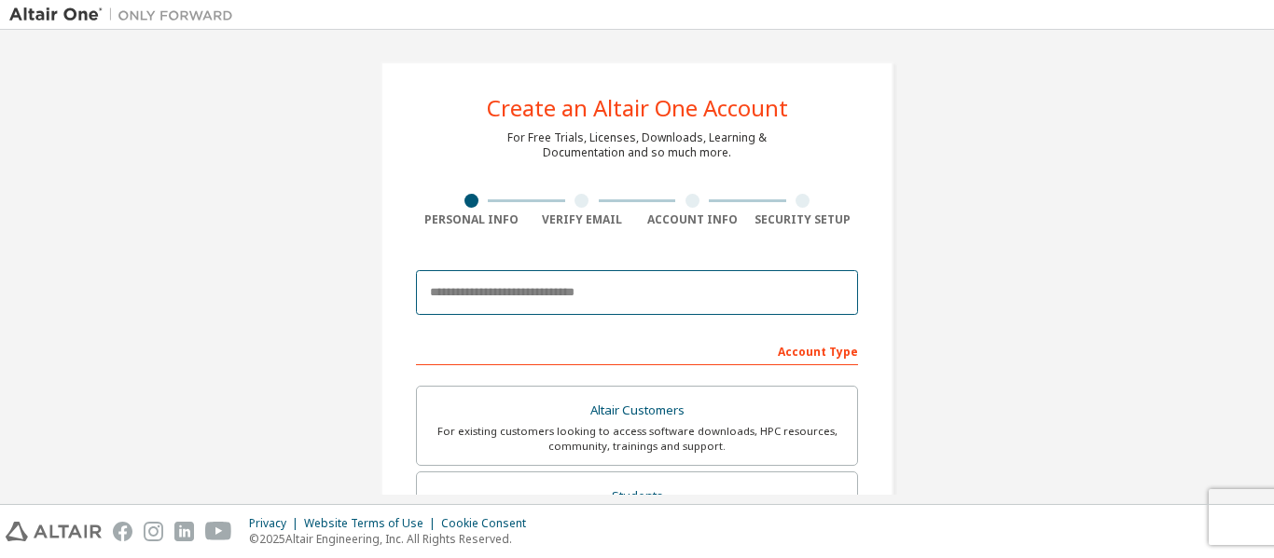
click at [684, 287] on input "email" at bounding box center [637, 292] width 442 height 45
type input "**********"
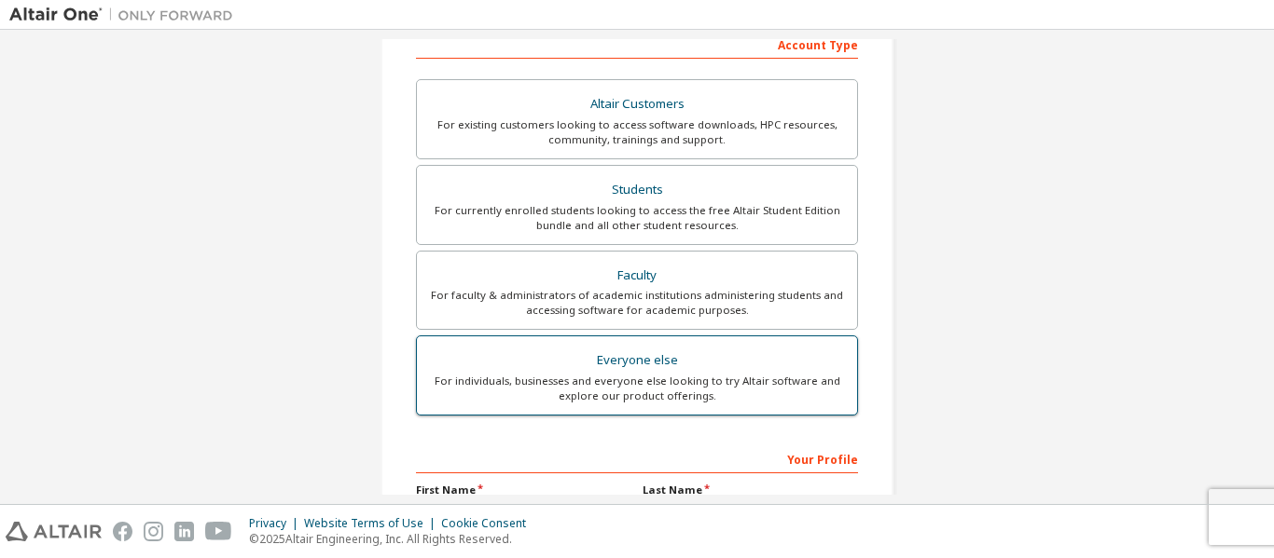
scroll to position [308, 0]
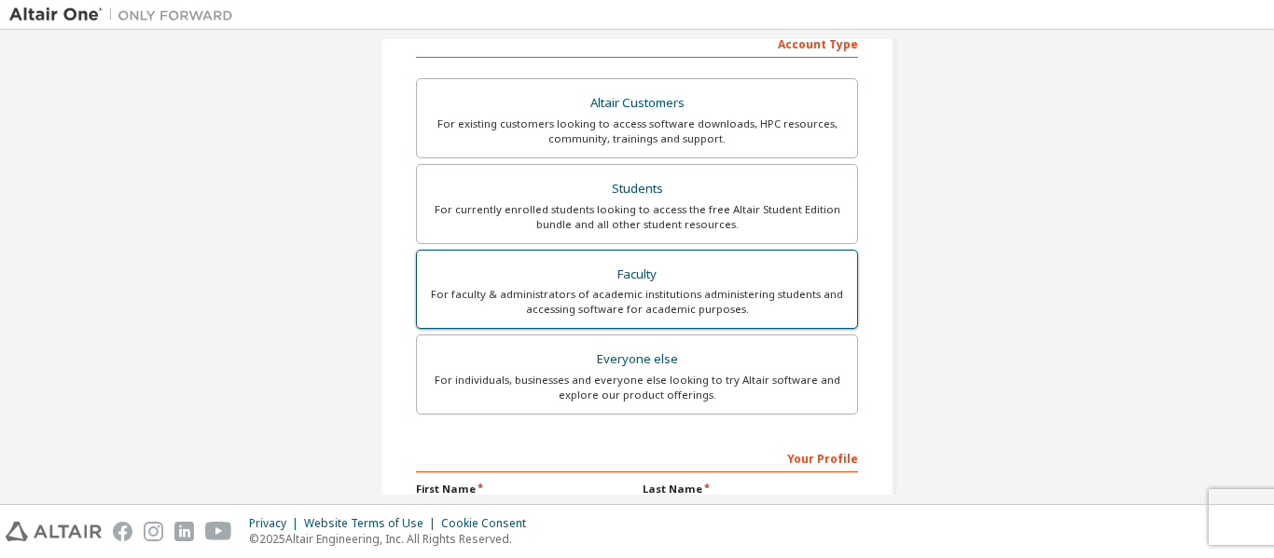
click at [631, 290] on div "For faculty & administrators of academic institutions administering students an…" at bounding box center [637, 302] width 418 height 30
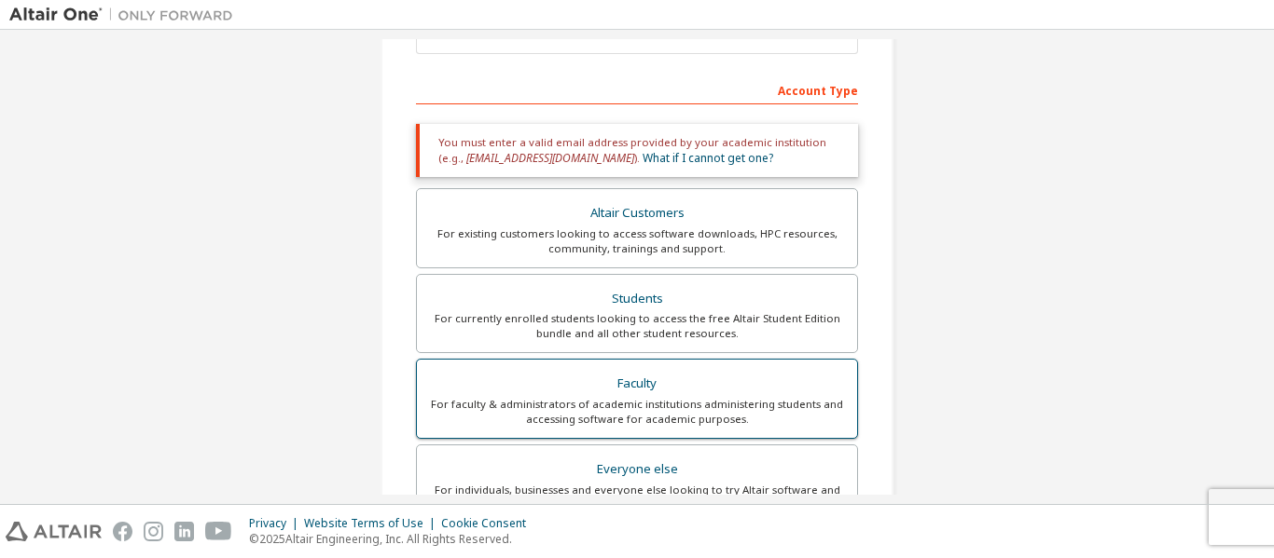
scroll to position [262, 0]
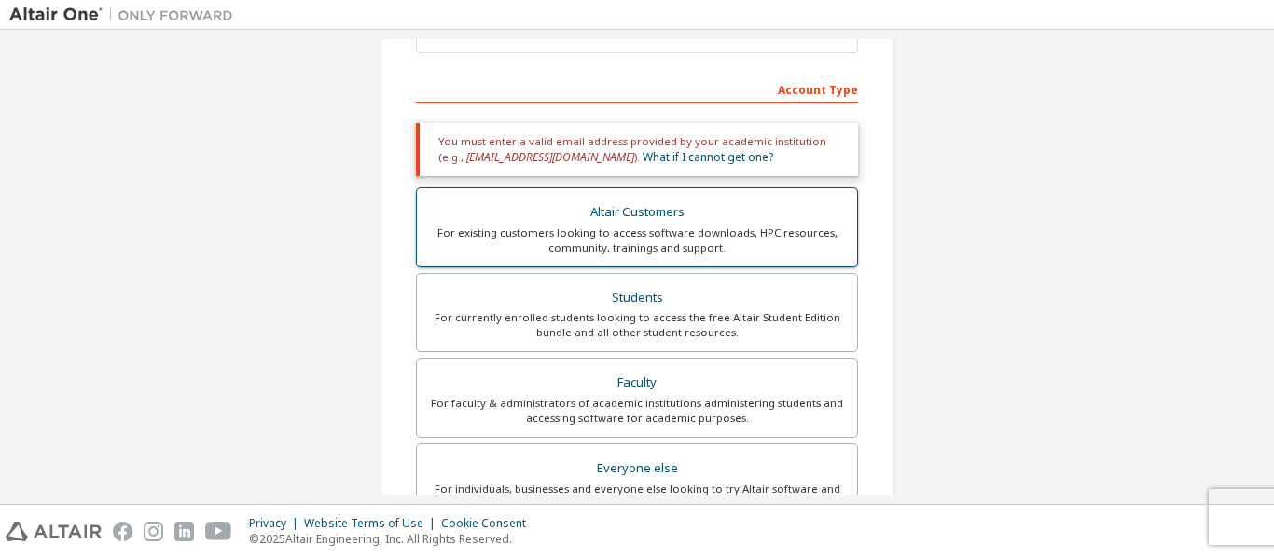
click at [613, 233] on div "For existing customers looking to access software downloads, HPC resources, com…" at bounding box center [637, 241] width 418 height 30
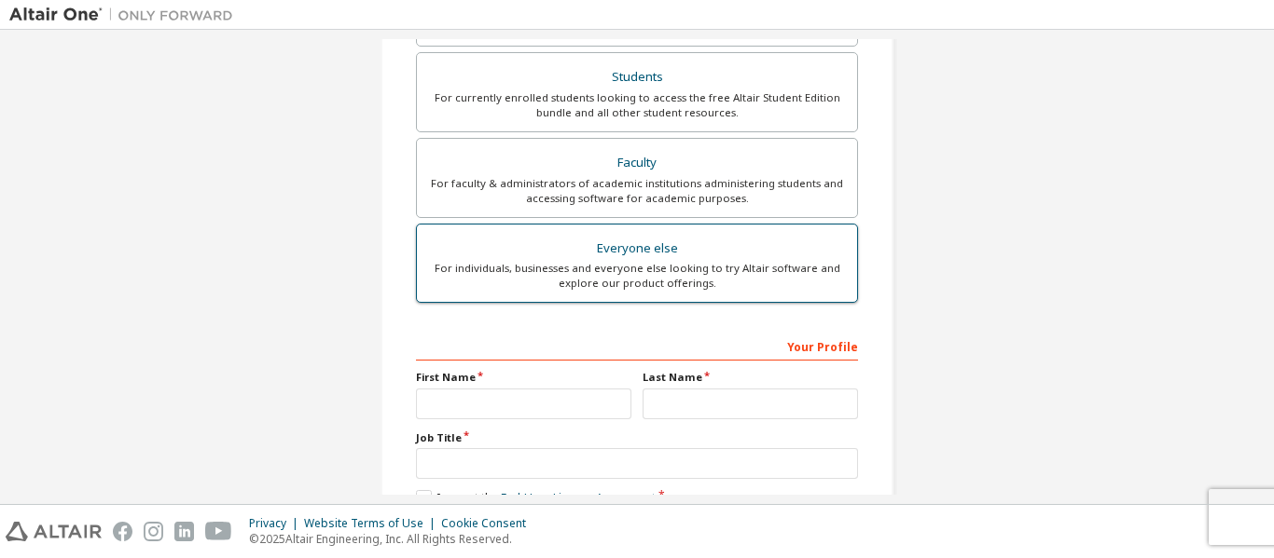
click at [615, 251] on div "Everyone else" at bounding box center [637, 249] width 418 height 26
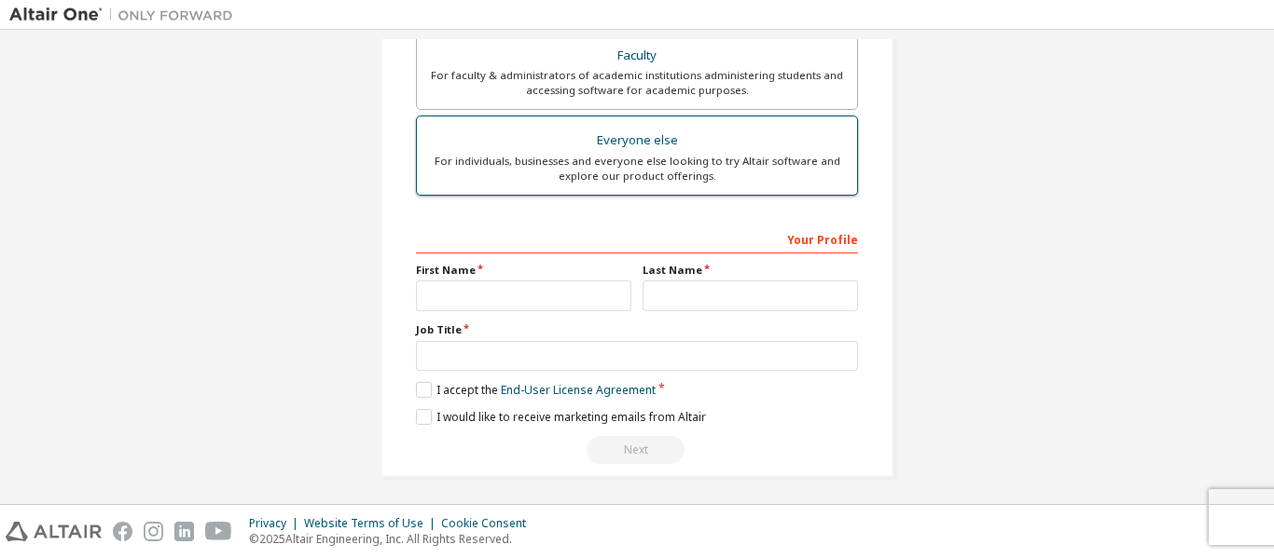
scroll to position [531, 0]
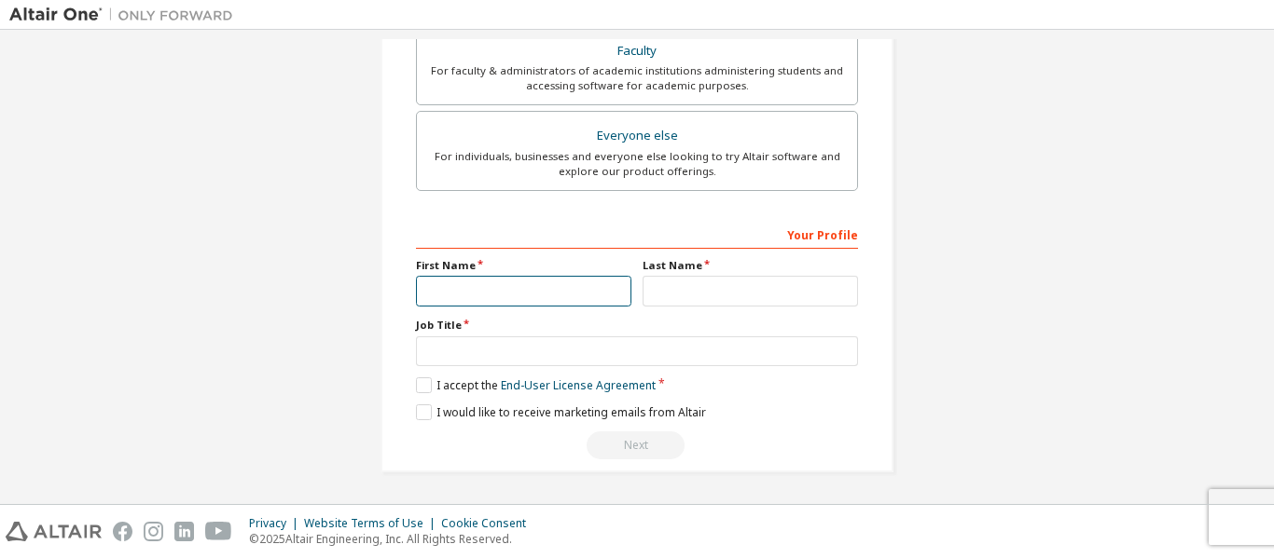
click at [550, 291] on input "text" at bounding box center [523, 291] width 215 height 31
type input "**********"
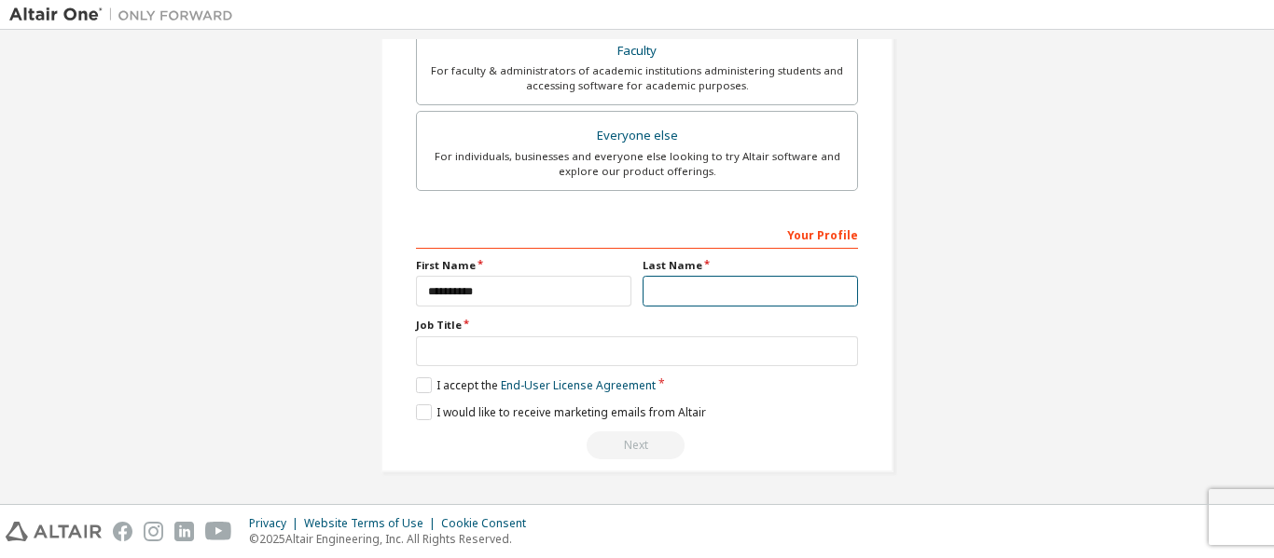
click at [685, 292] on input "text" at bounding box center [749, 291] width 215 height 31
type input "*****"
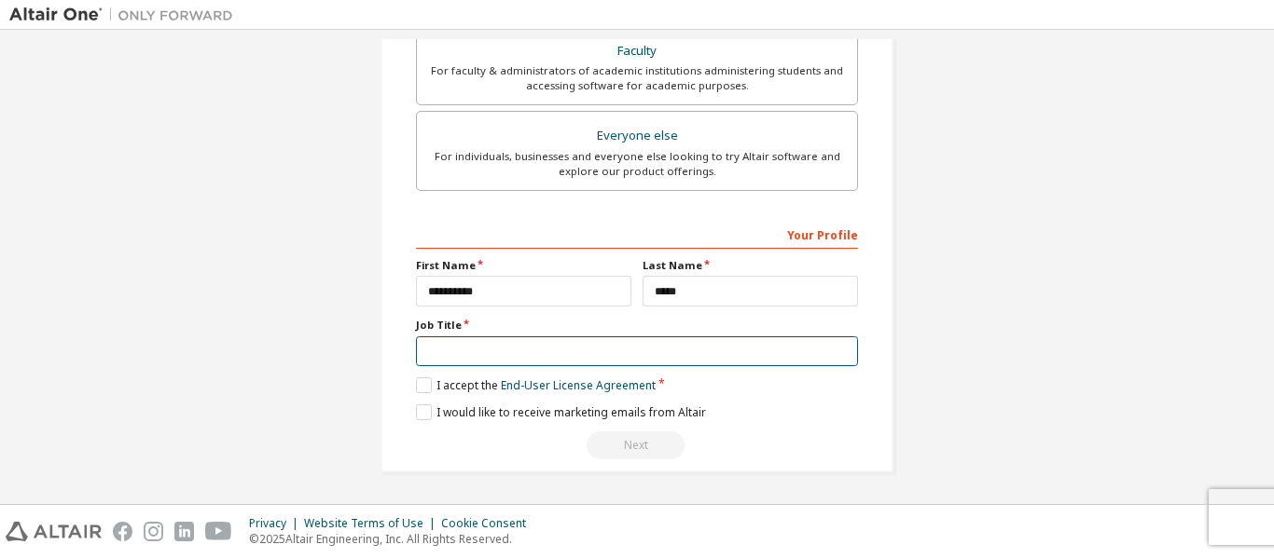
click at [639, 344] on input "text" at bounding box center [637, 352] width 442 height 31
type input "********"
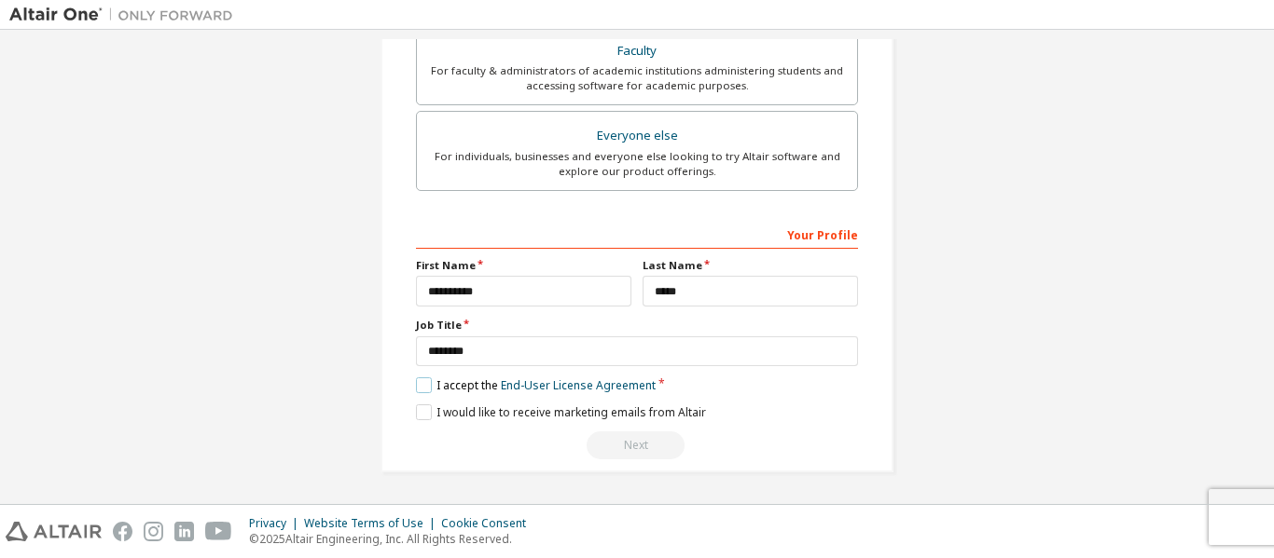
click at [425, 386] on label "I accept the End-User License Agreement" at bounding box center [536, 386] width 240 height 16
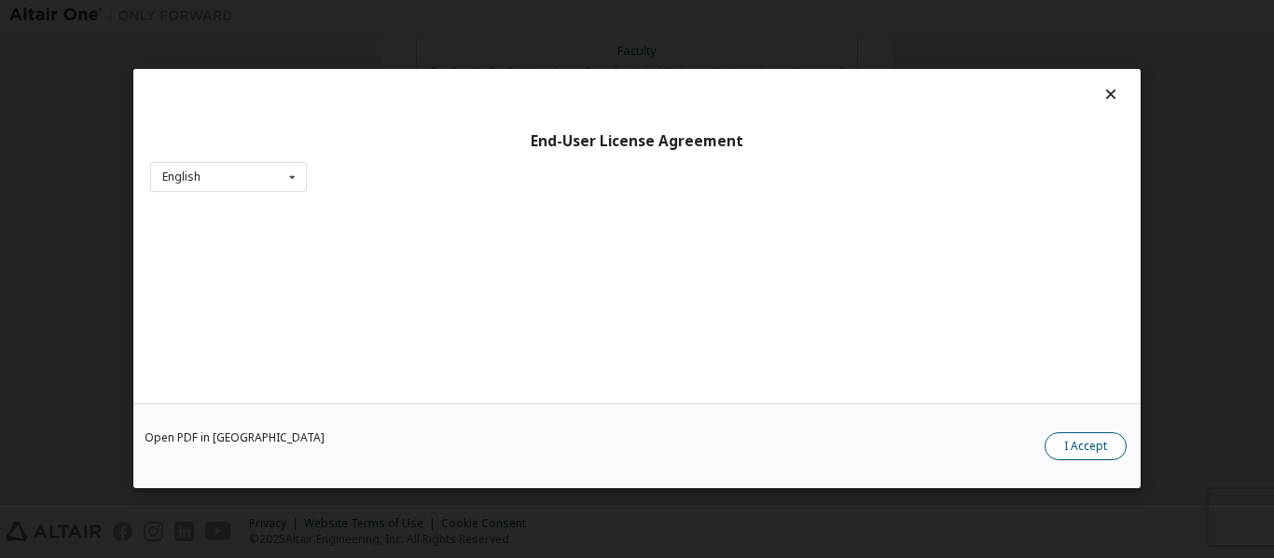
click at [1075, 440] on button "I Accept" at bounding box center [1085, 448] width 82 height 28
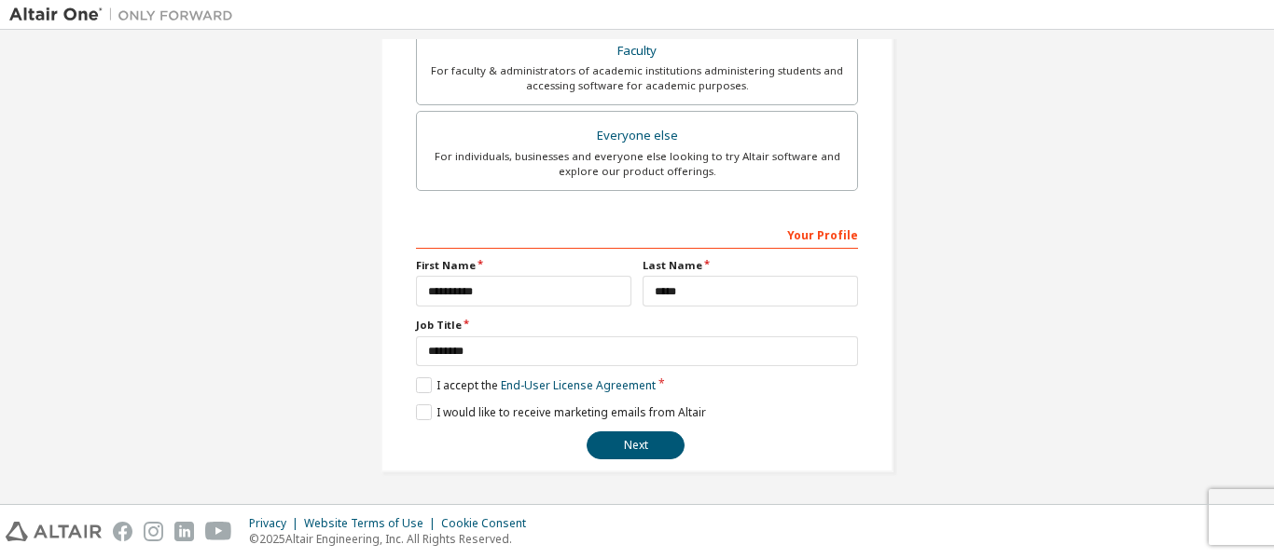
click at [410, 403] on div "**********" at bounding box center [636, 1] width 513 height 943
click at [416, 412] on label "I would like to receive marketing emails from Altair" at bounding box center [561, 413] width 290 height 16
click at [643, 439] on button "Next" at bounding box center [635, 446] width 98 height 28
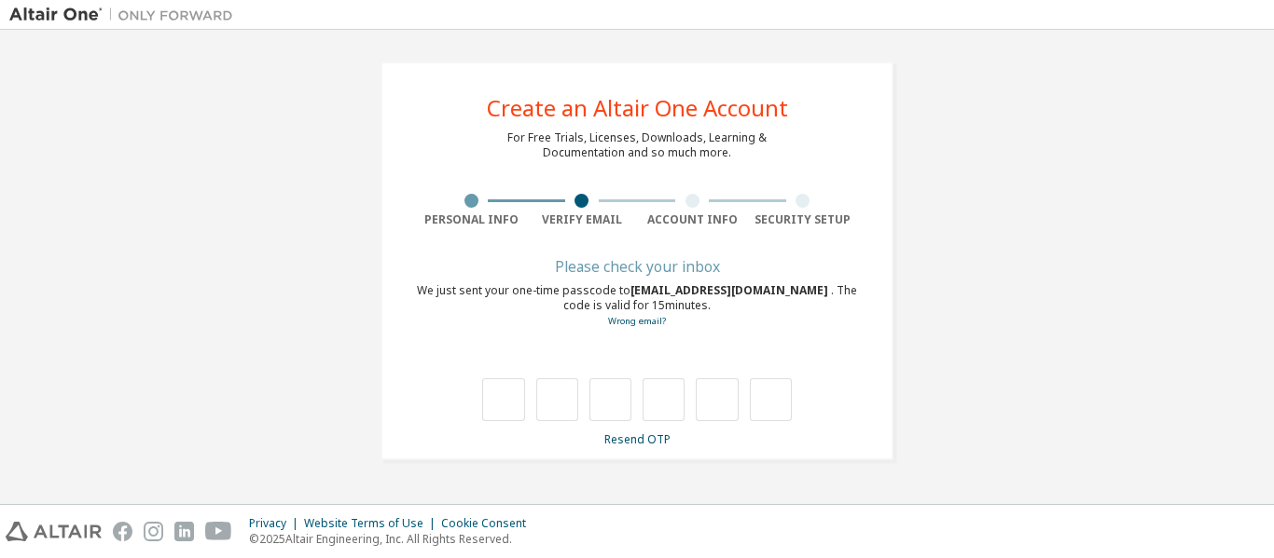
type input "*"
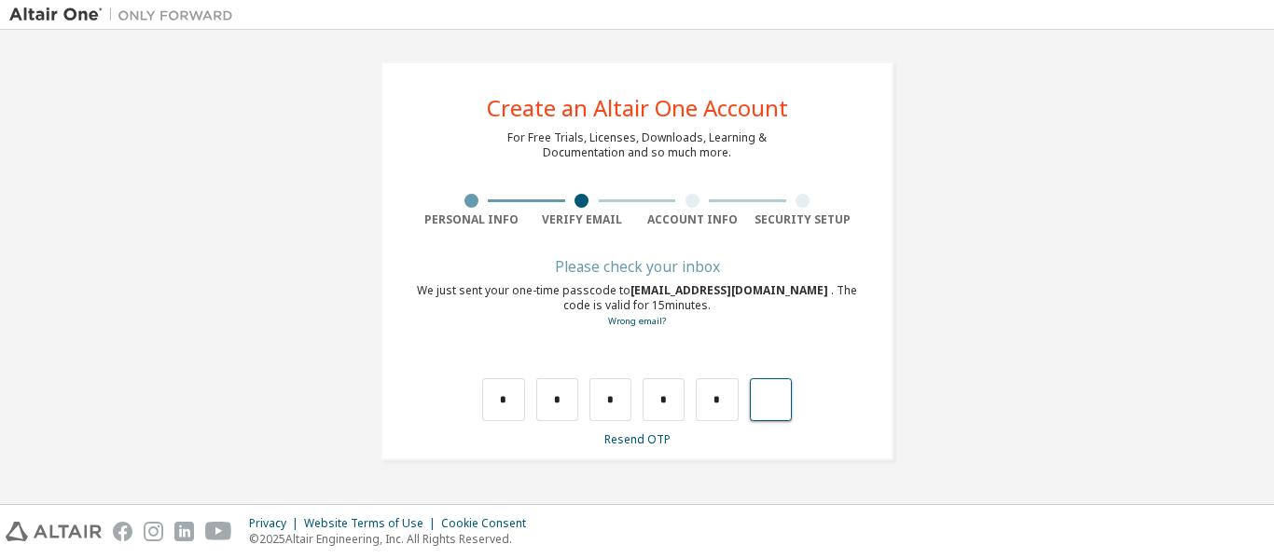
type input "*"
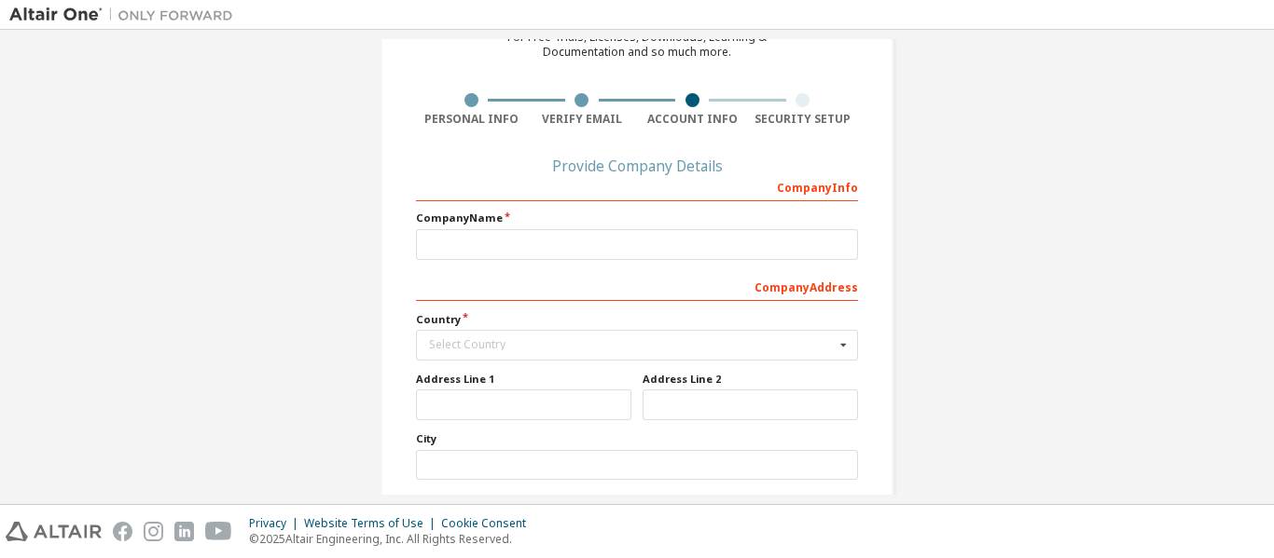
scroll to position [125, 0]
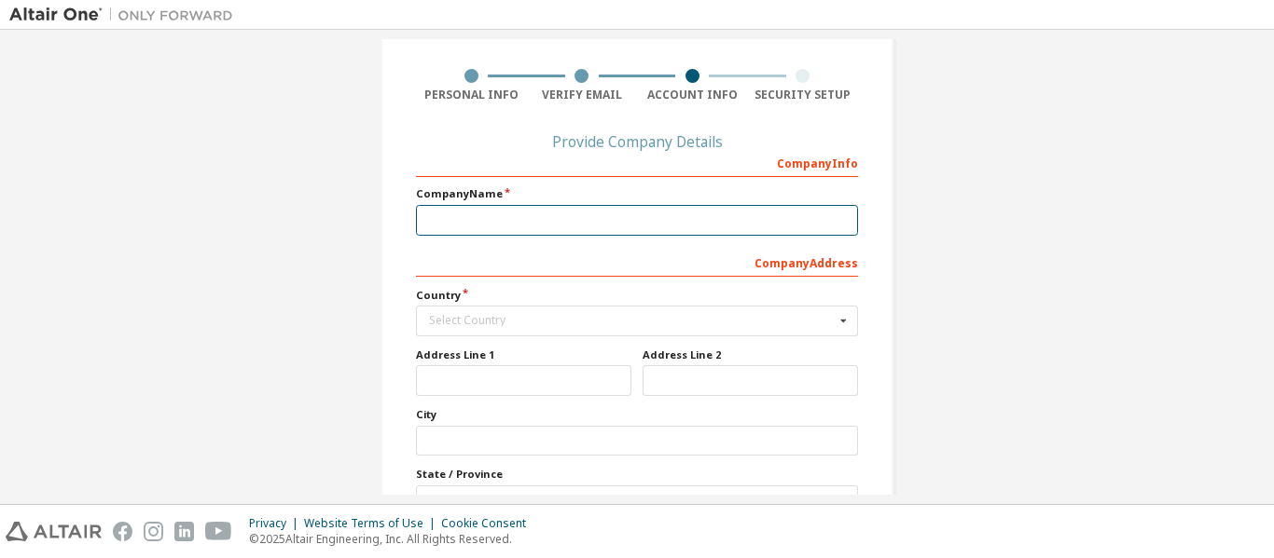
click at [481, 232] on input "text" at bounding box center [637, 220] width 442 height 31
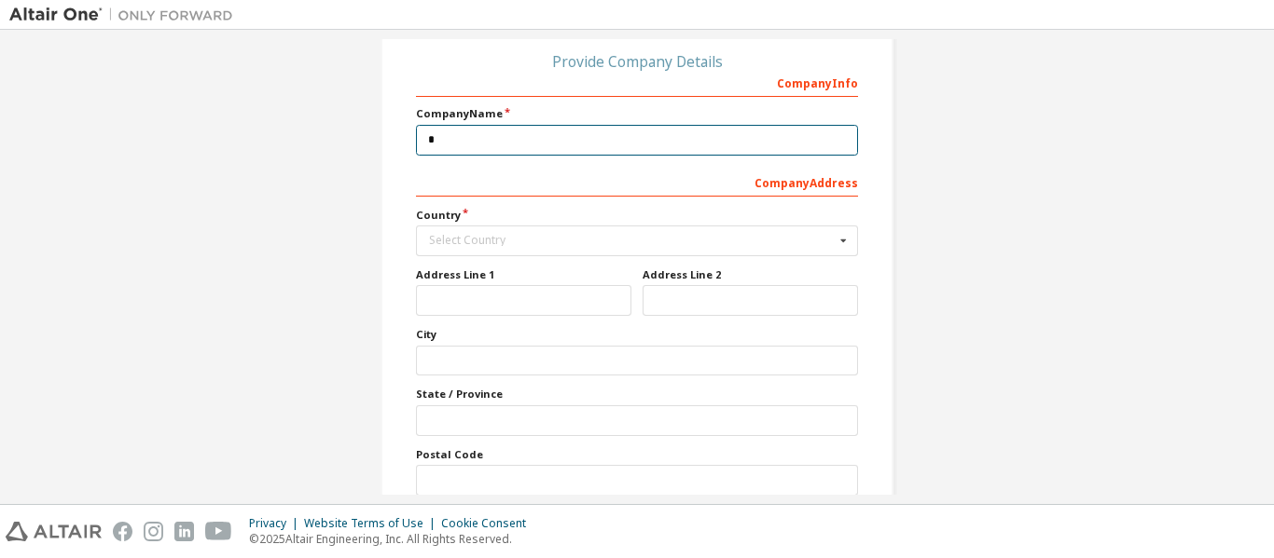
scroll to position [210, 0]
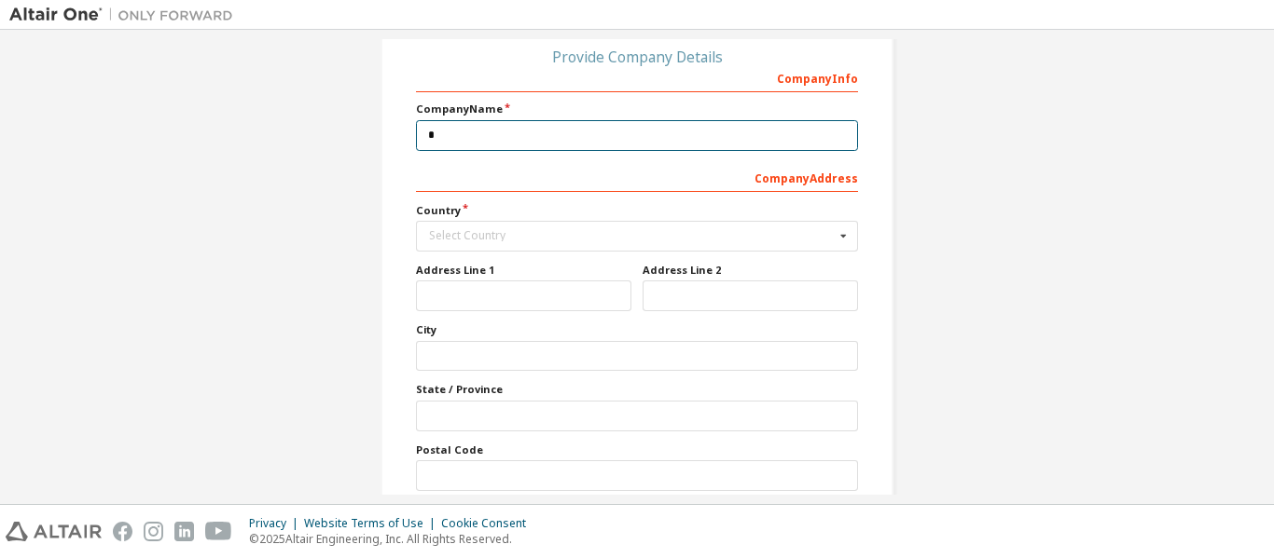
type input "*"
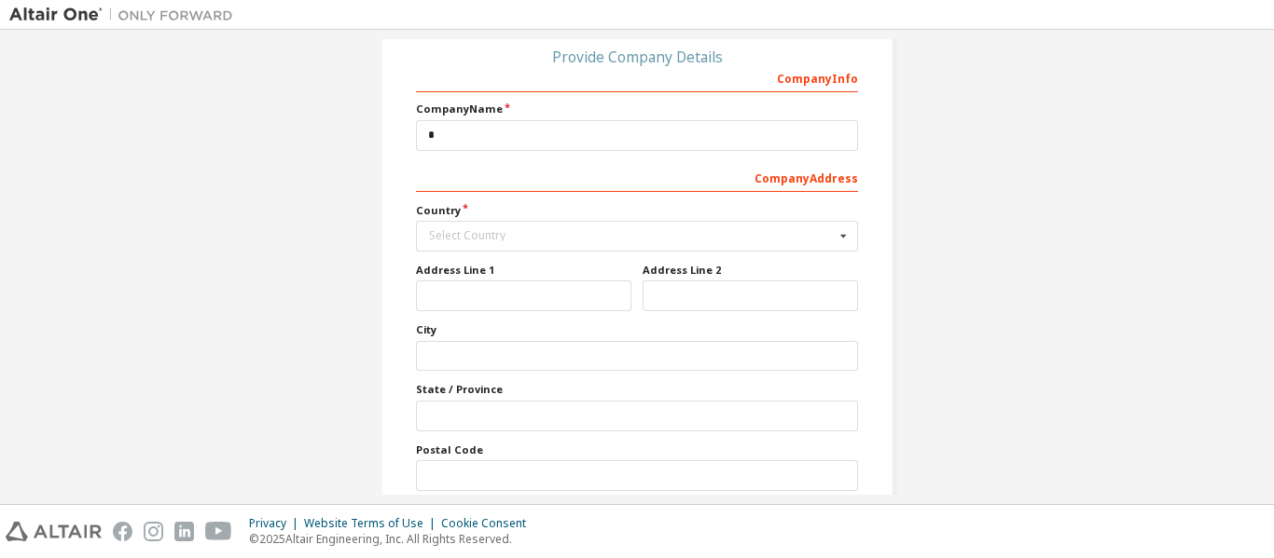
click at [481, 232] on div "Select Country" at bounding box center [632, 235] width 406 height 11
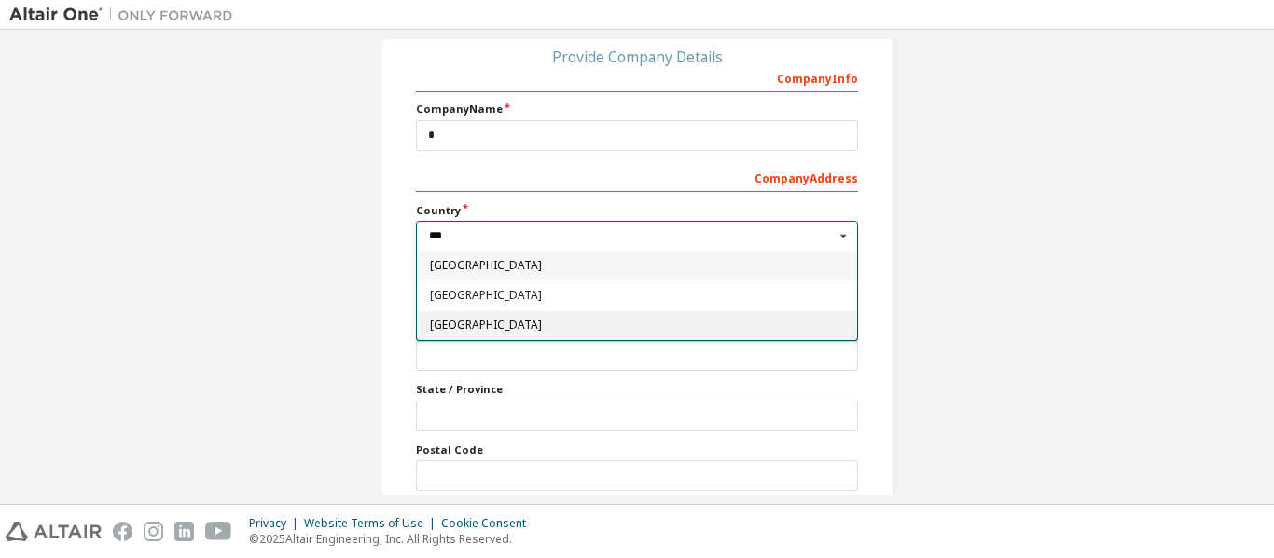
type input "***"
click at [475, 323] on span "Indonesia" at bounding box center [637, 325] width 415 height 11
type input "***"
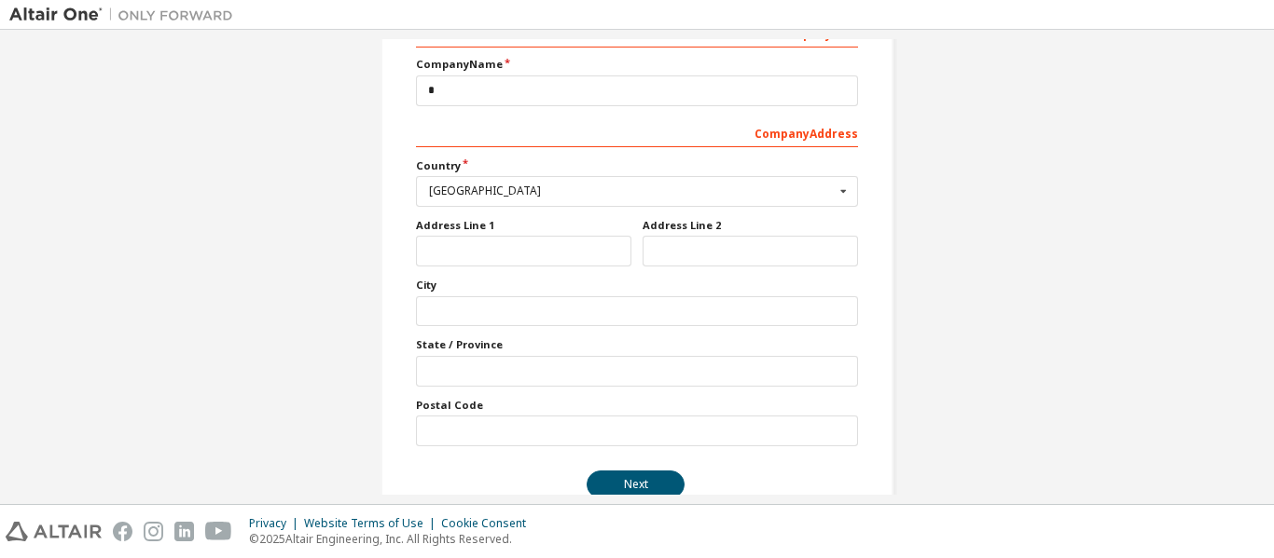
scroll to position [294, 0]
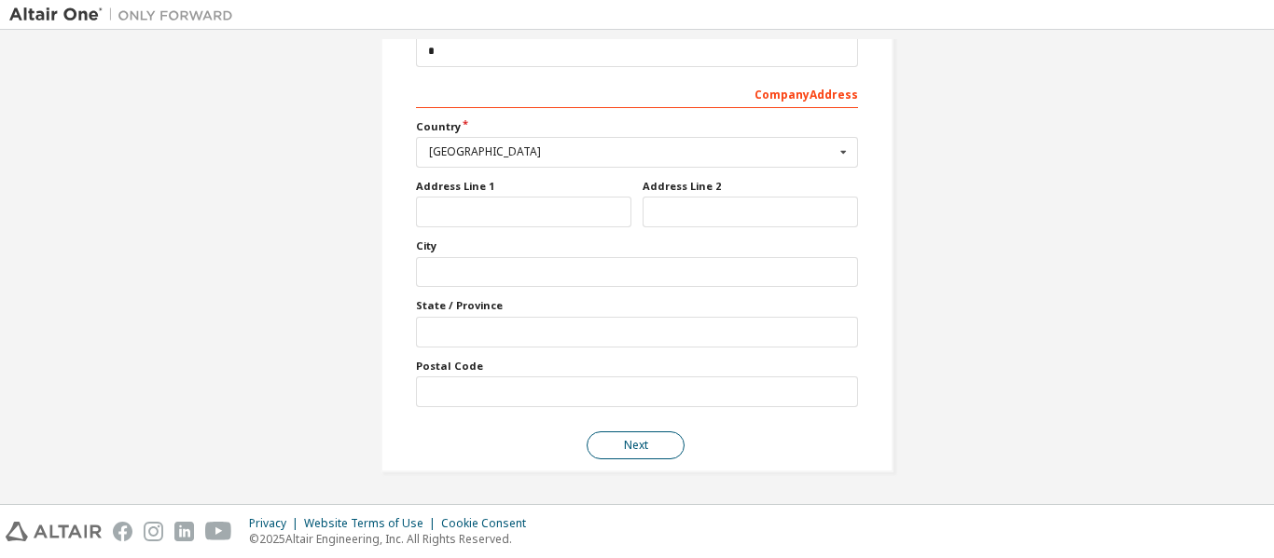
click at [614, 449] on button "Next" at bounding box center [635, 446] width 98 height 28
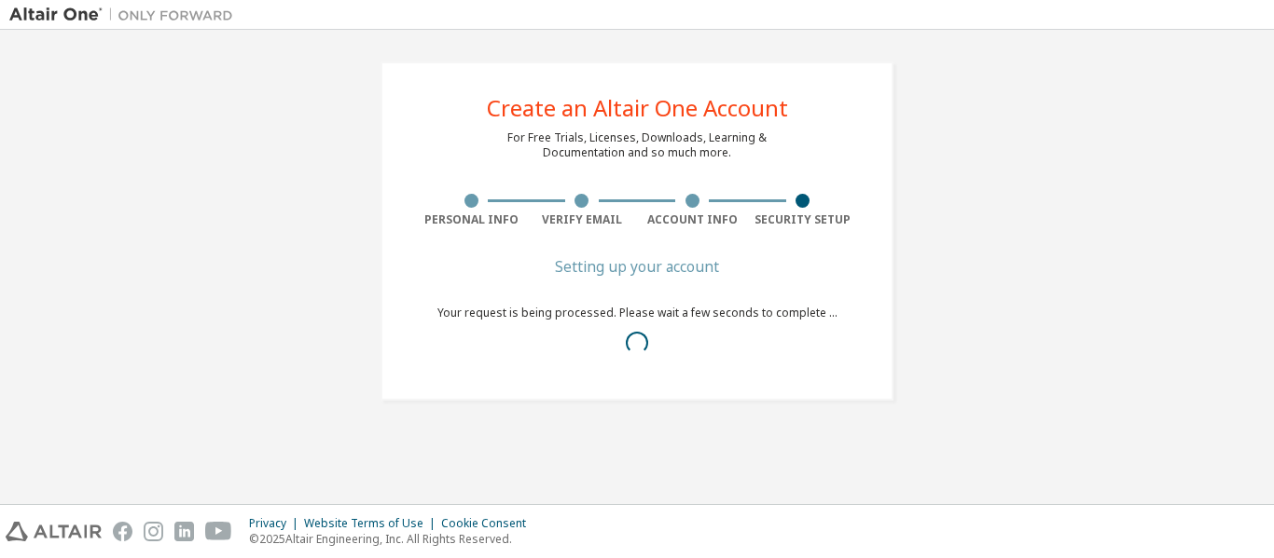
click at [639, 504] on footer "Privacy Website Terms of Use Cookie Consent © 2025 Altair Engineering, Inc. All…" at bounding box center [637, 531] width 1274 height 54
